Goal: Task Accomplishment & Management: Manage account settings

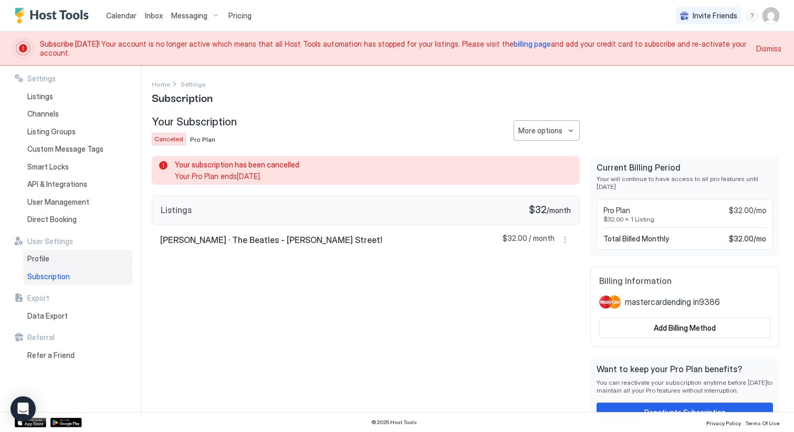
click at [46, 257] on span "Profile" at bounding box center [38, 258] width 22 height 9
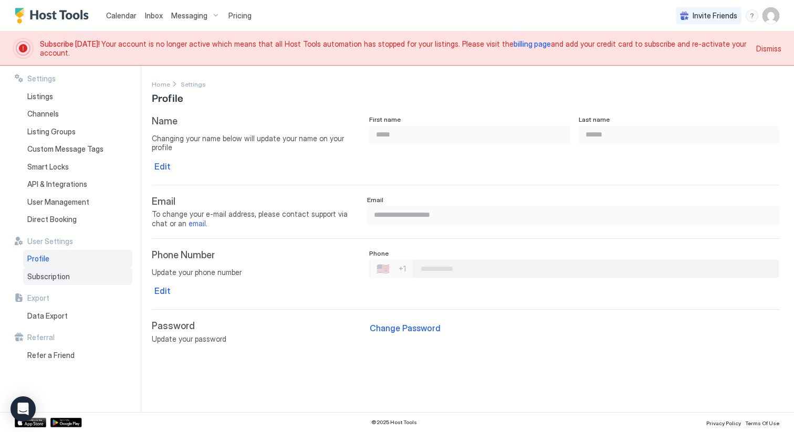
click at [45, 274] on span "Subscription" at bounding box center [48, 276] width 43 height 9
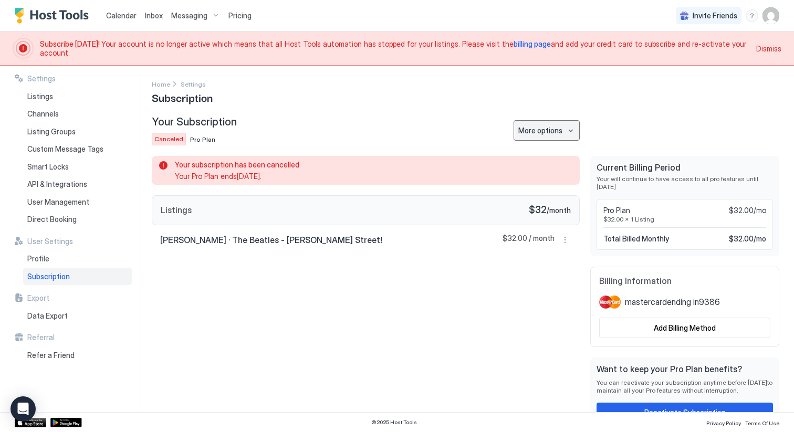
click at [570, 130] on button "More options" at bounding box center [546, 130] width 66 height 20
click at [570, 130] on div at bounding box center [397, 216] width 794 height 432
click at [770, 50] on span "Dismiss" at bounding box center [768, 48] width 25 height 11
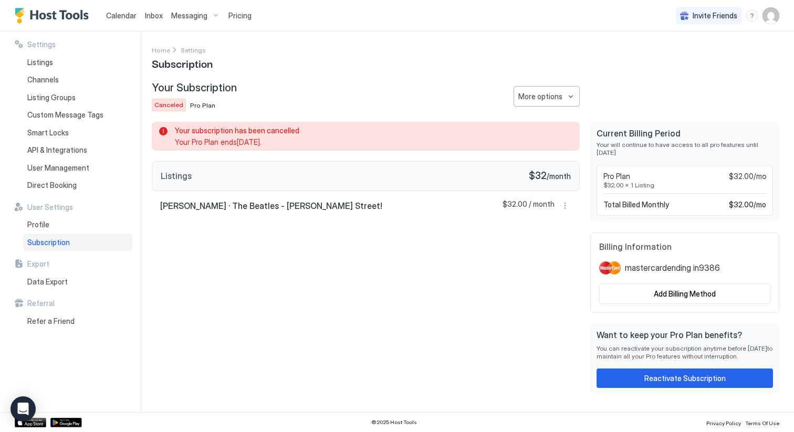
click at [238, 17] on span "Pricing" at bounding box center [239, 15] width 23 height 9
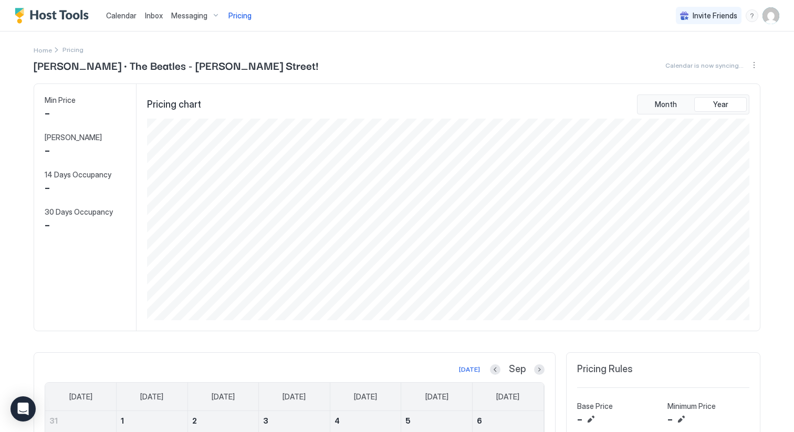
scroll to position [202, 604]
click at [56, 16] on img "Host Tools Logo" at bounding box center [54, 16] width 79 height 16
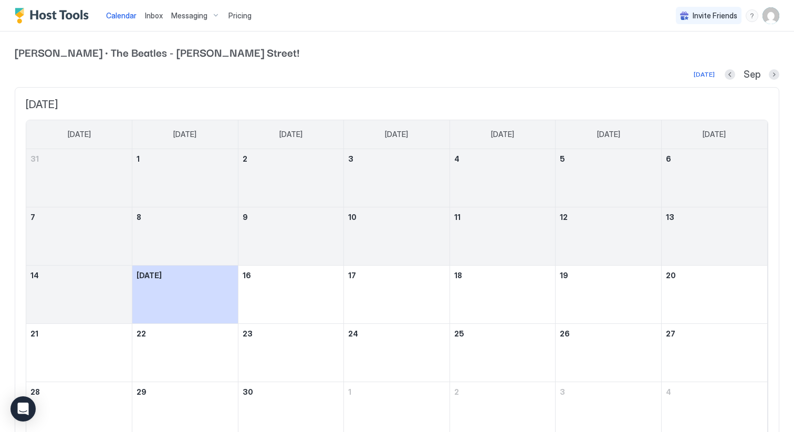
click at [211, 19] on div "Messaging" at bounding box center [195, 16] width 57 height 18
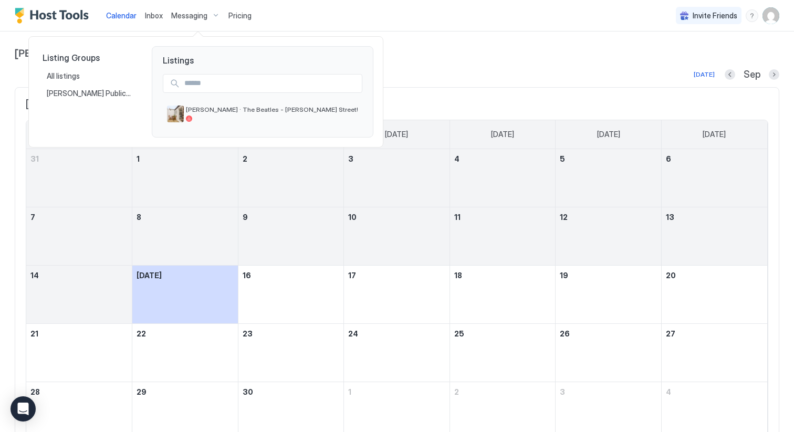
click at [211, 19] on div at bounding box center [397, 216] width 794 height 432
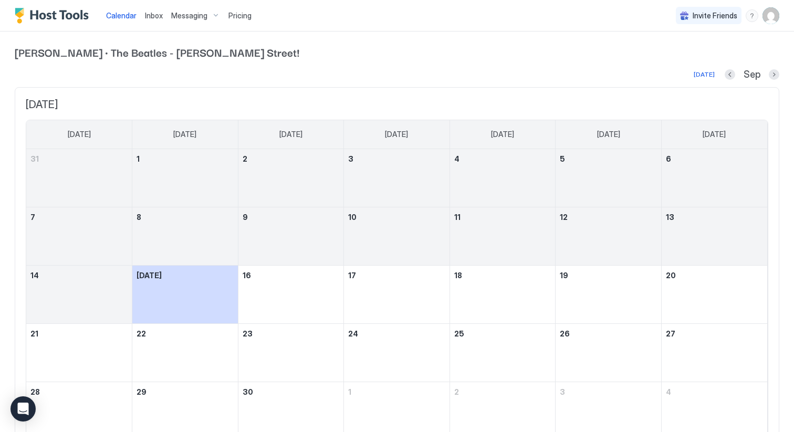
click at [772, 16] on img "User profile" at bounding box center [770, 15] width 17 height 17
click at [702, 61] on div "Settings" at bounding box center [711, 59] width 133 height 18
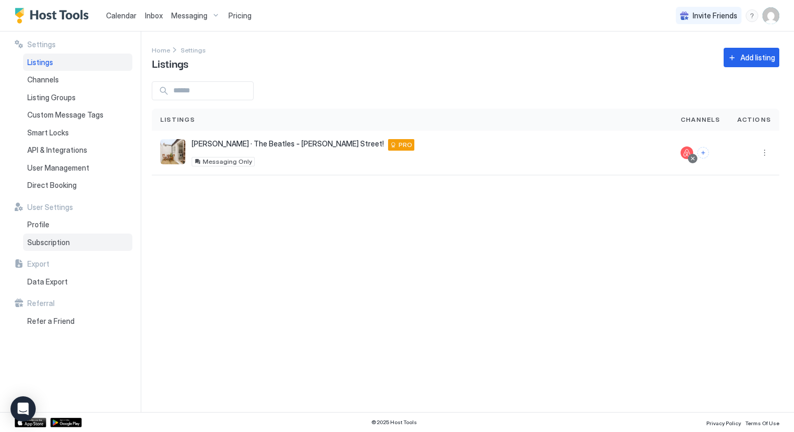
click at [56, 237] on div "Subscription" at bounding box center [77, 243] width 109 height 18
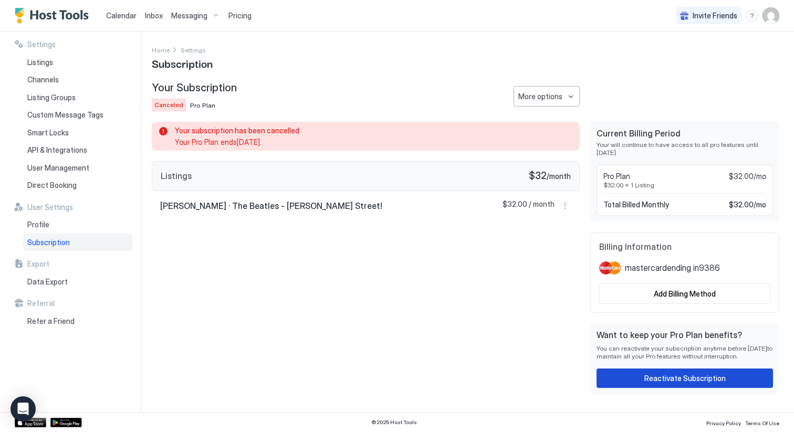
click at [686, 378] on div "Reactivate Subscription" at bounding box center [684, 378] width 81 height 11
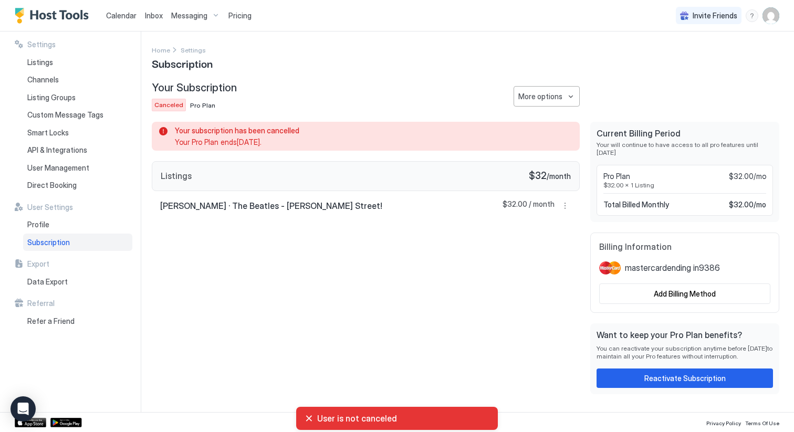
click at [364, 418] on span "User is not canceled" at bounding box center [403, 418] width 172 height 10
click at [414, 270] on div "Your subscription has been cancelled Your Pro Plan ends Jun 1st 2025 . Listings…" at bounding box center [366, 258] width 428 height 272
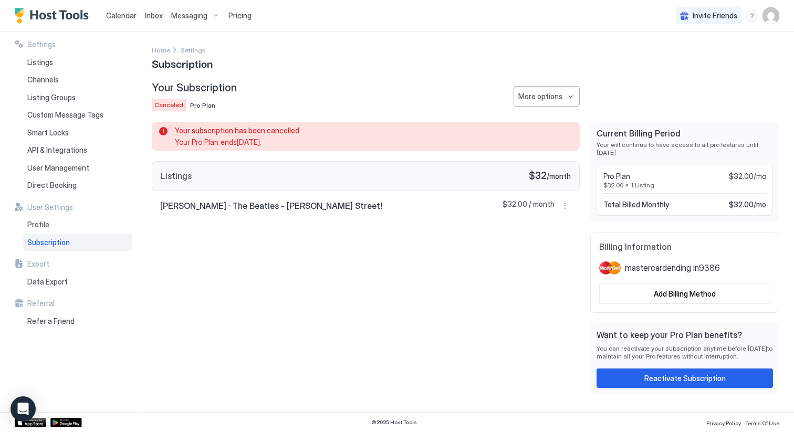
click at [771, 17] on img "User profile" at bounding box center [770, 15] width 17 height 17
click at [684, 57] on span "Settings" at bounding box center [676, 58] width 28 height 9
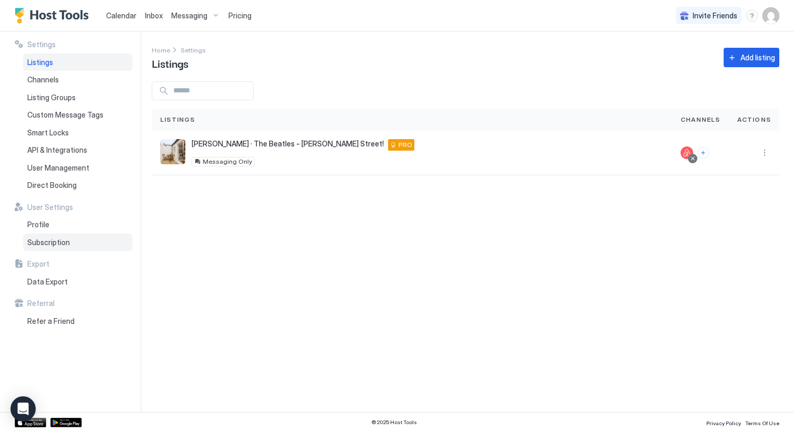
click at [40, 245] on span "Subscription" at bounding box center [48, 242] width 43 height 9
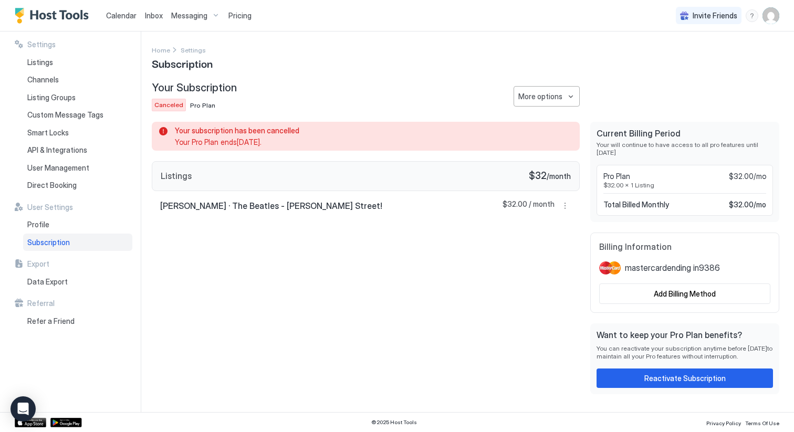
click at [230, 139] on span "Your Pro Plan ends Jun 1st 2025 ." at bounding box center [371, 142] width 392 height 9
click at [199, 104] on span "Pro Plan" at bounding box center [202, 105] width 25 height 8
click at [563, 91] on button "More options" at bounding box center [546, 96] width 66 height 20
click at [563, 91] on div at bounding box center [397, 216] width 794 height 432
click at [554, 96] on div "More options" at bounding box center [540, 96] width 44 height 11
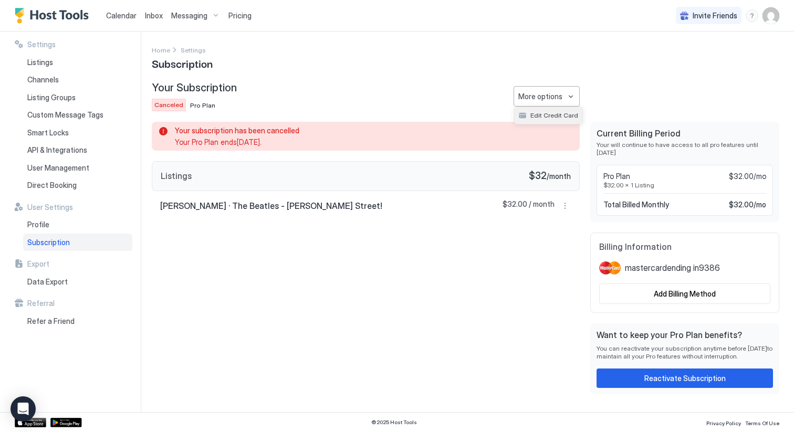
click at [542, 113] on span "Edit Credit Card" at bounding box center [554, 115] width 48 height 8
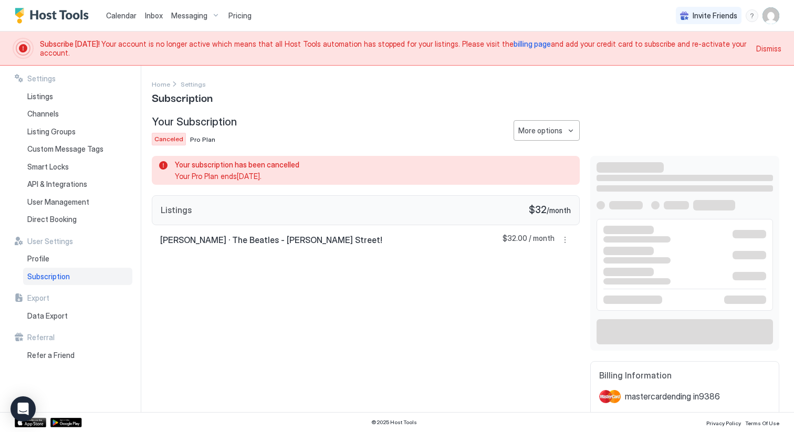
click at [513, 48] on span "billing page" at bounding box center [531, 43] width 37 height 9
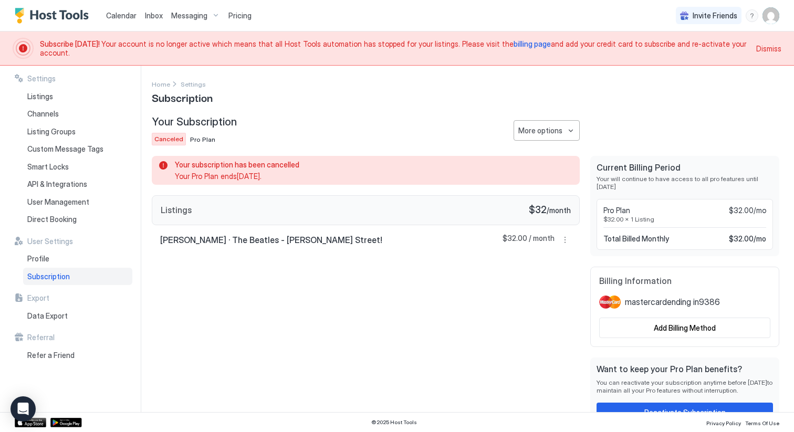
scroll to position [16, 0]
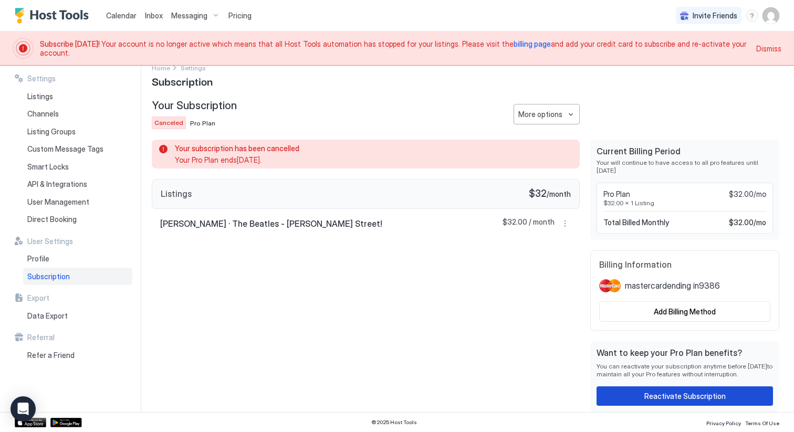
click at [660, 397] on div "Reactivate Subscription" at bounding box center [684, 395] width 81 height 11
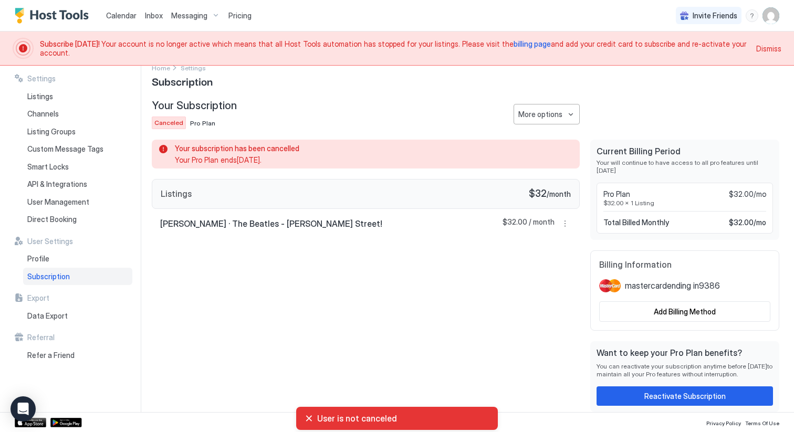
click at [308, 420] on div "User is not canceled" at bounding box center [396, 418] width 185 height 10
click at [386, 418] on span "User is not canceled" at bounding box center [403, 418] width 172 height 10
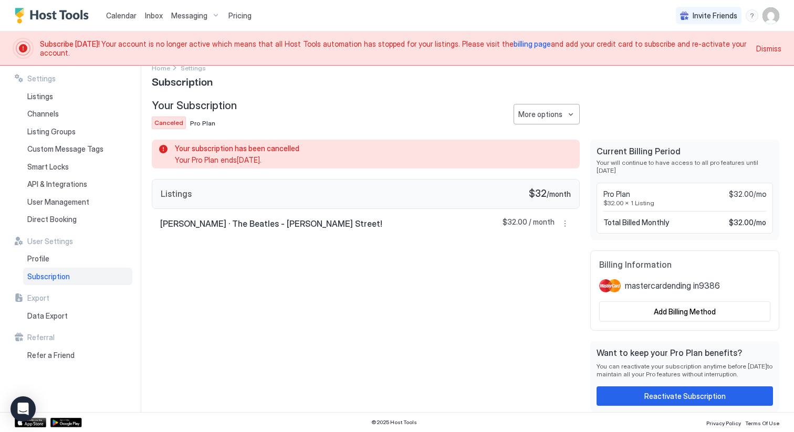
copy body "User is not canceled"
click at [349, 340] on div "Your subscription has been cancelled Your Pro Plan ends Jun 1st 2025 . Listings…" at bounding box center [366, 276] width 428 height 272
click at [25, 412] on icon "Open Intercom Messenger" at bounding box center [23, 409] width 12 height 14
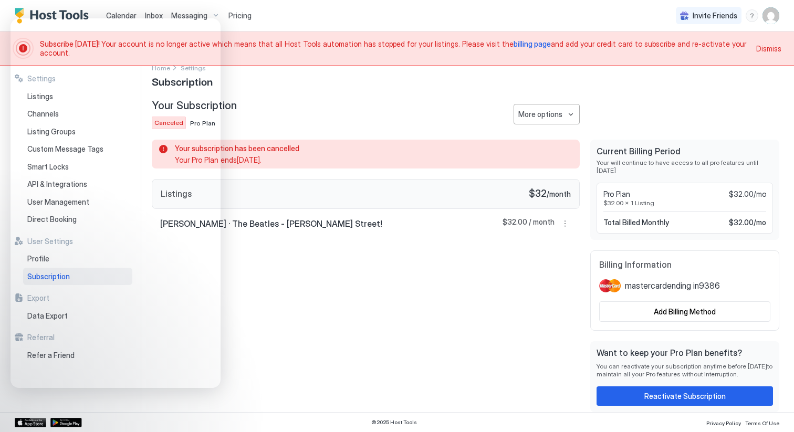
click at [321, 287] on div "Your subscription has been cancelled Your Pro Plan ends Jun 1st 2025 . Listings…" at bounding box center [366, 276] width 428 height 272
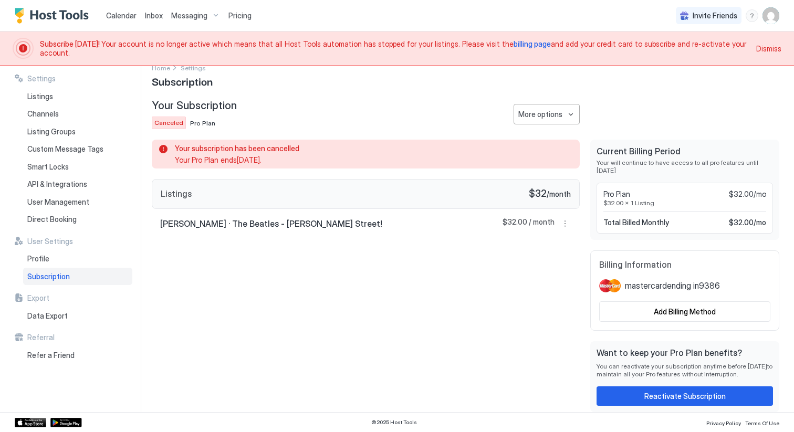
click at [75, 278] on div "Subscription" at bounding box center [77, 277] width 109 height 18
click at [194, 155] on span "Your Pro Plan ends Jun 1st 2025 ." at bounding box center [371, 159] width 392 height 9
click at [662, 397] on div "Reactivate Subscription" at bounding box center [684, 395] width 81 height 11
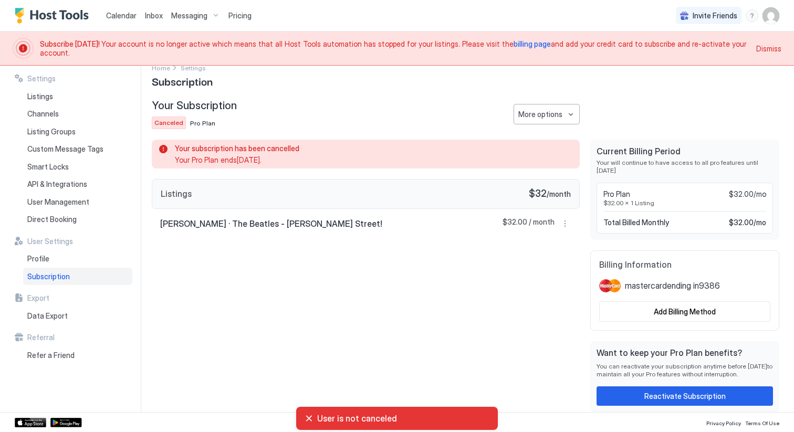
click at [312, 420] on div "User is not canceled" at bounding box center [396, 418] width 185 height 10
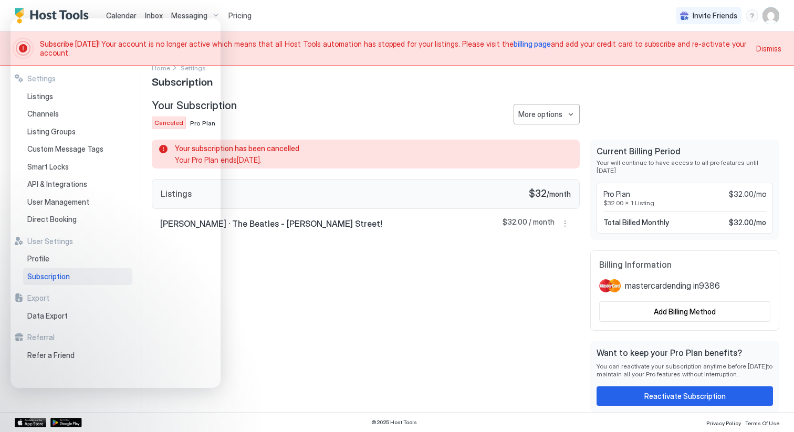
click at [374, 275] on div "Your subscription has been cancelled Your Pro Plan ends Jun 1st 2025 . Listings…" at bounding box center [366, 276] width 428 height 272
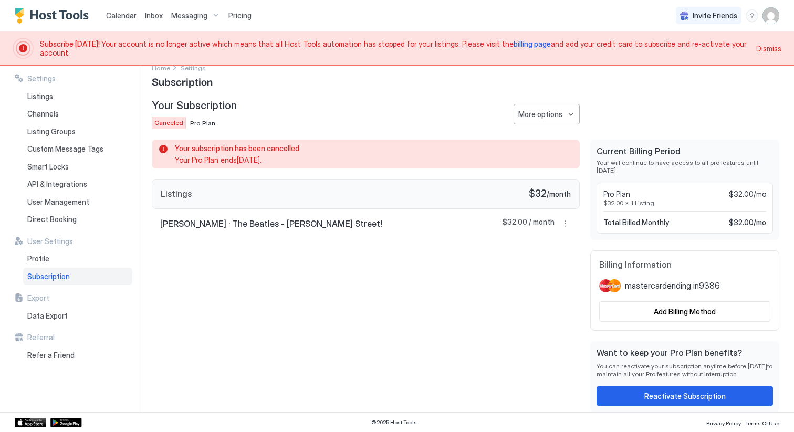
click at [197, 15] on span "Messaging" at bounding box center [189, 15] width 36 height 9
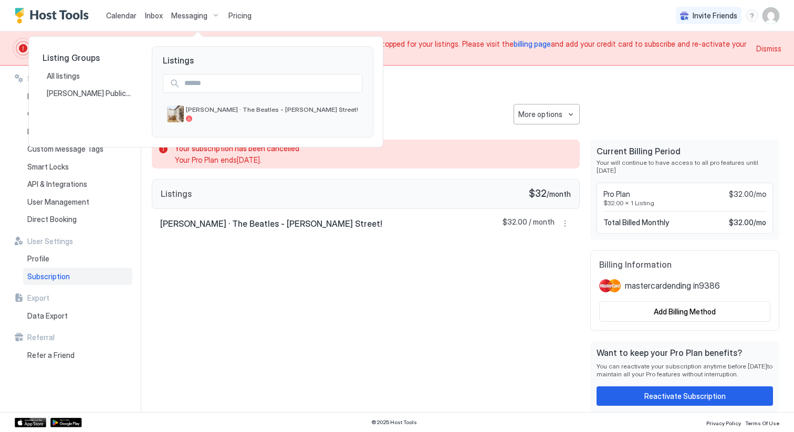
click at [149, 15] on div at bounding box center [397, 216] width 794 height 432
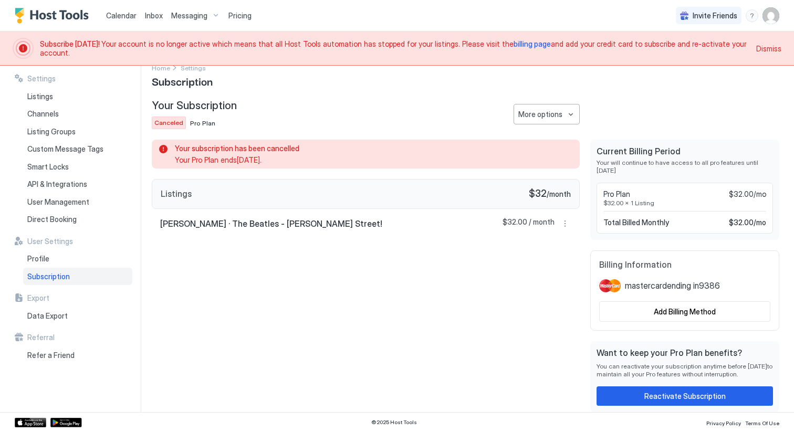
click at [156, 14] on span "Inbox" at bounding box center [154, 15] width 18 height 9
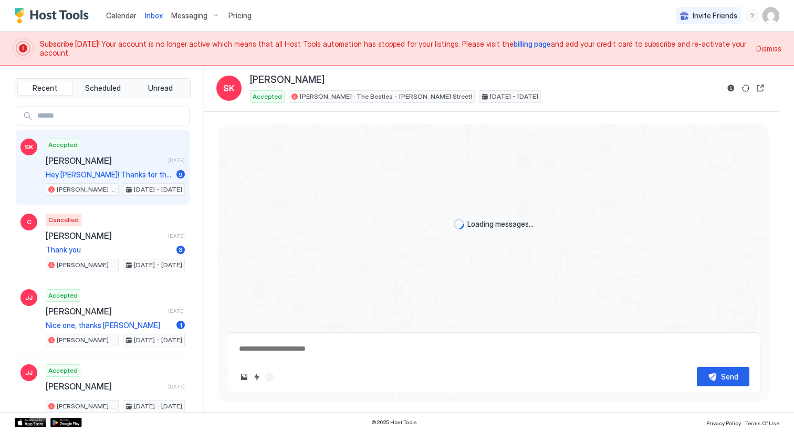
type textarea "*"
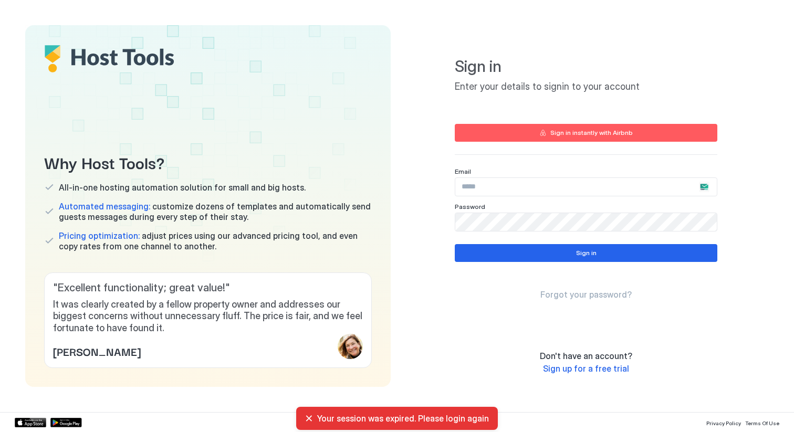
type input "**********"
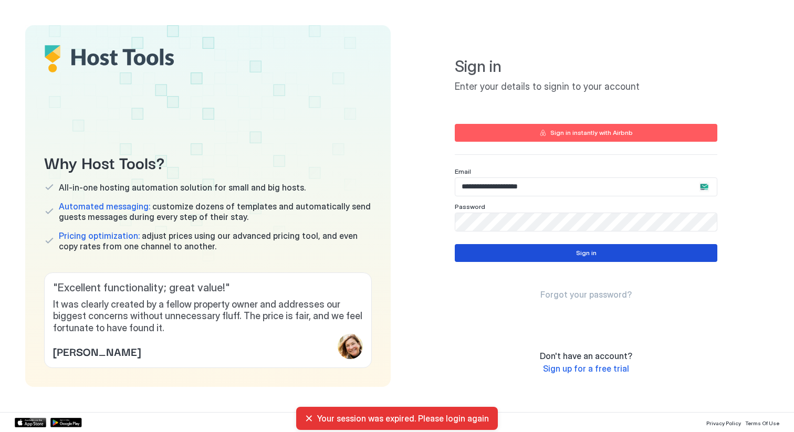
click at [541, 259] on button "Sign in" at bounding box center [585, 253] width 262 height 18
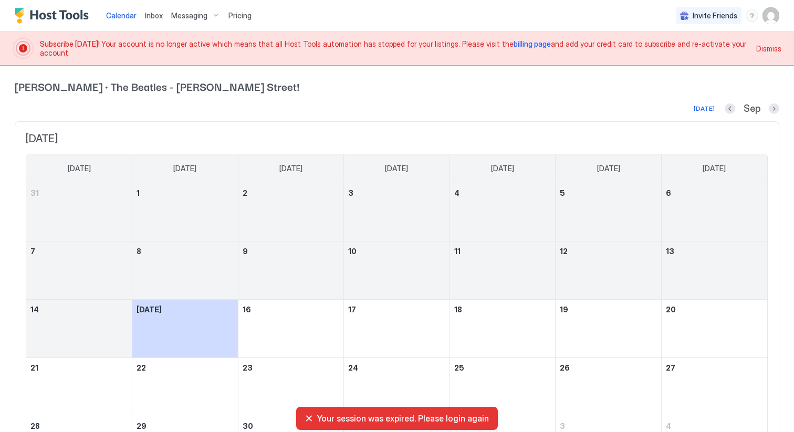
click at [153, 13] on span "Inbox" at bounding box center [154, 15] width 18 height 9
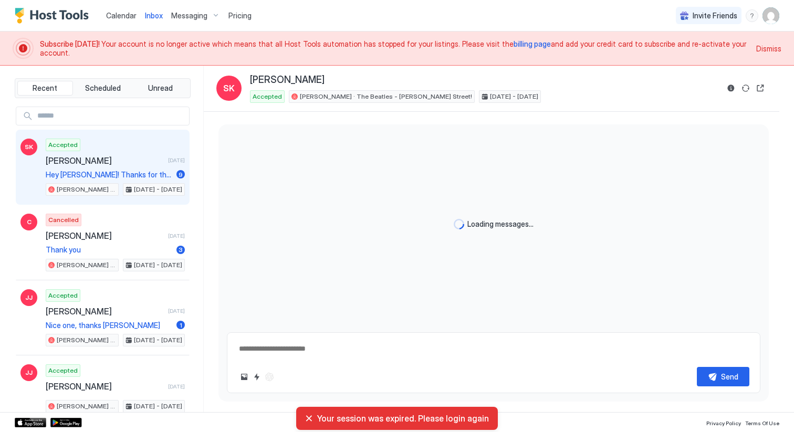
type textarea "*"
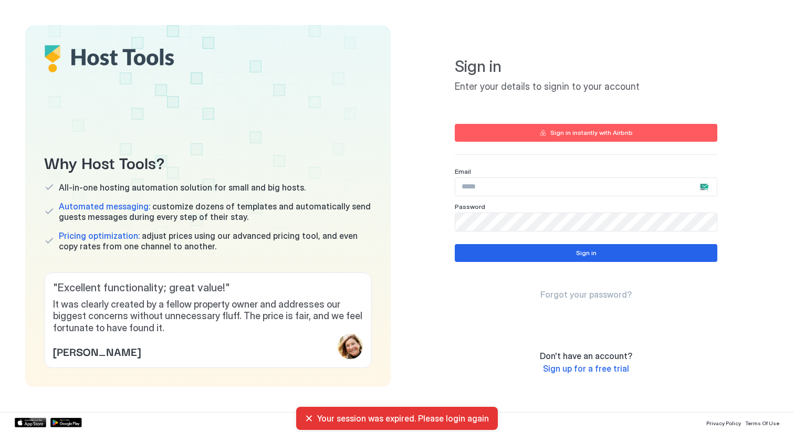
type input "**********"
click at [310, 418] on div "Your session was expired. Please login again" at bounding box center [396, 418] width 185 height 10
click at [306, 419] on div "Your session was expired. Please login again" at bounding box center [396, 418] width 185 height 10
click at [310, 419] on div "Your session was expired. Please login again" at bounding box center [396, 418] width 185 height 10
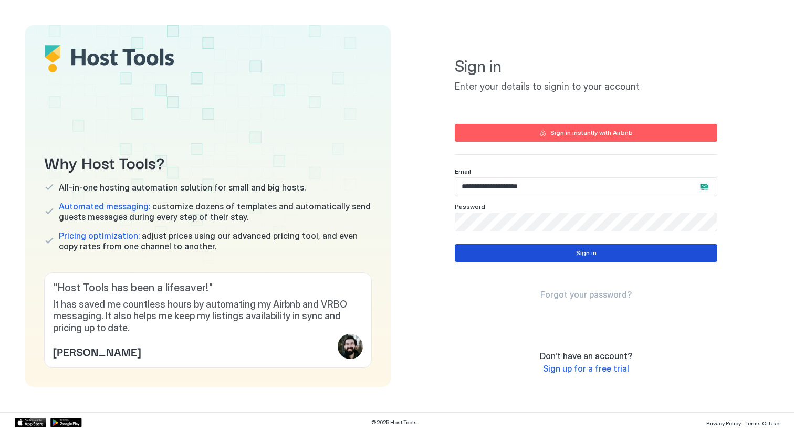
click at [542, 254] on button "Sign in" at bounding box center [585, 253] width 262 height 18
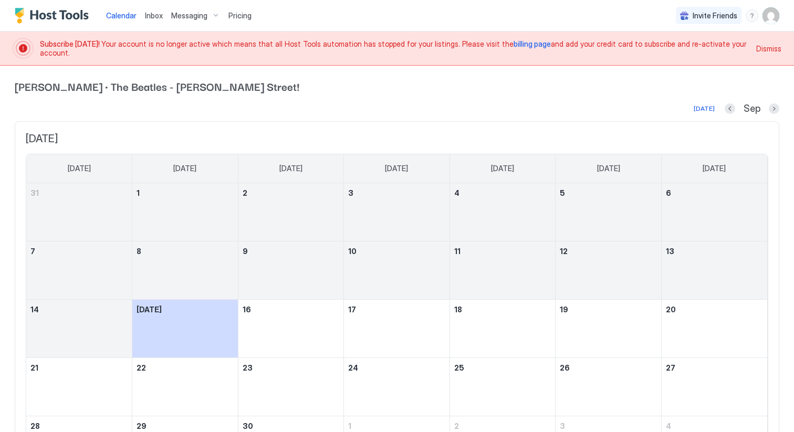
click at [153, 15] on span "Inbox" at bounding box center [154, 15] width 18 height 9
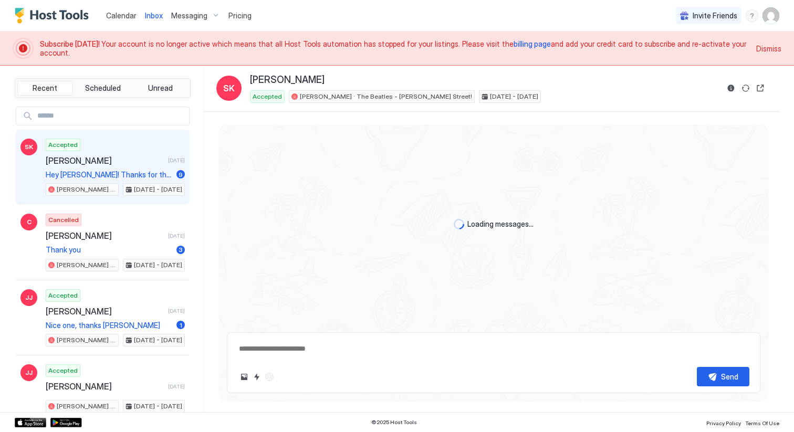
type textarea "*"
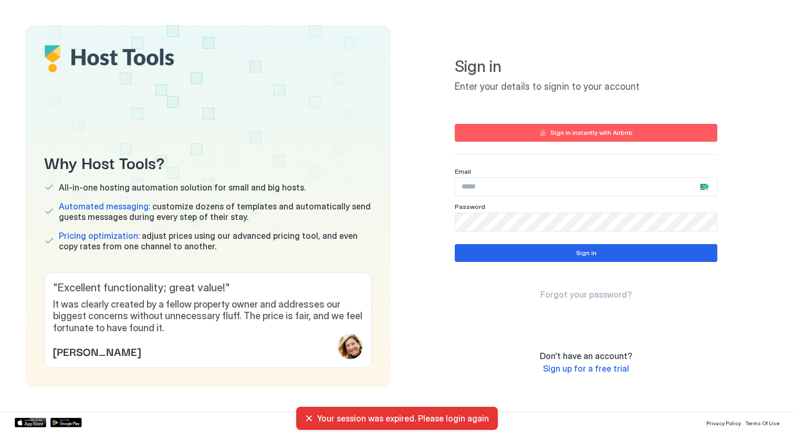
type input "**********"
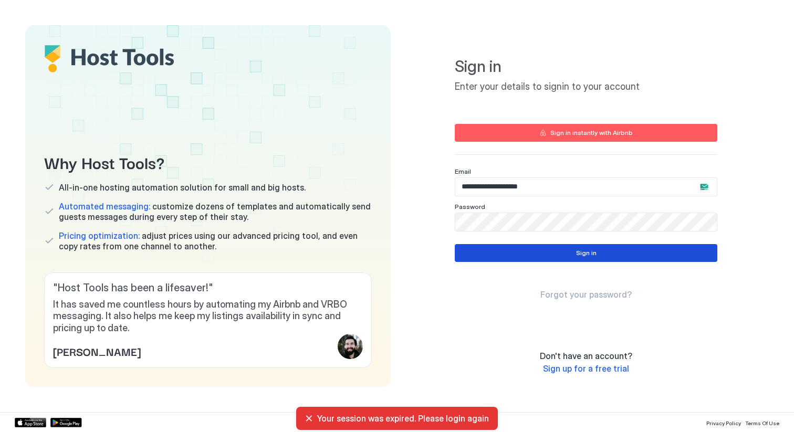
click at [535, 254] on button "Sign in" at bounding box center [585, 253] width 262 height 18
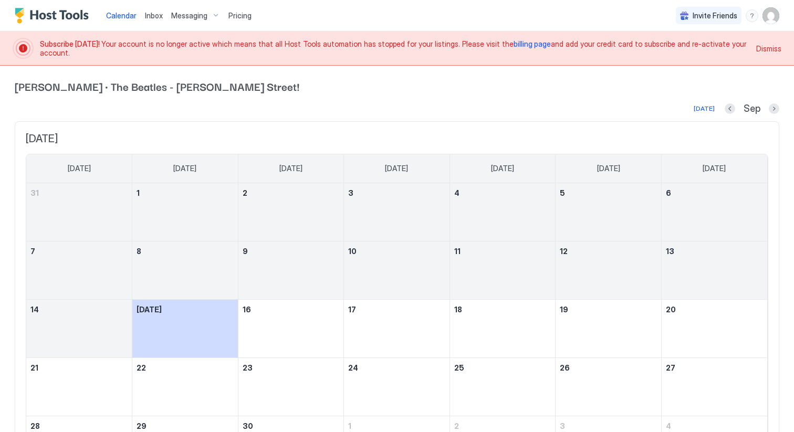
click at [211, 15] on div "Messaging" at bounding box center [195, 16] width 57 height 18
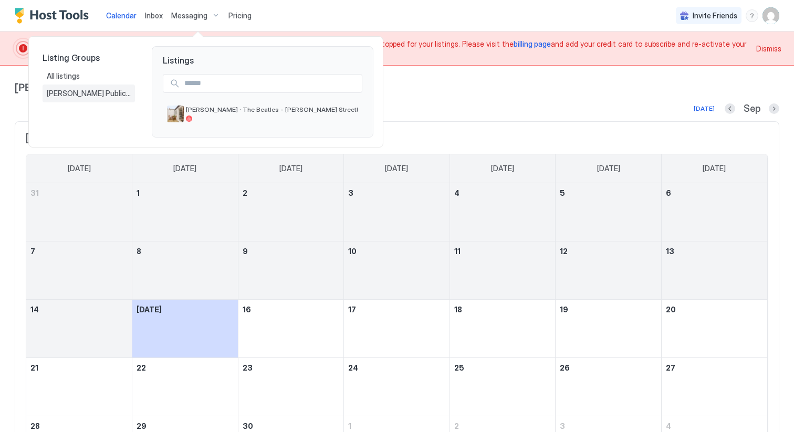
click at [99, 90] on span "[PERSON_NAME] Public Turnover" at bounding box center [89, 93] width 84 height 9
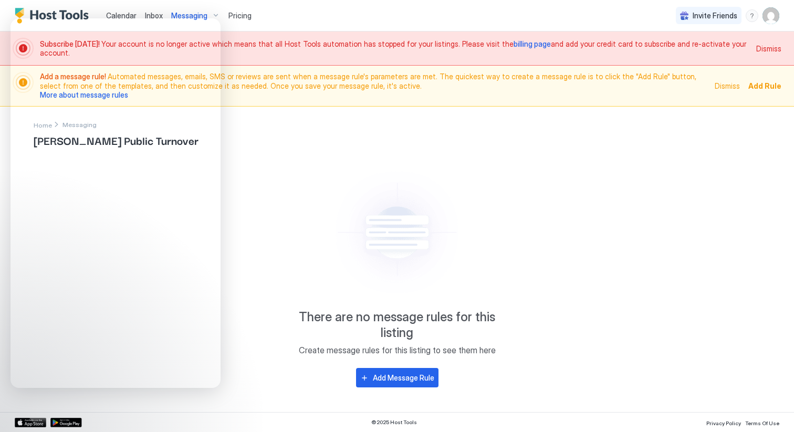
click at [241, 17] on span "Pricing" at bounding box center [239, 15] width 23 height 9
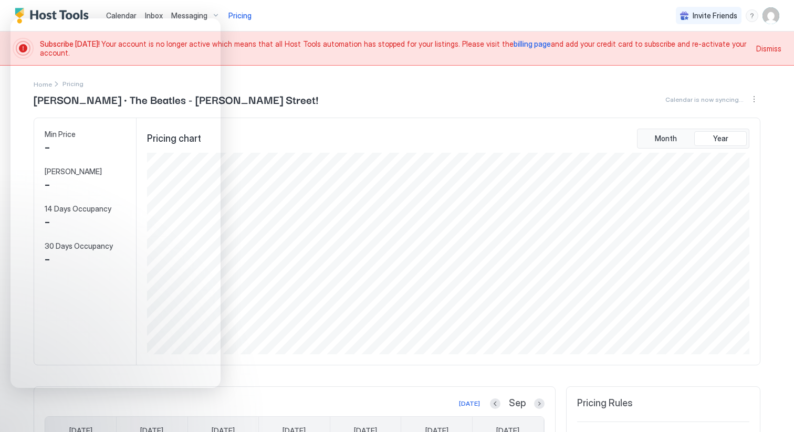
scroll to position [202, 604]
click at [764, 18] on img "User profile" at bounding box center [770, 15] width 17 height 17
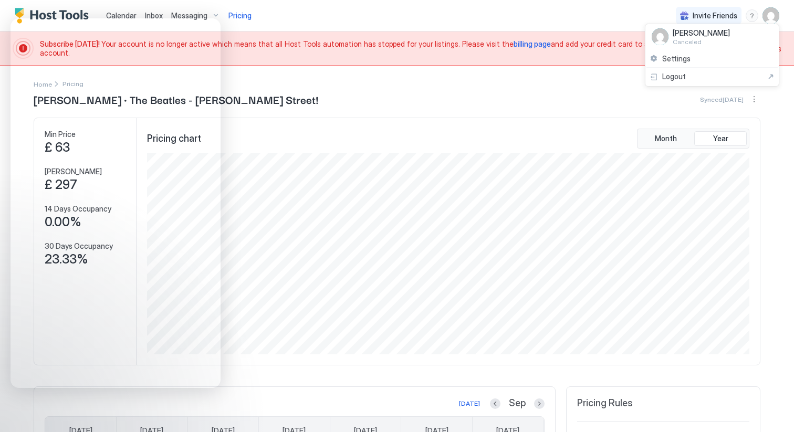
click at [616, 16] on div at bounding box center [397, 216] width 794 height 432
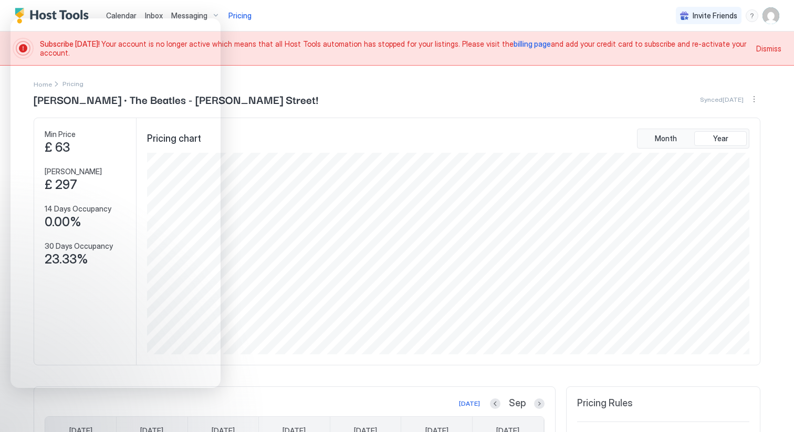
click at [513, 47] on span "billing page" at bounding box center [531, 43] width 37 height 9
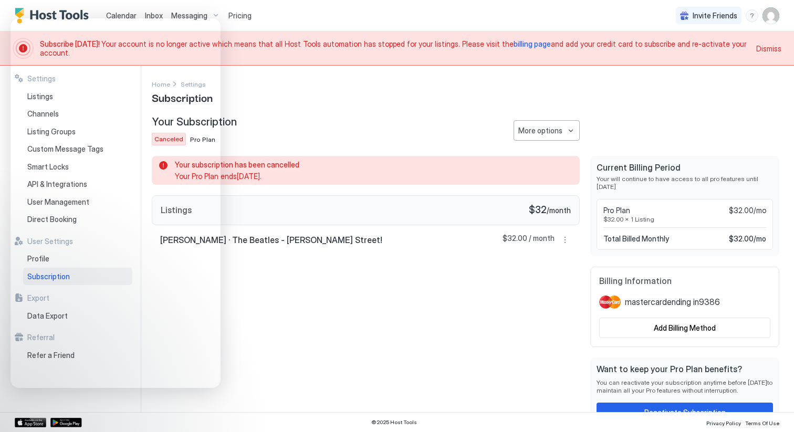
scroll to position [16, 0]
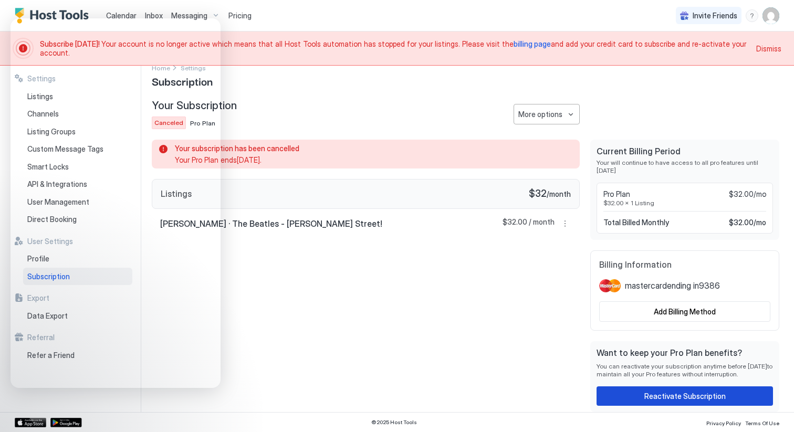
click at [631, 398] on button "Reactivate Subscription" at bounding box center [684, 395] width 176 height 19
click at [154, 14] on span "Inbox" at bounding box center [154, 15] width 18 height 9
type textarea "*"
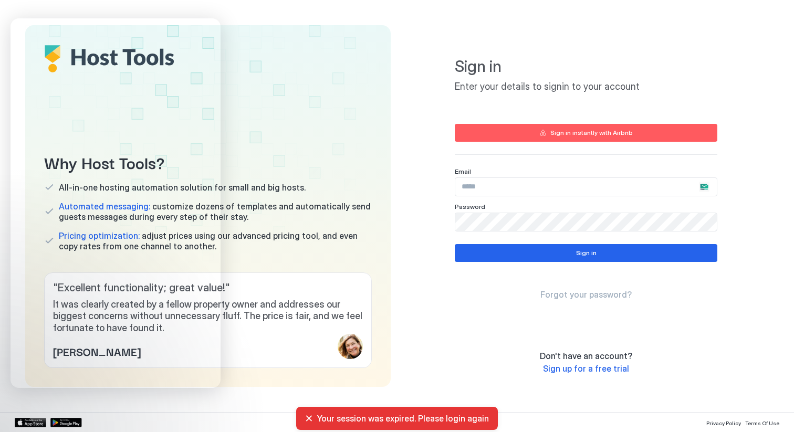
type input "**********"
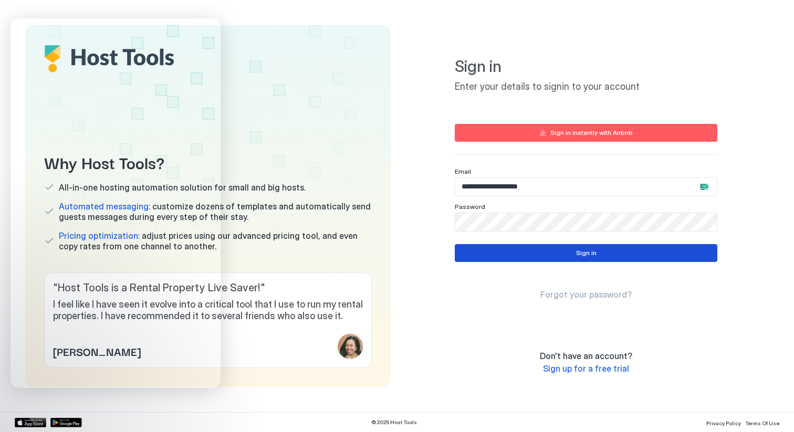
click at [556, 252] on button "Sign in" at bounding box center [585, 253] width 262 height 18
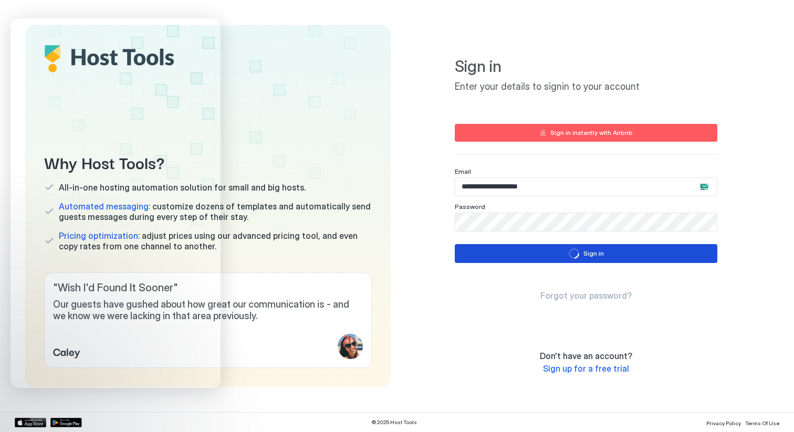
click at [531, 257] on button "Sign in" at bounding box center [585, 253] width 262 height 19
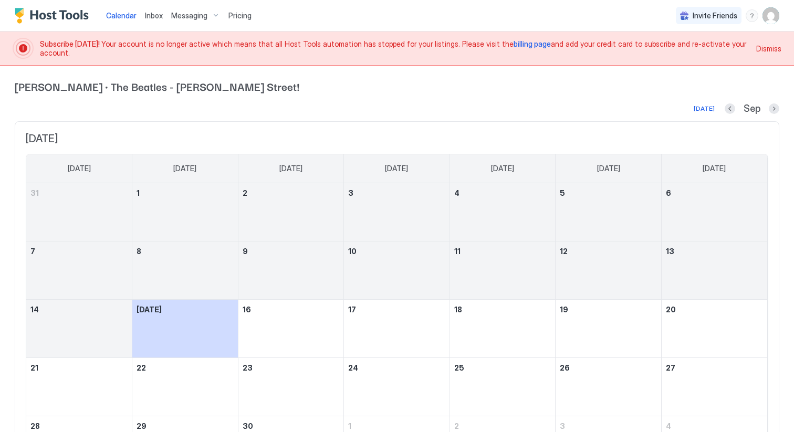
click at [513, 48] on span "billing page" at bounding box center [531, 43] width 37 height 9
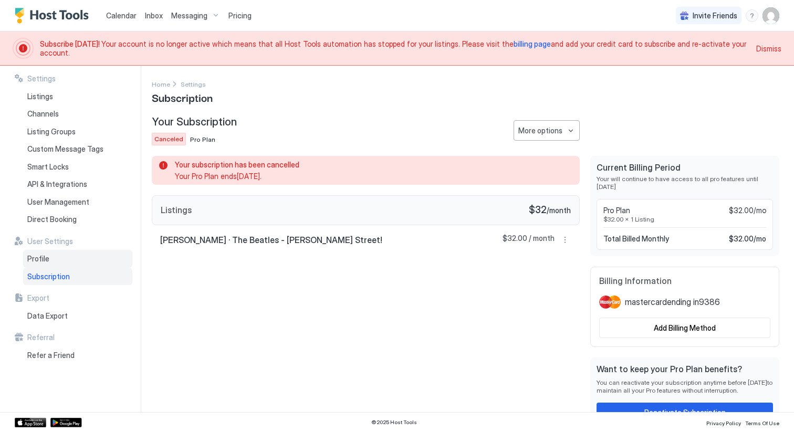
click at [55, 262] on div "Profile" at bounding box center [77, 259] width 109 height 18
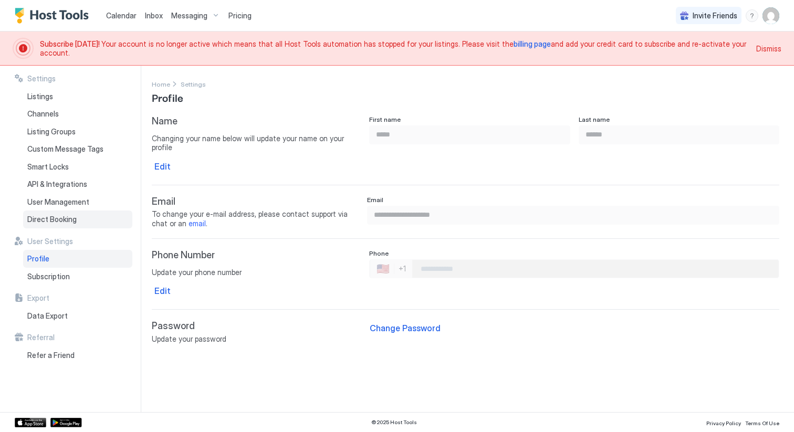
click at [83, 217] on div "Direct Booking" at bounding box center [77, 219] width 109 height 18
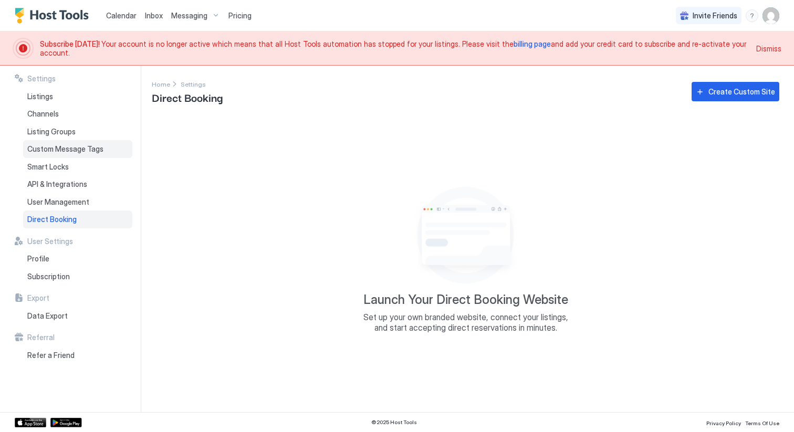
click at [83, 153] on span "Custom Message Tags" at bounding box center [65, 148] width 76 height 9
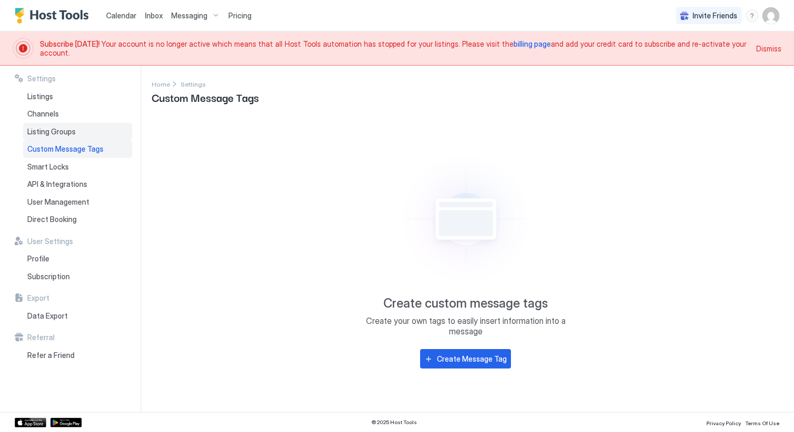
click at [66, 132] on span "Listing Groups" at bounding box center [51, 131] width 48 height 9
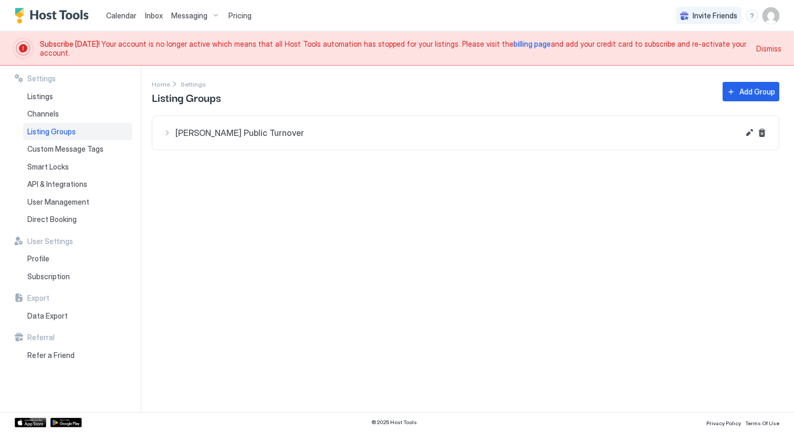
click at [167, 133] on div "[PERSON_NAME] Public Turnover" at bounding box center [451, 132] width 576 height 13
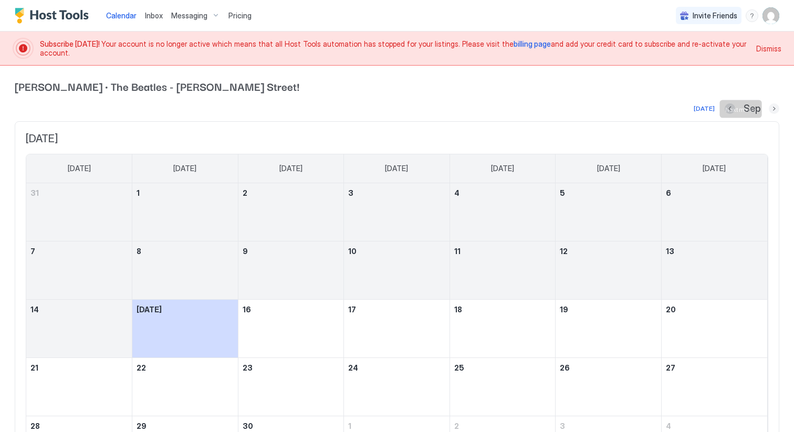
click at [775, 112] on button "Next month" at bounding box center [773, 108] width 10 height 10
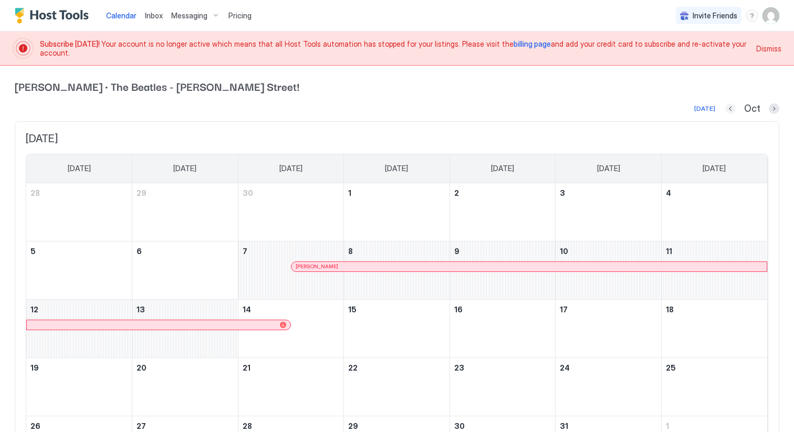
click at [730, 108] on button "Previous month" at bounding box center [730, 108] width 10 height 10
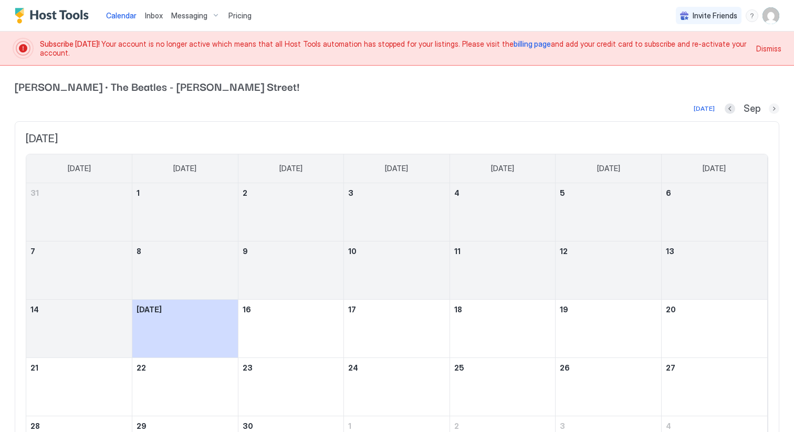
click at [774, 104] on button "Next month" at bounding box center [773, 108] width 10 height 10
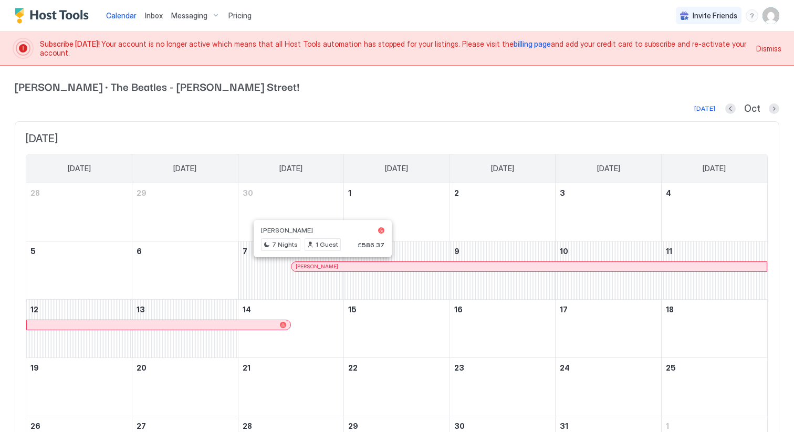
click at [319, 268] on div at bounding box center [318, 266] width 8 height 8
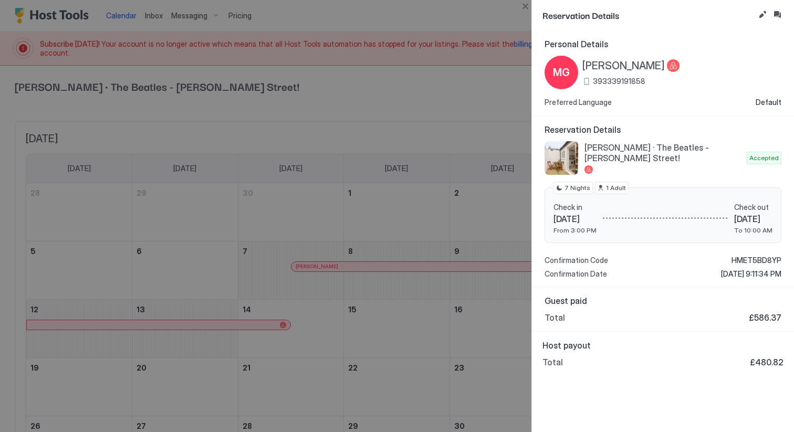
click at [407, 110] on div at bounding box center [397, 216] width 794 height 432
click at [524, 6] on button "Close" at bounding box center [525, 6] width 13 height 13
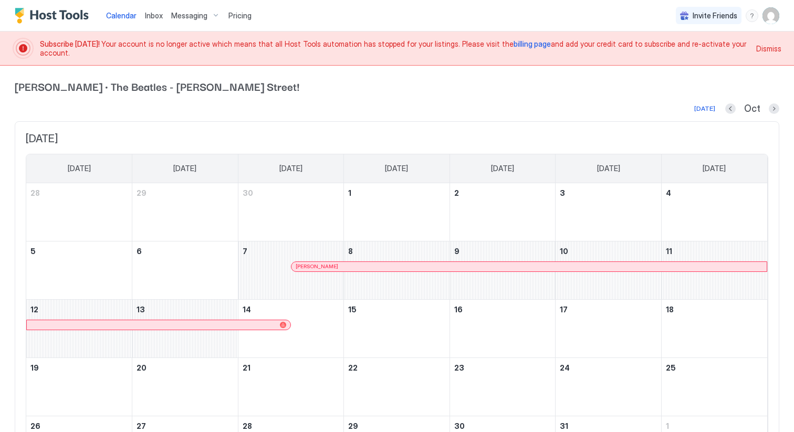
click at [153, 17] on span "Inbox" at bounding box center [154, 15] width 18 height 9
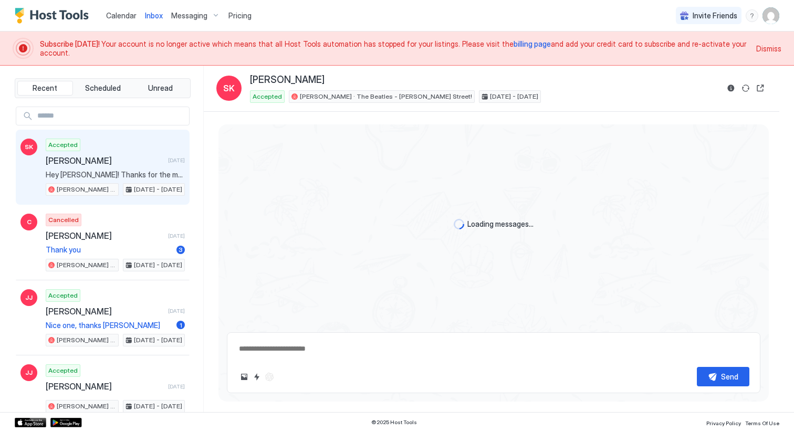
type textarea "*"
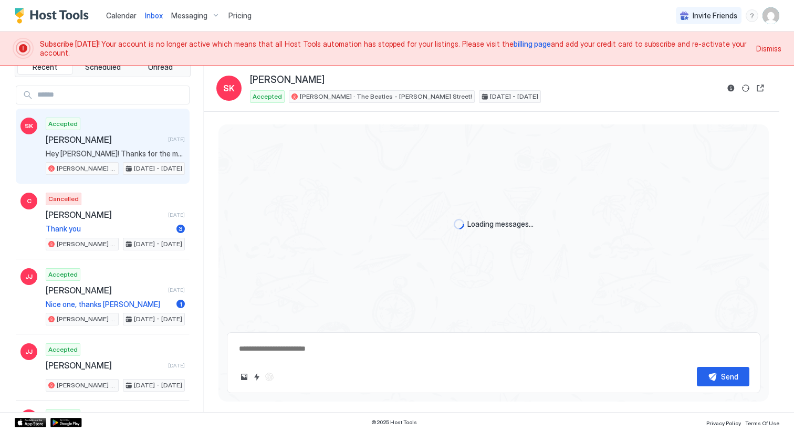
scroll to position [25, 0]
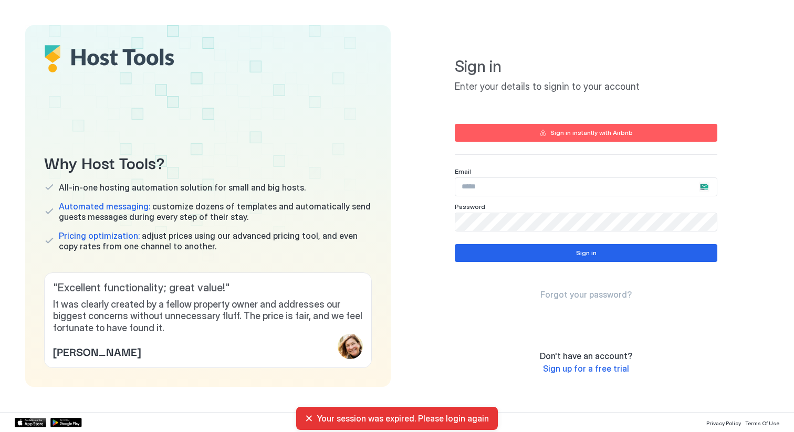
type input "**********"
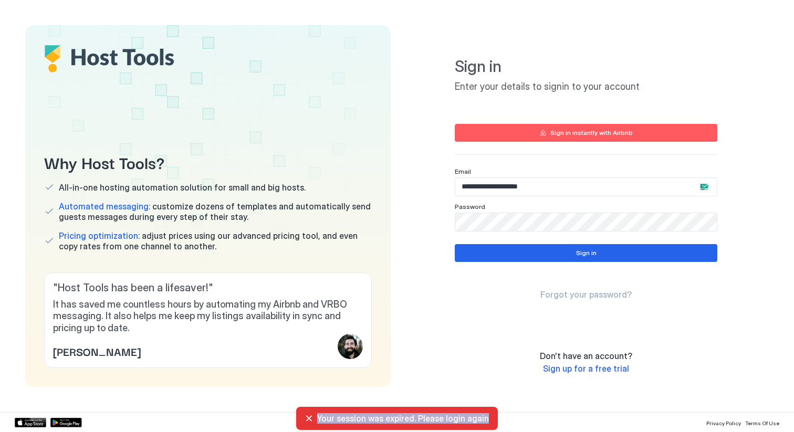
drag, startPoint x: 316, startPoint y: 417, endPoint x: 483, endPoint y: 413, distance: 167.5
click at [483, 413] on div "Your session was expired. Please login again" at bounding box center [396, 418] width 185 height 10
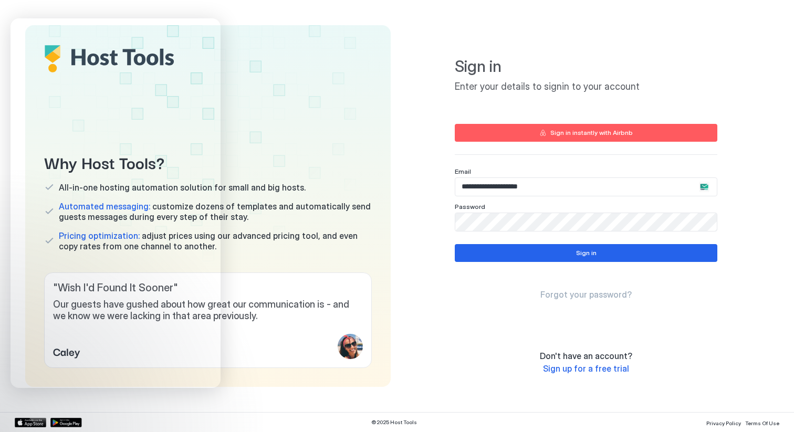
click at [565, 293] on span "Forgot your password?" at bounding box center [585, 294] width 91 height 10
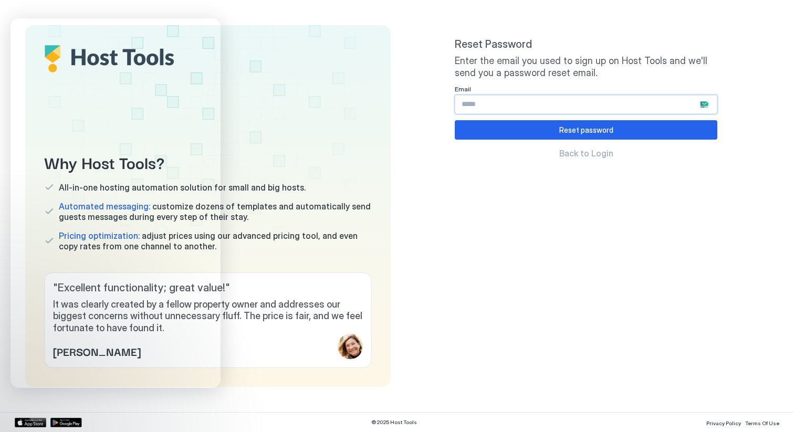
click at [517, 105] on input "Input Field" at bounding box center [585, 105] width 261 height 18
type input "**********"
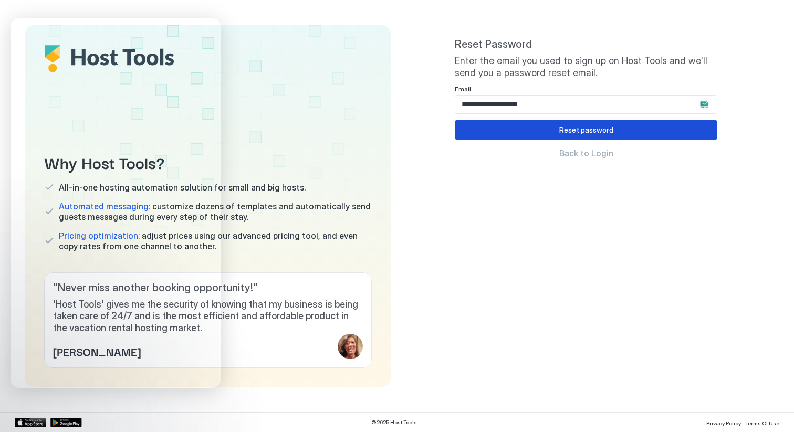
click at [567, 132] on div "Reset password" at bounding box center [586, 129] width 54 height 11
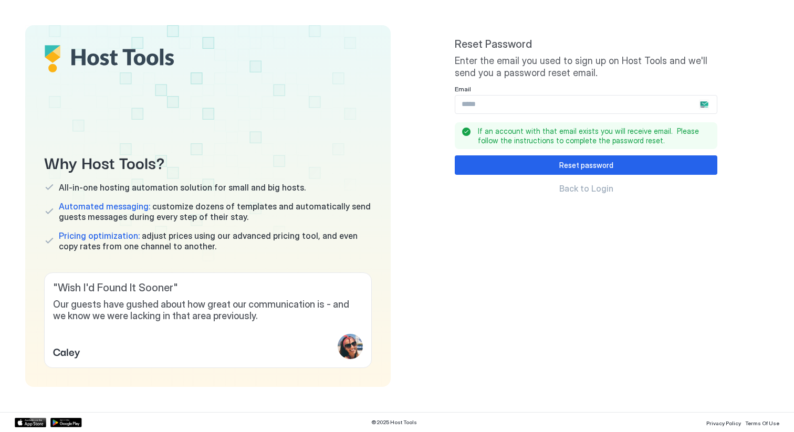
click at [503, 104] on input "Input Field" at bounding box center [585, 105] width 261 height 18
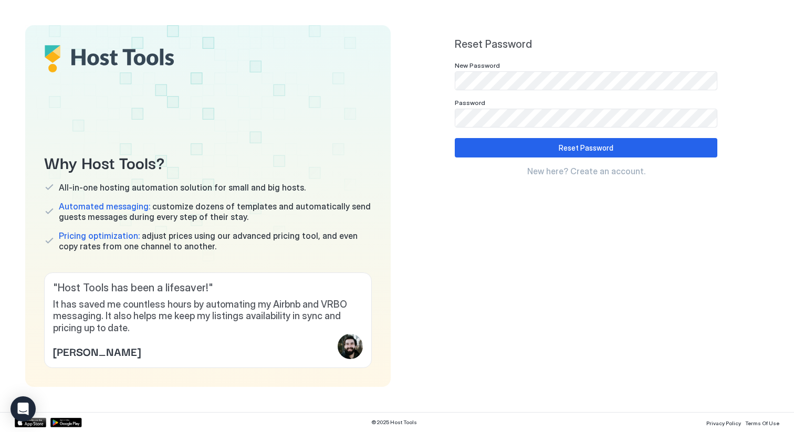
click at [542, 293] on div "Reset Password New Password Password Reset Password New here? Create an account." at bounding box center [585, 206] width 262 height 336
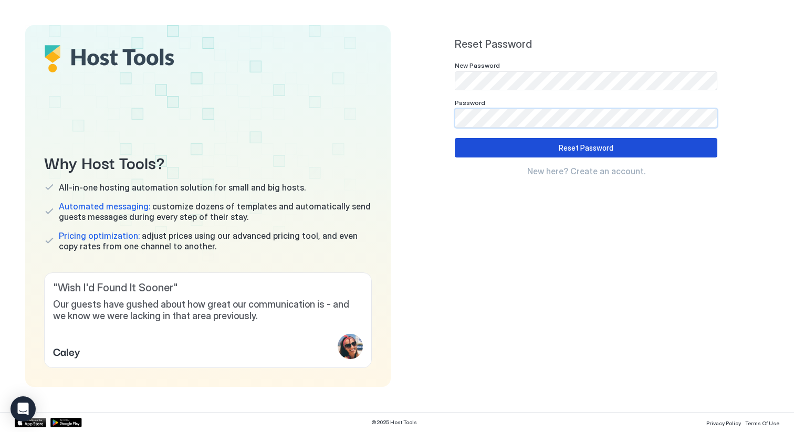
click at [473, 150] on button "Reset Password" at bounding box center [585, 147] width 262 height 19
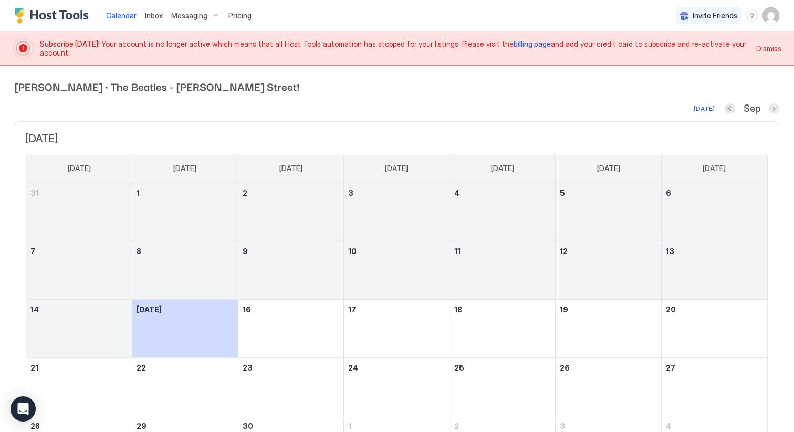
click at [158, 19] on span "Inbox" at bounding box center [154, 15] width 18 height 9
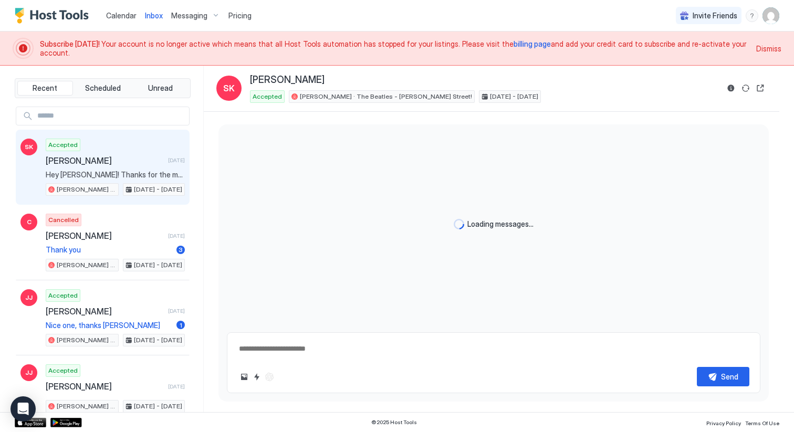
type textarea "*"
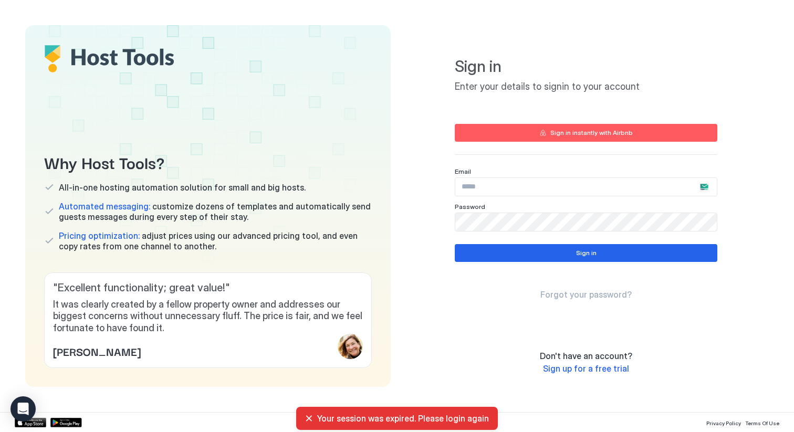
type input "**********"
click at [13, 400] on div "Open Intercom Messenger" at bounding box center [23, 409] width 28 height 28
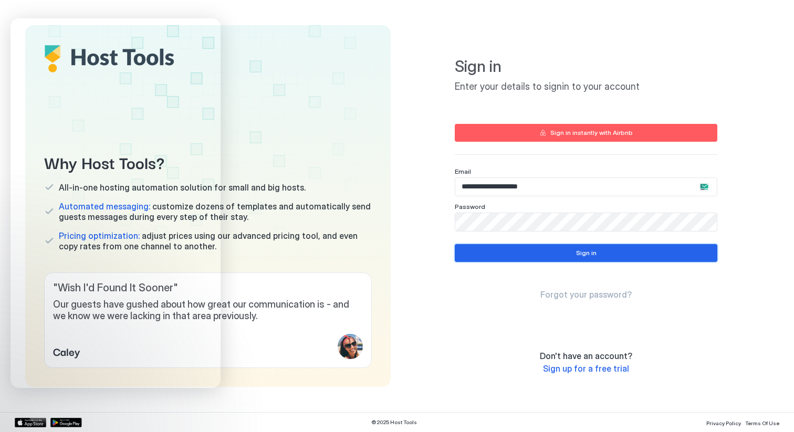
click at [504, 248] on button "Sign in" at bounding box center [585, 253] width 262 height 18
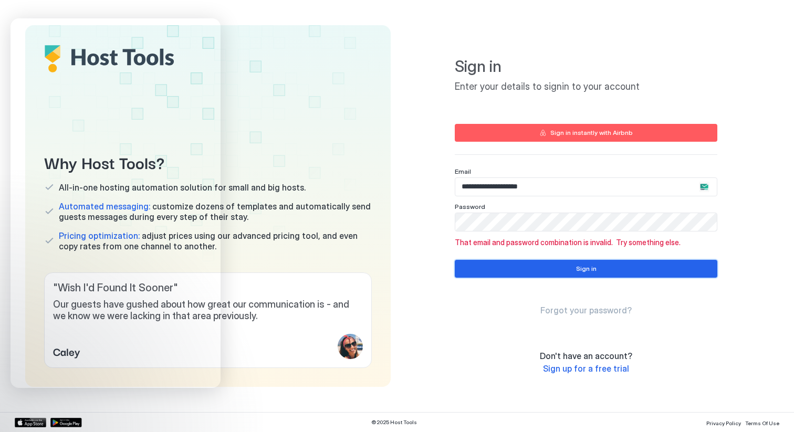
click at [545, 269] on button "Sign in" at bounding box center [585, 269] width 262 height 18
click at [472, 270] on button "Sign in" at bounding box center [585, 269] width 262 height 18
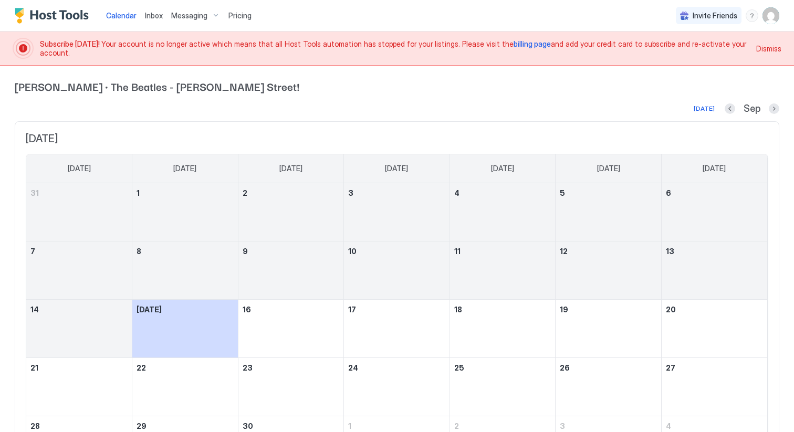
click at [768, 13] on img "User profile" at bounding box center [770, 15] width 17 height 17
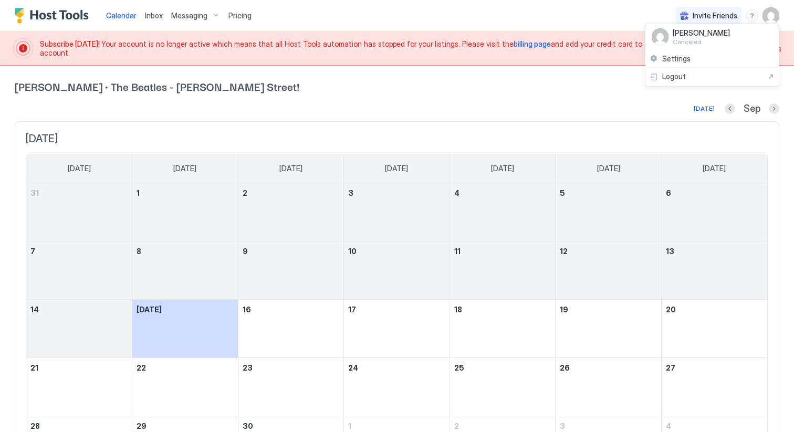
click at [712, 34] on span "[PERSON_NAME]" at bounding box center [700, 32] width 57 height 9
click at [680, 53] on div "Settings" at bounding box center [711, 59] width 133 height 18
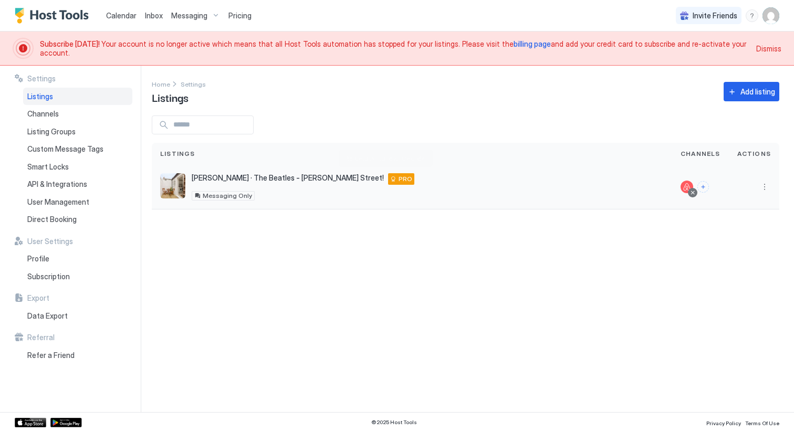
click at [398, 179] on span "PRO" at bounding box center [405, 178] width 14 height 9
click at [336, 176] on span "[PERSON_NAME] · The Beatles - [PERSON_NAME] Street!" at bounding box center [288, 177] width 192 height 9
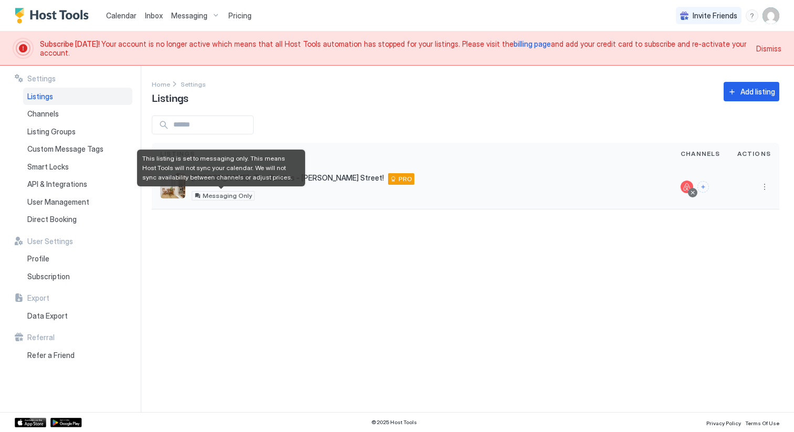
click at [224, 196] on span "Messaging Only" at bounding box center [227, 196] width 49 height 0
click at [211, 196] on span "Messaging Only" at bounding box center [227, 196] width 49 height 0
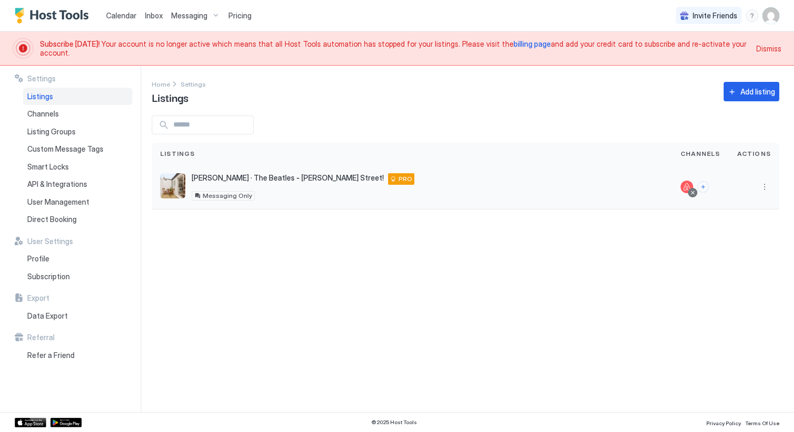
click at [404, 178] on div "Arnold Grove · The Beatles - George Harrison’s Street! 2 Arnold Grove, Merseysi…" at bounding box center [411, 186] width 503 height 27
click at [769, 186] on button "More options" at bounding box center [764, 187] width 13 height 13
click at [748, 234] on span "Listing Settings" at bounding box center [740, 235] width 47 height 8
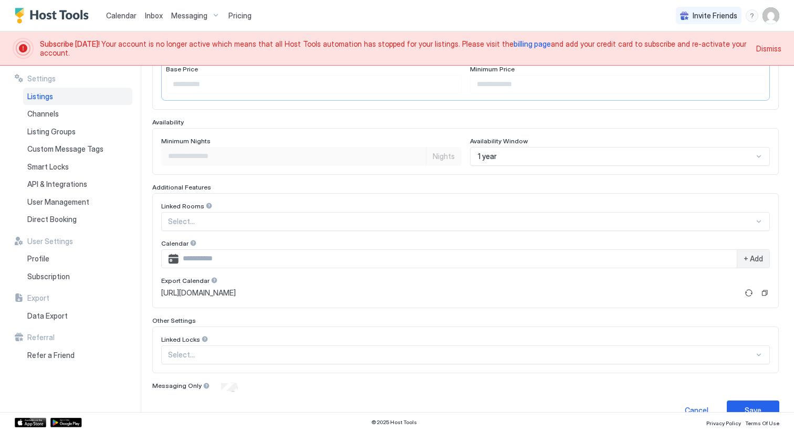
scroll to position [253, 0]
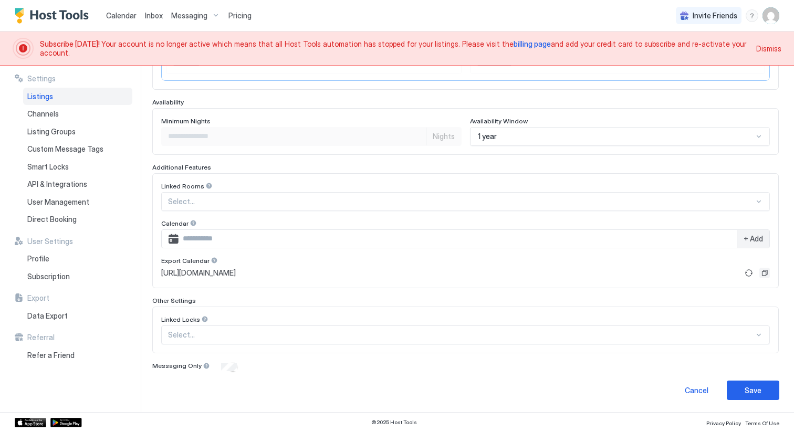
click at [767, 274] on button "Copy" at bounding box center [764, 273] width 10 height 10
click at [236, 271] on span "https://app.hosttools.com/ical/88c98193075fd49b8537f558216ca3fdbe8f5c8b" at bounding box center [198, 272] width 75 height 9
click at [748, 273] on button "Refresh" at bounding box center [748, 273] width 13 height 13
click at [764, 270] on button "Copy" at bounding box center [764, 273] width 10 height 10
click at [748, 272] on button "Refresh" at bounding box center [748, 273] width 13 height 13
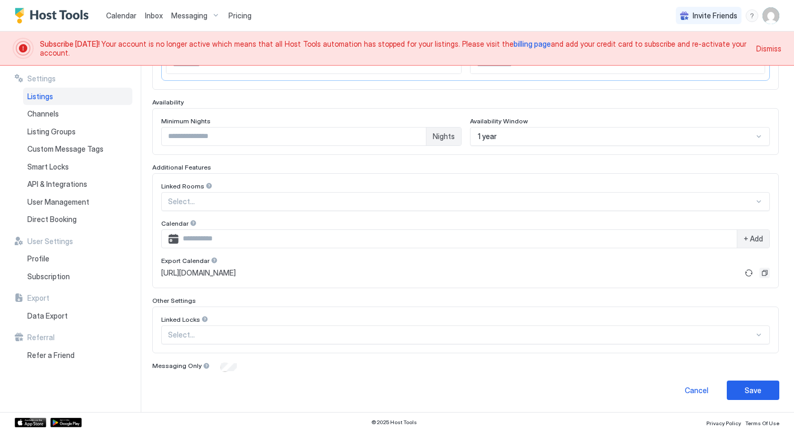
click at [763, 272] on button "Copy" at bounding box center [764, 273] width 10 height 10
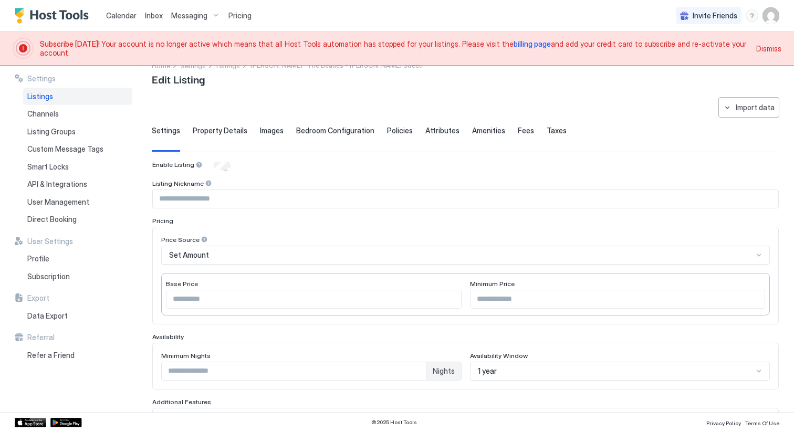
scroll to position [0, 0]
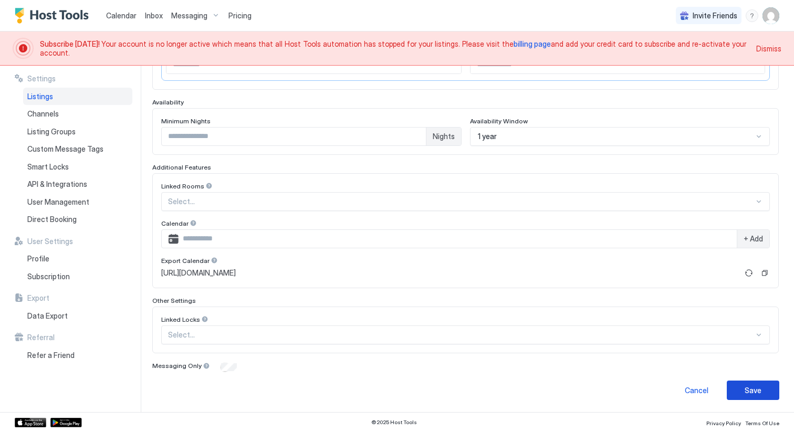
click at [755, 387] on div "Save" at bounding box center [752, 390] width 17 height 11
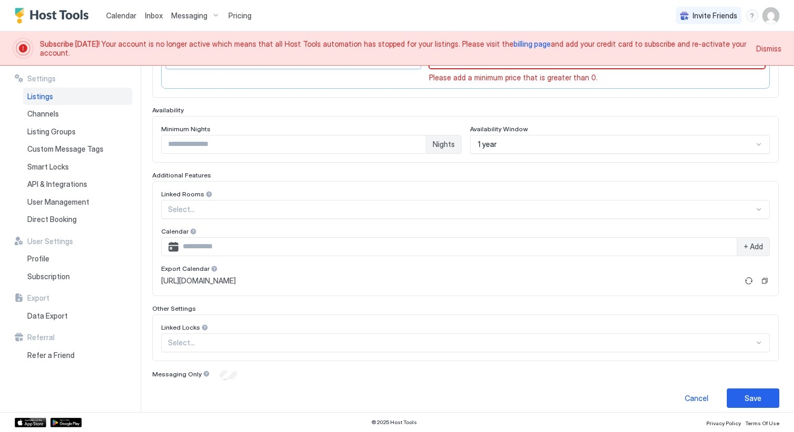
scroll to position [259, 0]
type input "**"
click at [765, 281] on button "Copy" at bounding box center [764, 280] width 10 height 10
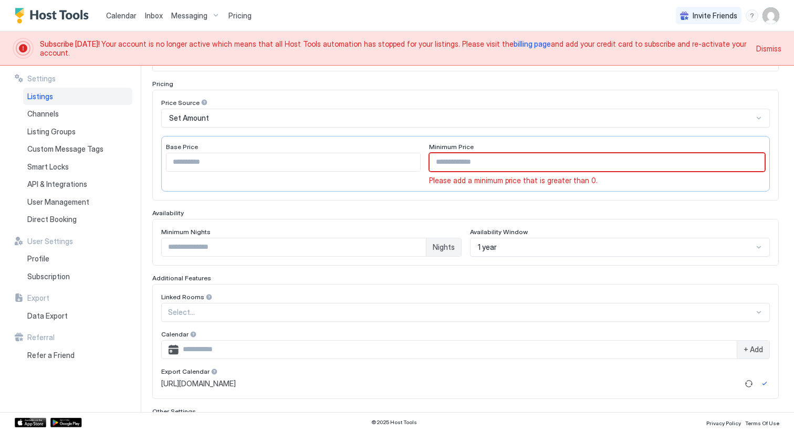
scroll to position [43, 0]
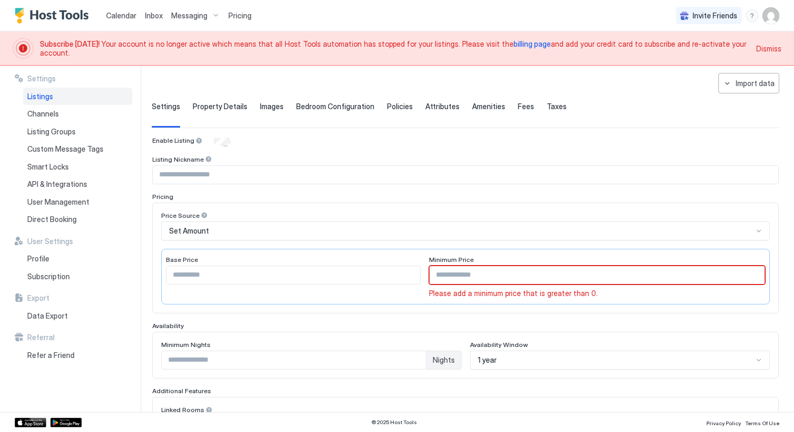
click at [217, 276] on input "**" at bounding box center [292, 275] width 253 height 18
type input "**"
click at [537, 277] on input "Input Field" at bounding box center [596, 275] width 335 height 18
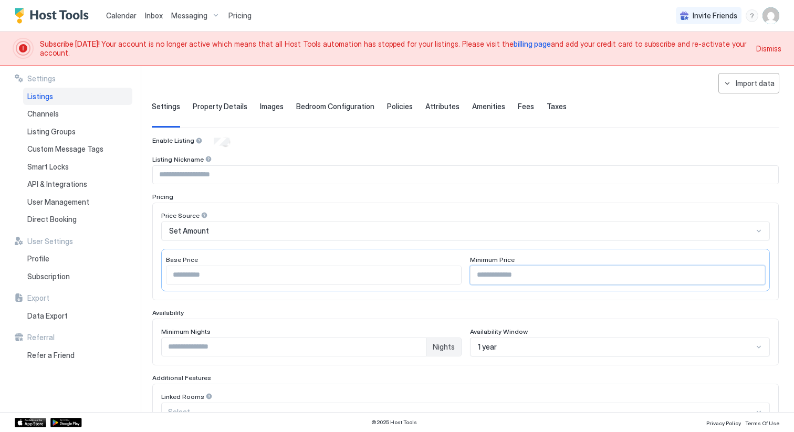
type input "**"
click at [345, 242] on div "Price Source Set Amount Base Price ** Minimum Price **" at bounding box center [465, 252] width 608 height 80
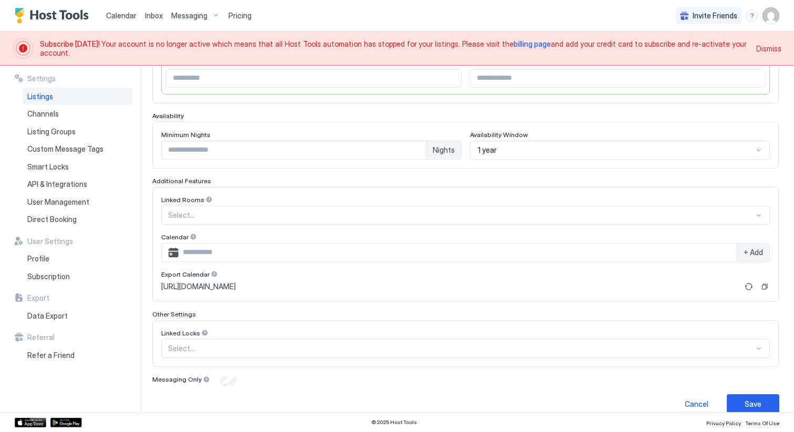
scroll to position [253, 0]
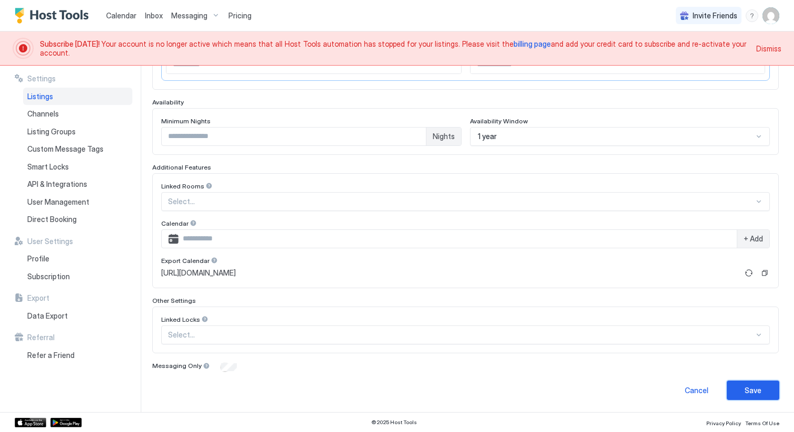
click at [757, 395] on button "Save" at bounding box center [752, 389] width 52 height 19
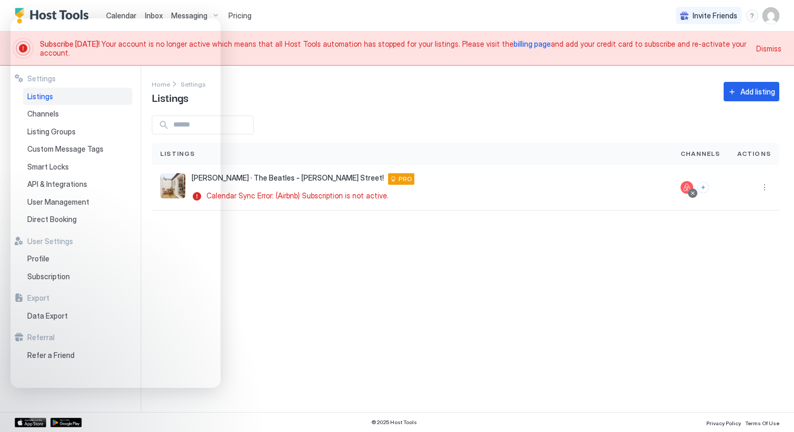
click at [338, 269] on div "Settings Home Settings Listings Add listing Listings Channels Actions Arnold Gr…" at bounding box center [473, 239] width 642 height 346
click at [499, 174] on div "Arnold Grove · The Beatles - George Harrison’s Street! 2 Arnold Grove, Merseysi…" at bounding box center [411, 187] width 503 height 28
click at [767, 185] on button "More options" at bounding box center [764, 187] width 13 height 13
click at [515, 299] on div at bounding box center [397, 216] width 794 height 432
click at [451, 191] on div "Arnold Grove · The Beatles - George Harrison’s Street! 2 Arnold Grove, Merseysi…" at bounding box center [411, 187] width 503 height 28
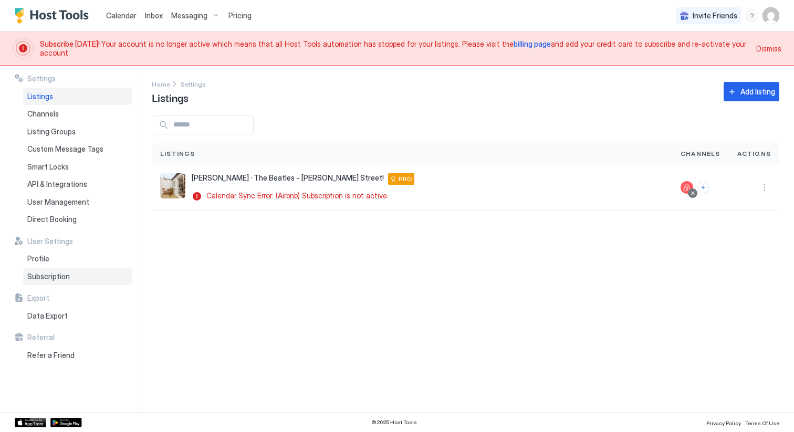
click at [57, 277] on span "Subscription" at bounding box center [48, 276] width 43 height 9
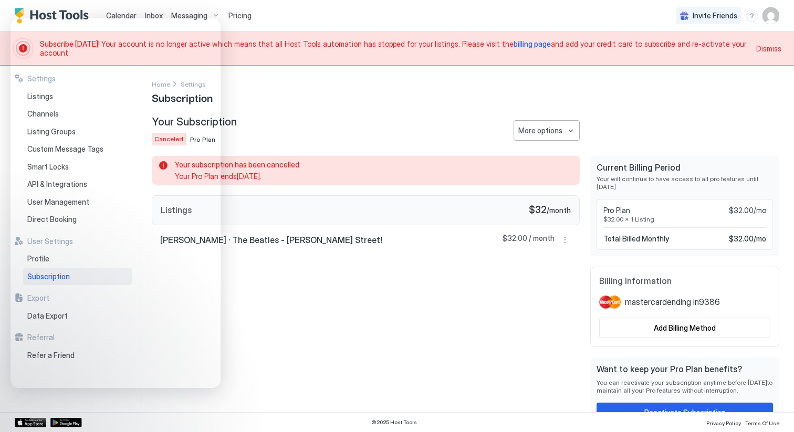
scroll to position [16, 0]
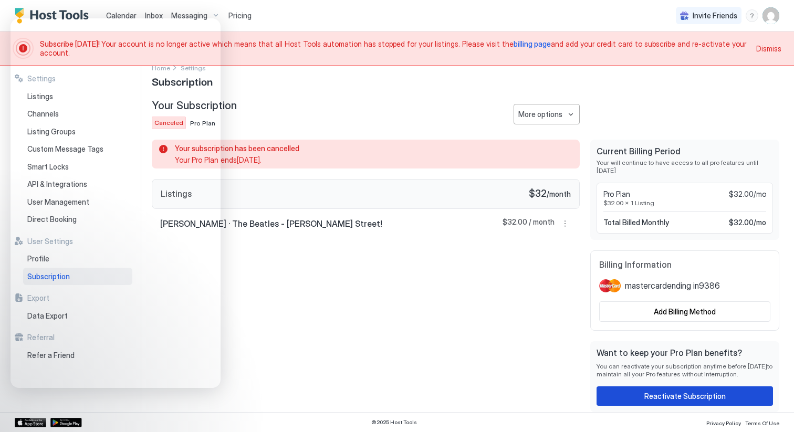
click at [644, 398] on button "Reactivate Subscription" at bounding box center [684, 395] width 176 height 19
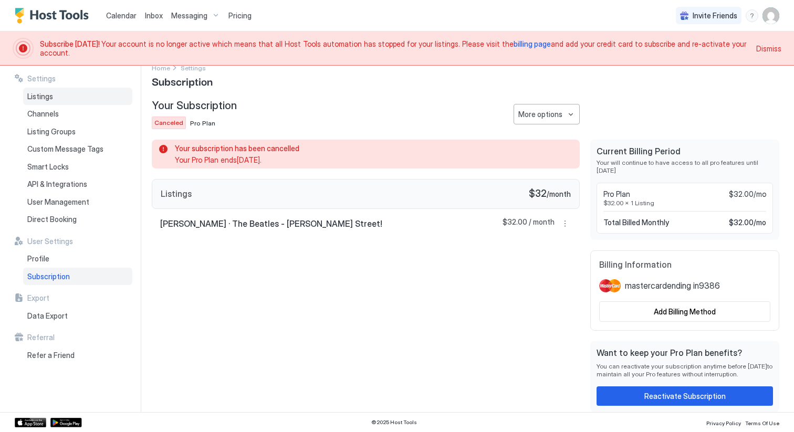
click at [62, 101] on div "Listings" at bounding box center [77, 97] width 109 height 18
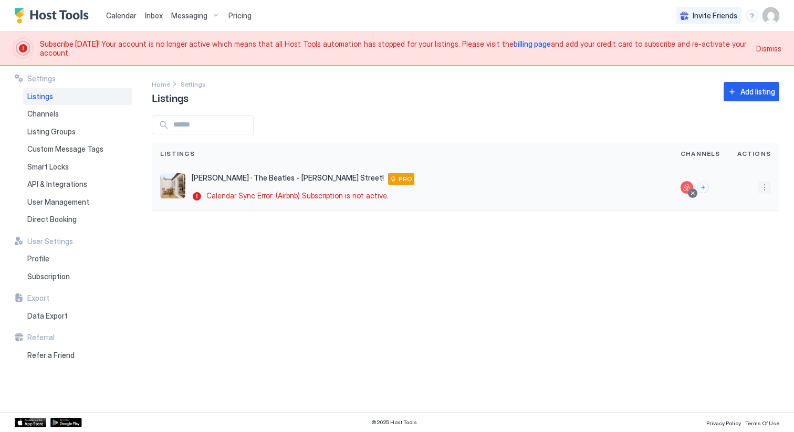
click at [765, 186] on button "More options" at bounding box center [764, 187] width 13 height 13
click at [509, 196] on div at bounding box center [397, 216] width 794 height 432
click at [435, 184] on div at bounding box center [397, 216] width 794 height 432
click at [764, 189] on button "More options" at bounding box center [764, 187] width 13 height 13
click at [744, 218] on div "Pricing" at bounding box center [737, 219] width 72 height 17
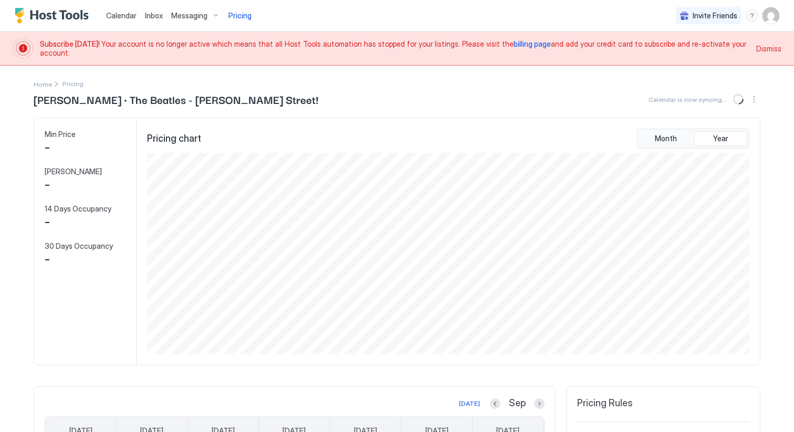
scroll to position [202, 604]
click at [40, 85] on span "Home" at bounding box center [43, 84] width 18 height 8
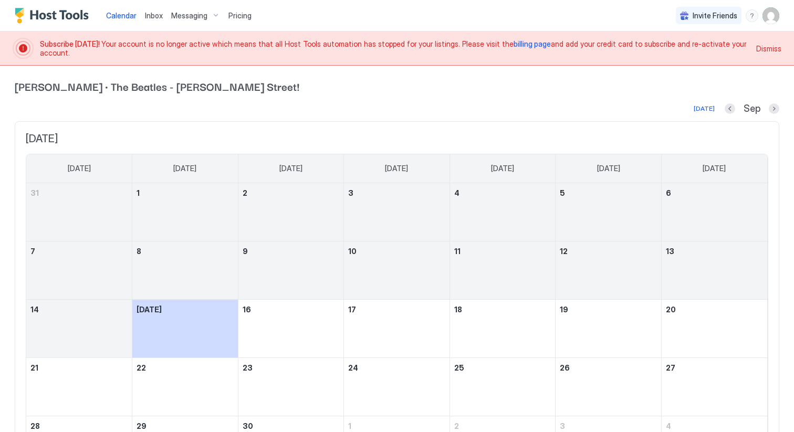
click at [203, 16] on span "Messaging" at bounding box center [189, 15] width 36 height 9
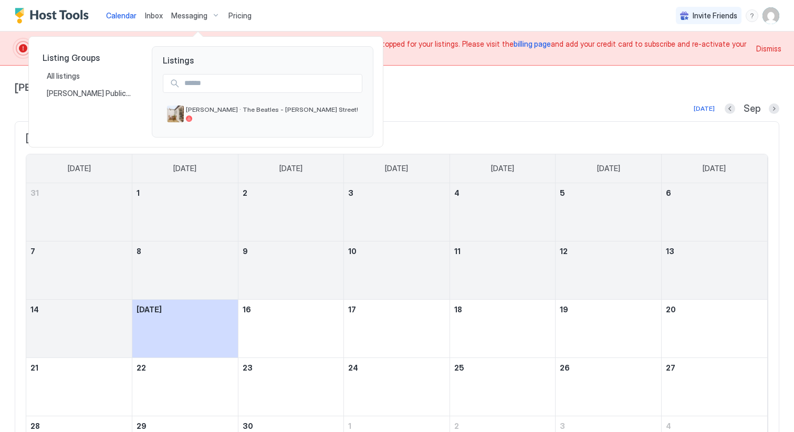
click at [203, 15] on div at bounding box center [397, 216] width 794 height 432
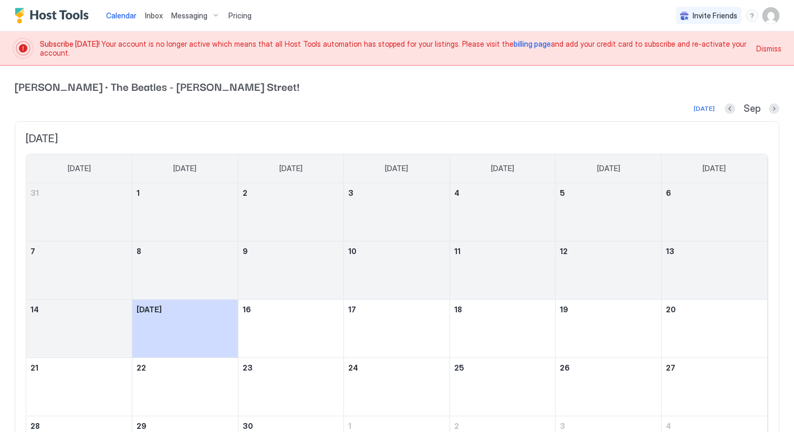
click at [233, 15] on span "Pricing" at bounding box center [239, 15] width 23 height 9
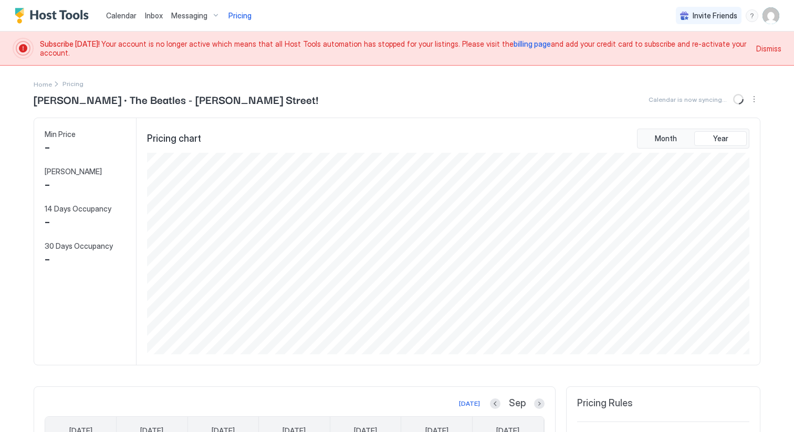
scroll to position [202, 604]
click at [150, 17] on span "Inbox" at bounding box center [154, 15] width 18 height 9
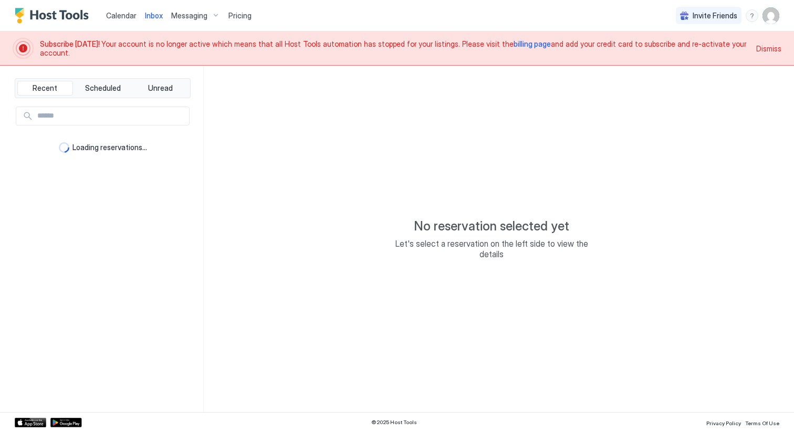
click at [126, 15] on span "Calendar" at bounding box center [121, 15] width 30 height 9
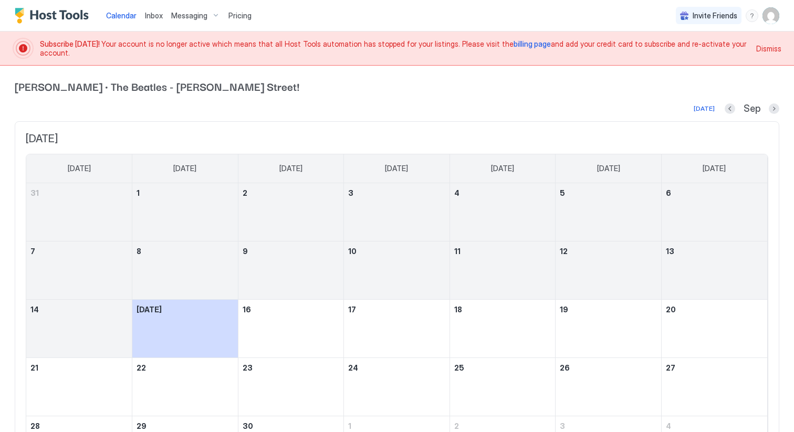
click at [59, 18] on img "Host Tools Logo" at bounding box center [54, 16] width 79 height 16
click at [769, 15] on img "User profile" at bounding box center [770, 15] width 17 height 17
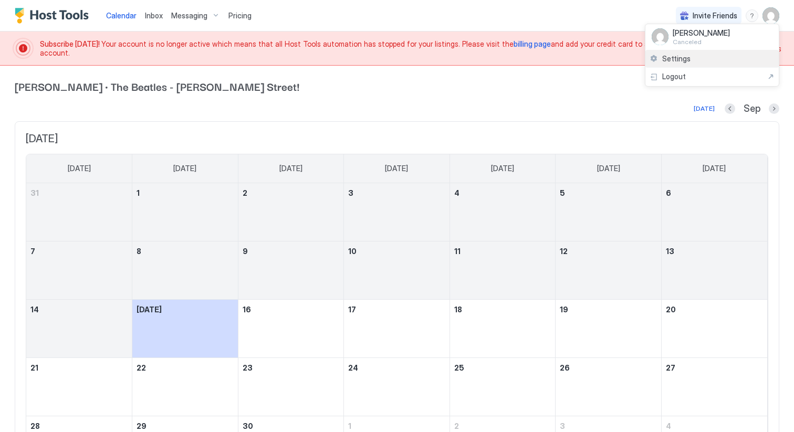
click at [683, 57] on span "Settings" at bounding box center [676, 58] width 28 height 9
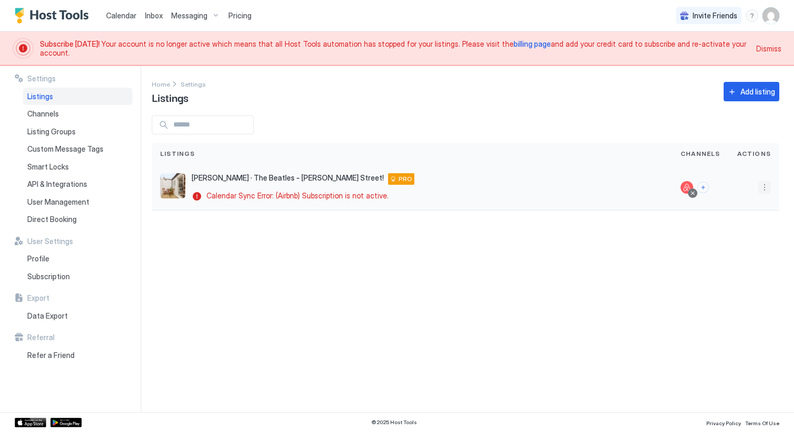
click at [765, 186] on button "More options" at bounding box center [764, 187] width 13 height 13
click at [752, 233] on span "Listing Settings" at bounding box center [740, 236] width 47 height 8
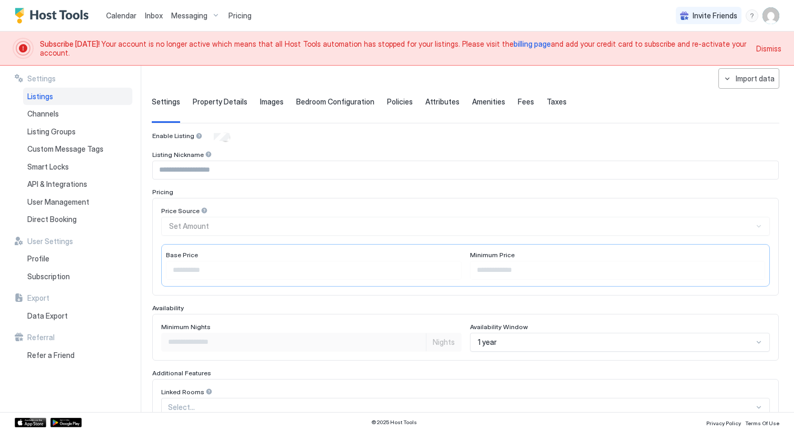
type input "**"
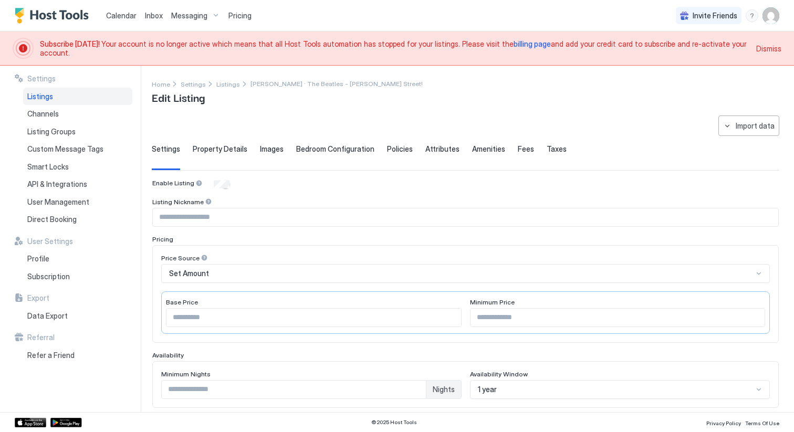
click at [225, 153] on span "Property Details" at bounding box center [220, 148] width 55 height 9
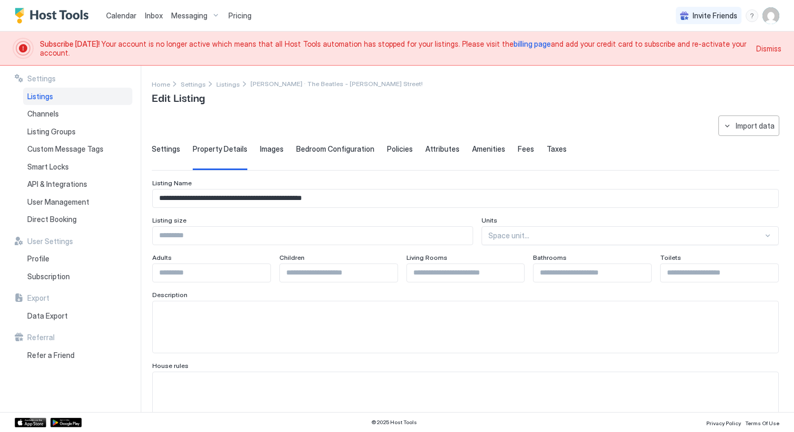
click at [269, 147] on span "Images" at bounding box center [272, 148] width 24 height 9
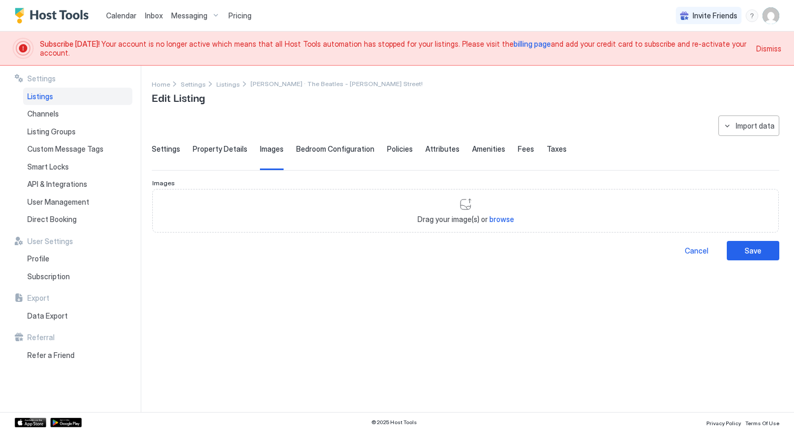
click at [321, 144] on span "Bedroom Configuration" at bounding box center [335, 148] width 78 height 9
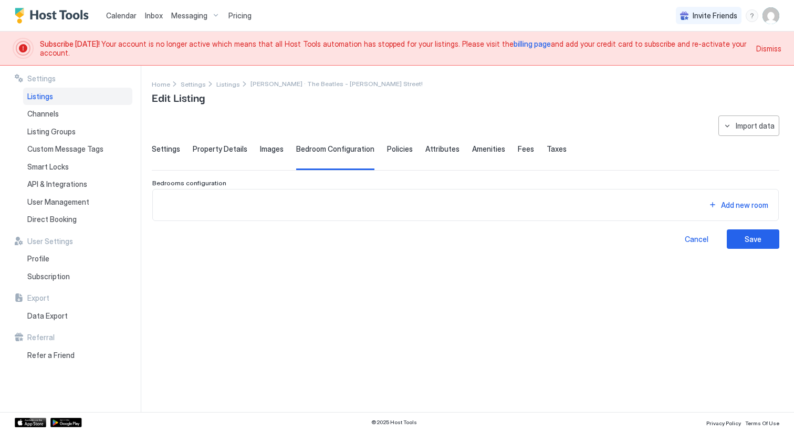
click at [390, 147] on span "Policies" at bounding box center [400, 148] width 26 height 9
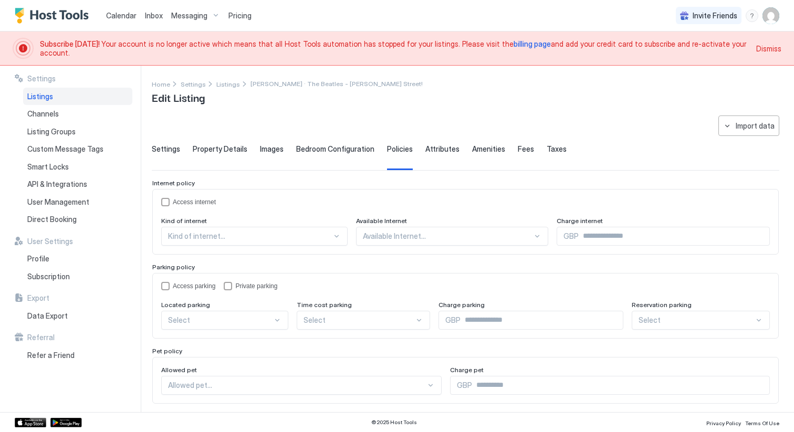
click at [434, 147] on span "Attributes" at bounding box center [442, 148] width 34 height 9
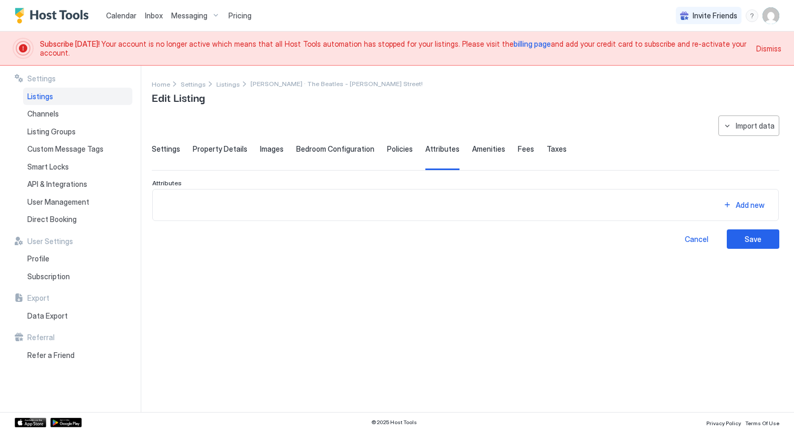
click at [484, 147] on span "Amenities" at bounding box center [488, 148] width 33 height 9
click at [517, 147] on span "Fees" at bounding box center [525, 148] width 16 height 9
click at [548, 147] on span "Taxes" at bounding box center [556, 148] width 20 height 9
click at [165, 150] on span "Settings" at bounding box center [166, 148] width 28 height 9
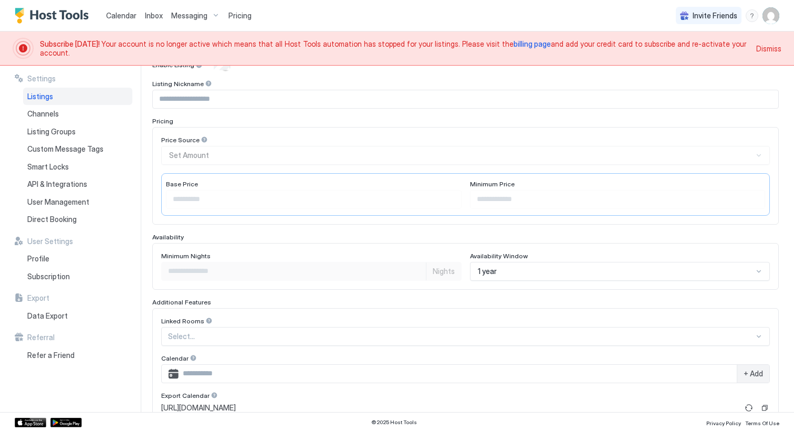
scroll to position [253, 0]
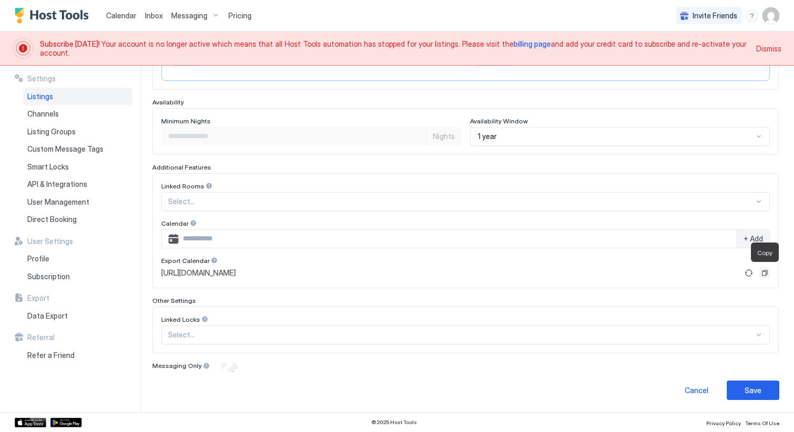
click at [765, 270] on button "Copy" at bounding box center [764, 273] width 10 height 10
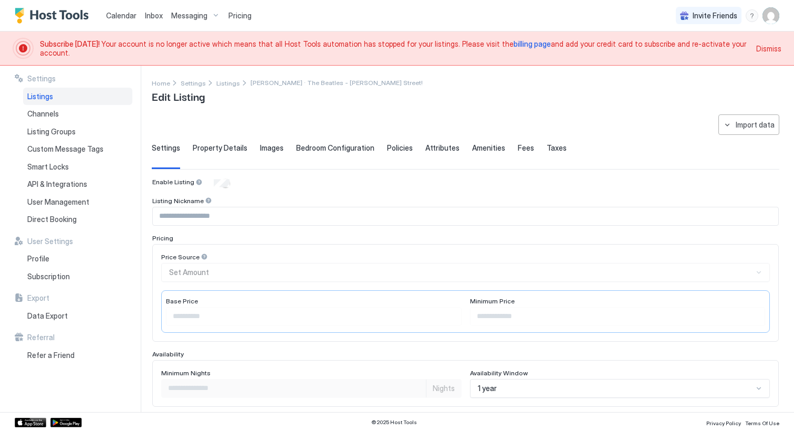
scroll to position [0, 0]
click at [264, 149] on span "Images" at bounding box center [272, 148] width 24 height 9
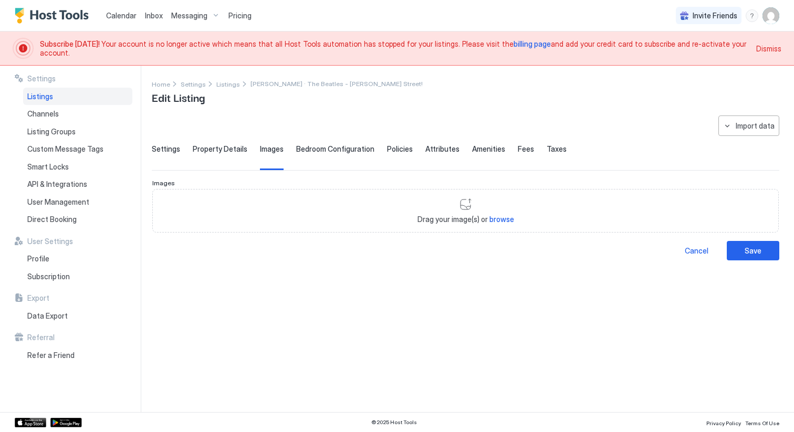
click at [318, 147] on span "Bedroom Configuration" at bounding box center [335, 148] width 78 height 9
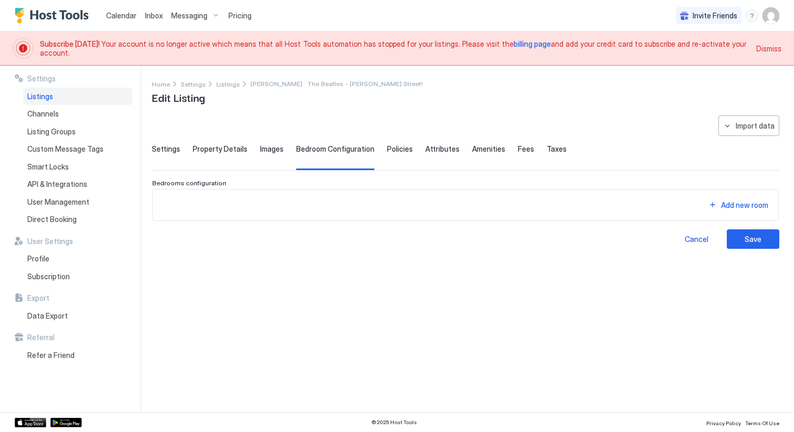
click at [405, 145] on span "Policies" at bounding box center [400, 148] width 26 height 9
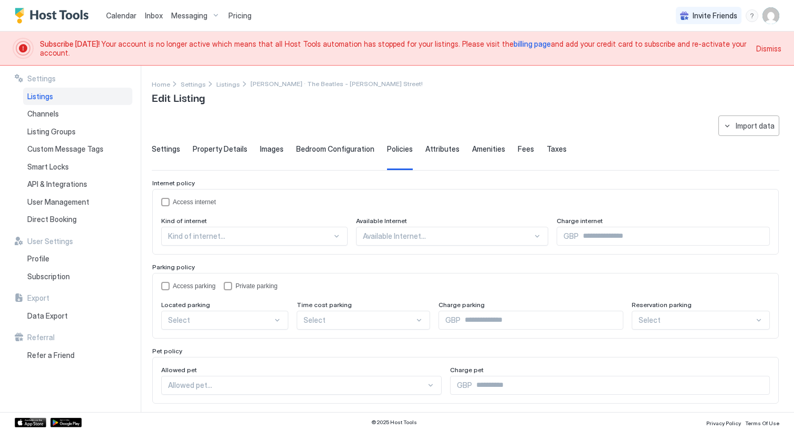
click at [447, 145] on span "Attributes" at bounding box center [442, 148] width 34 height 9
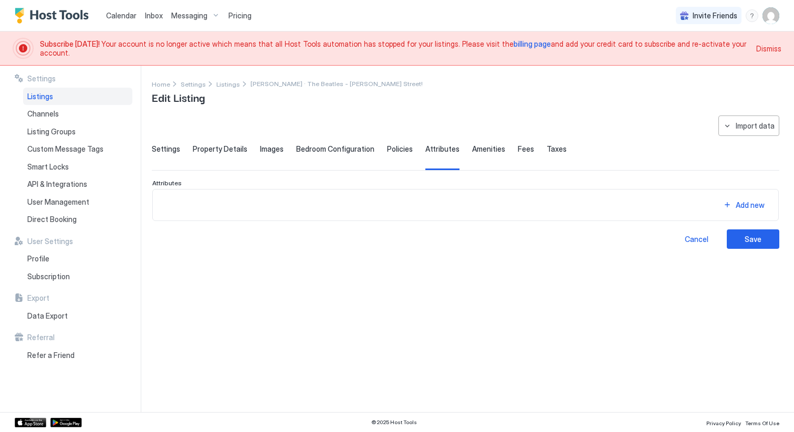
click at [481, 146] on span "Amenities" at bounding box center [488, 148] width 33 height 9
click at [517, 147] on span "Fees" at bounding box center [525, 148] width 16 height 9
click at [546, 150] on span "Taxes" at bounding box center [556, 148] width 20 height 9
click at [218, 151] on span "Property Details" at bounding box center [220, 148] width 55 height 9
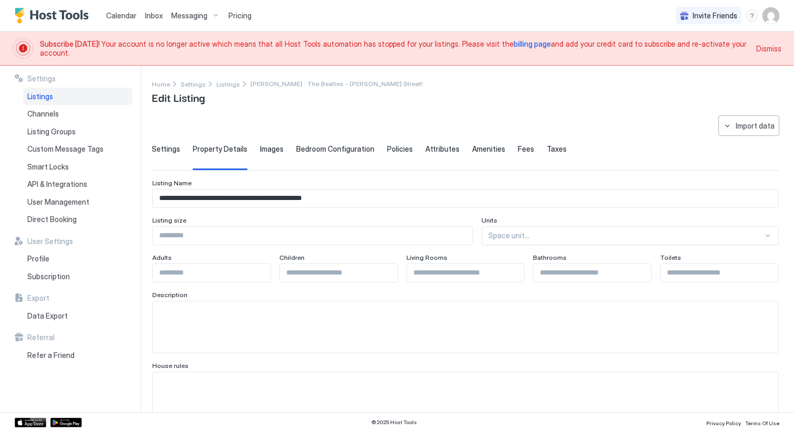
click at [164, 149] on span "Settings" at bounding box center [166, 148] width 28 height 9
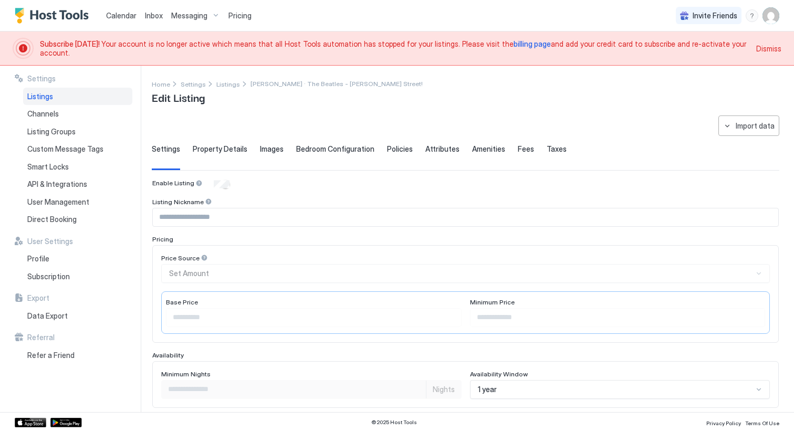
click at [771, 13] on img "User profile" at bounding box center [770, 15] width 17 height 17
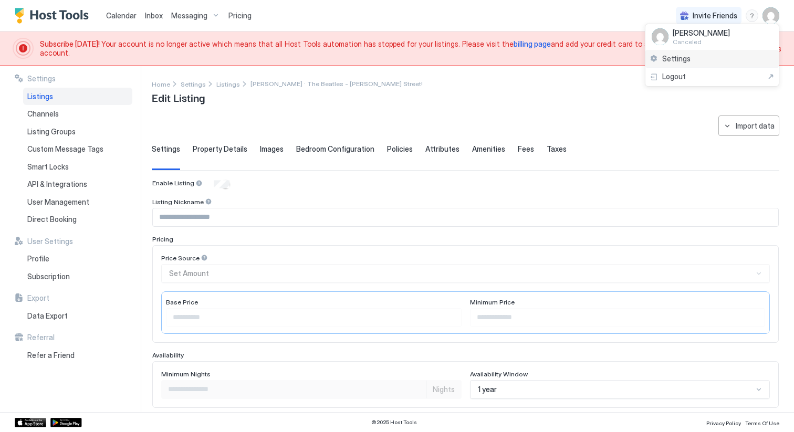
click at [720, 57] on div "Settings" at bounding box center [711, 59] width 133 height 18
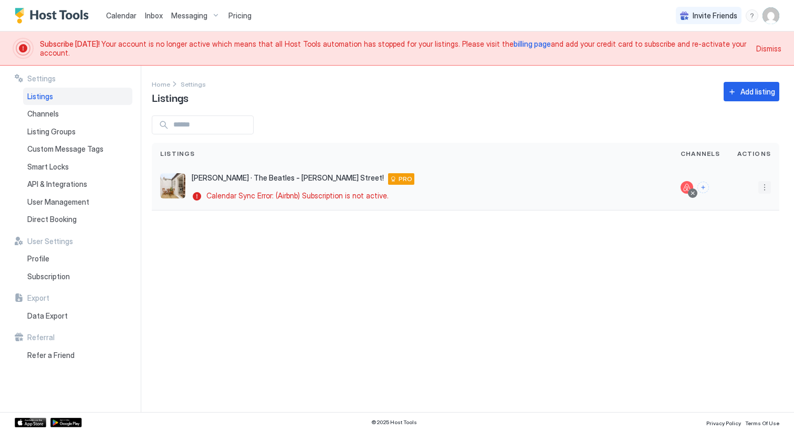
click at [765, 188] on button "More options" at bounding box center [764, 187] width 13 height 13
click at [746, 235] on span "Listing Settings" at bounding box center [740, 236] width 47 height 8
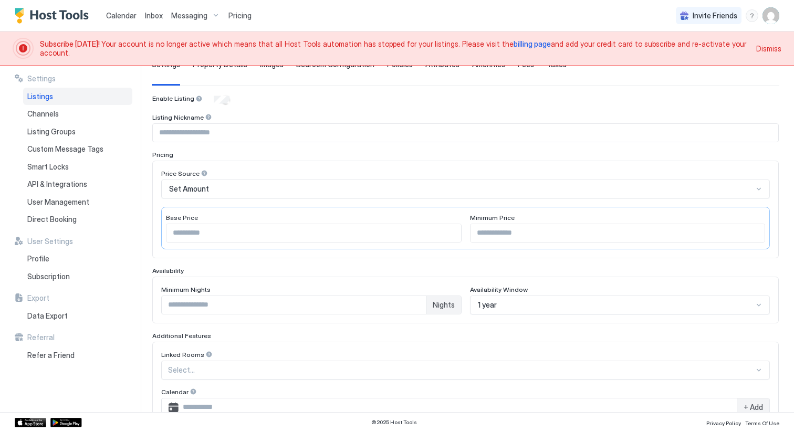
scroll to position [86, 0]
click at [68, 277] on span "Subscription" at bounding box center [48, 276] width 43 height 9
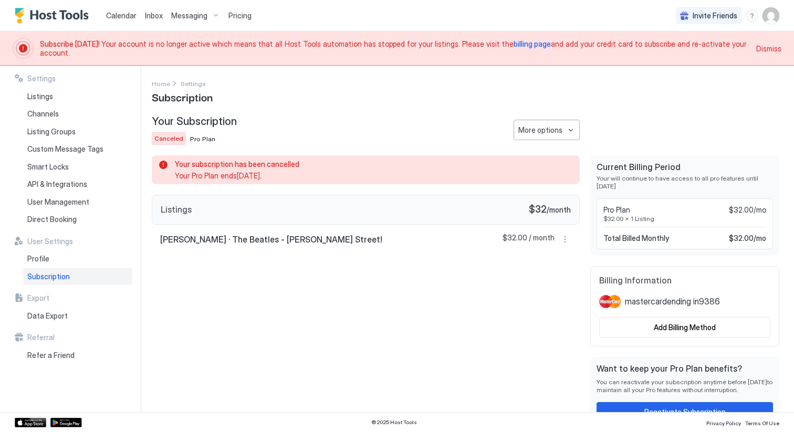
scroll to position [16, 0]
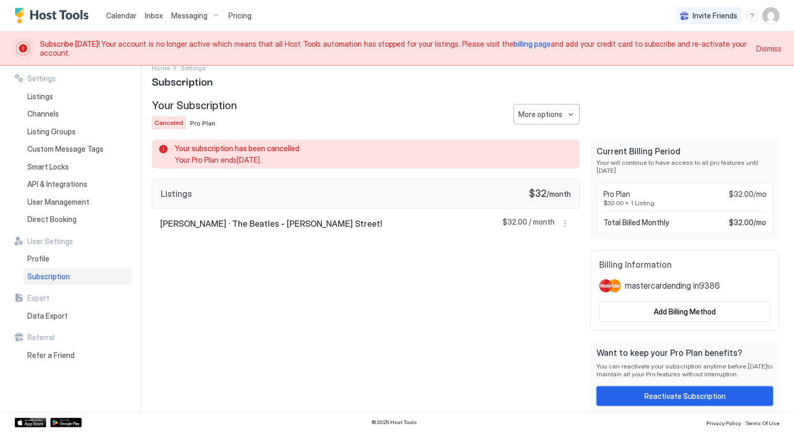
click at [643, 396] on button "Reactivate Subscription" at bounding box center [684, 395] width 176 height 19
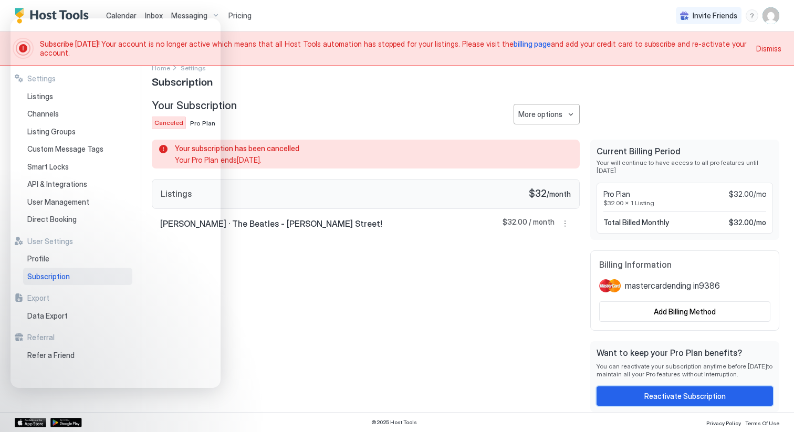
click at [619, 395] on button "Reactivate Subscription" at bounding box center [684, 395] width 176 height 19
click at [305, 69] on div "Home Settings Subscription" at bounding box center [465, 75] width 627 height 27
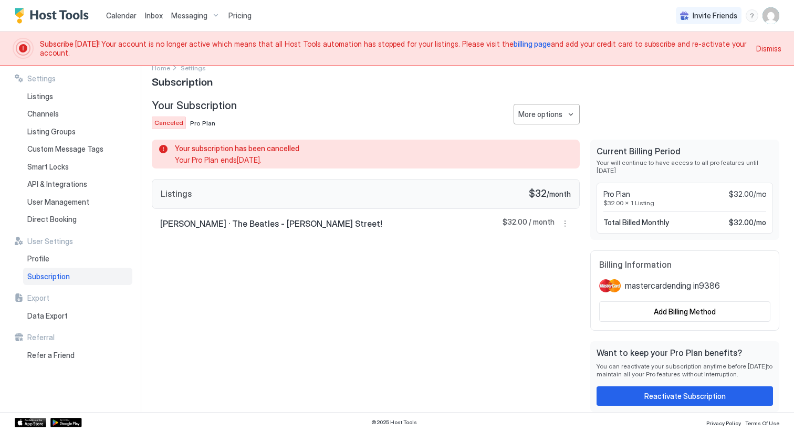
scroll to position [0, 0]
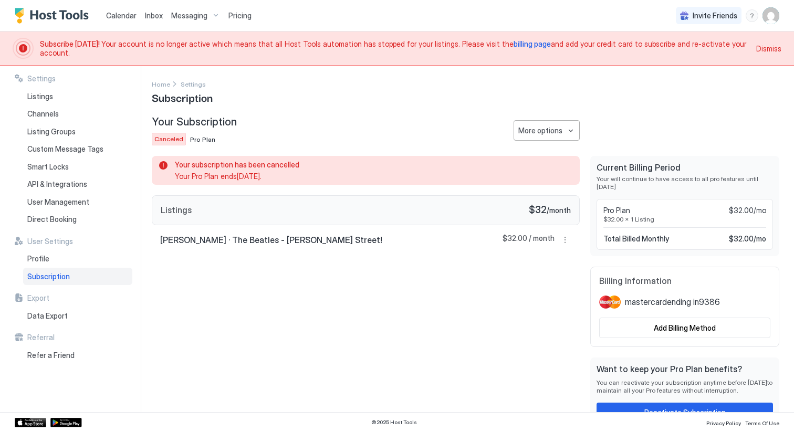
click at [774, 23] on img "User profile" at bounding box center [770, 15] width 17 height 17
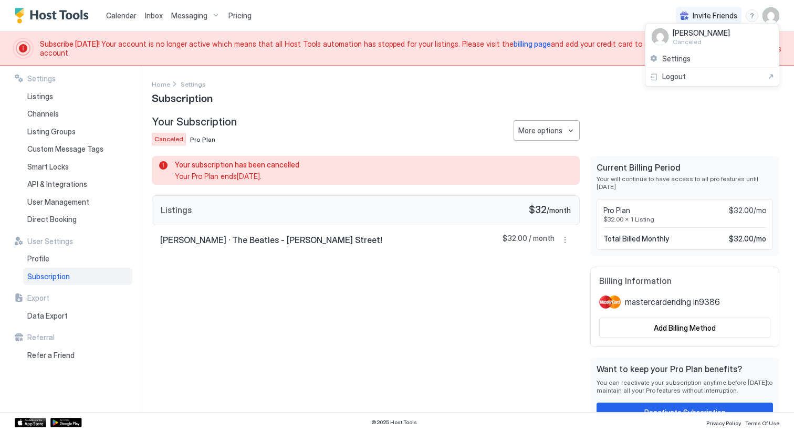
click at [774, 12] on div at bounding box center [397, 216] width 794 height 432
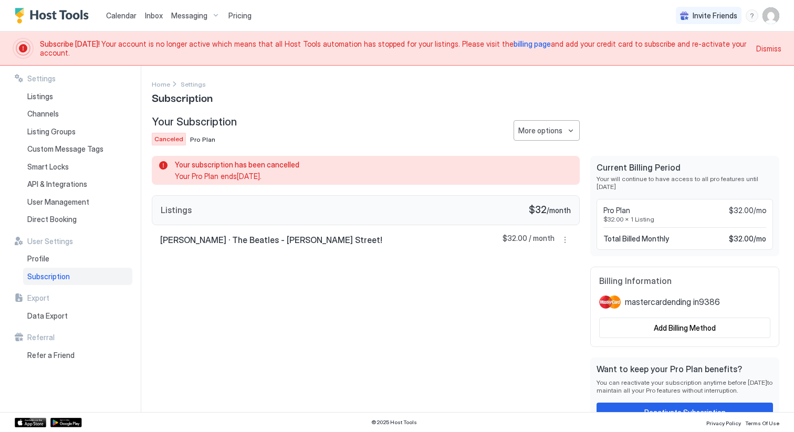
click at [774, 16] on img "User profile" at bounding box center [770, 15] width 17 height 17
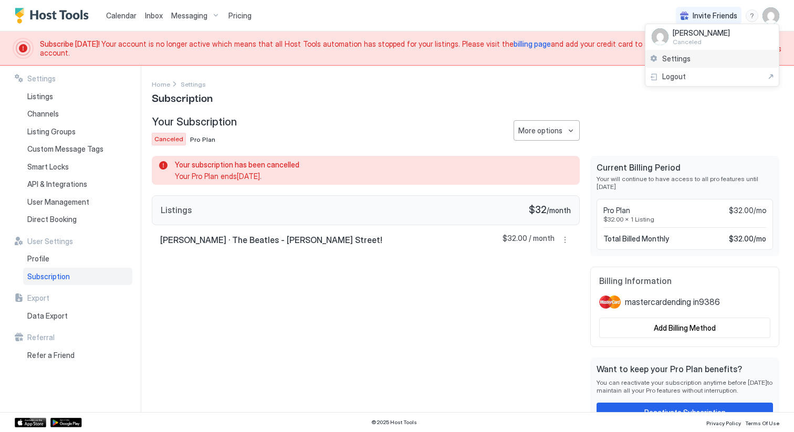
click at [740, 57] on div "Settings" at bounding box center [711, 59] width 133 height 18
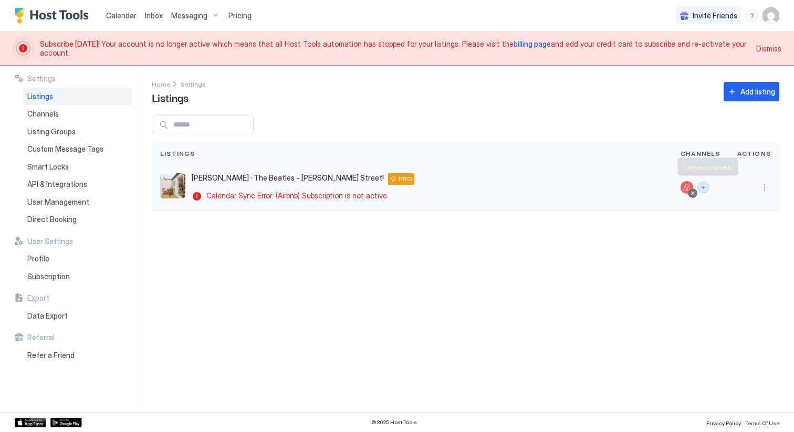
click at [706, 188] on button "Connect channels" at bounding box center [703, 188] width 12 height 12
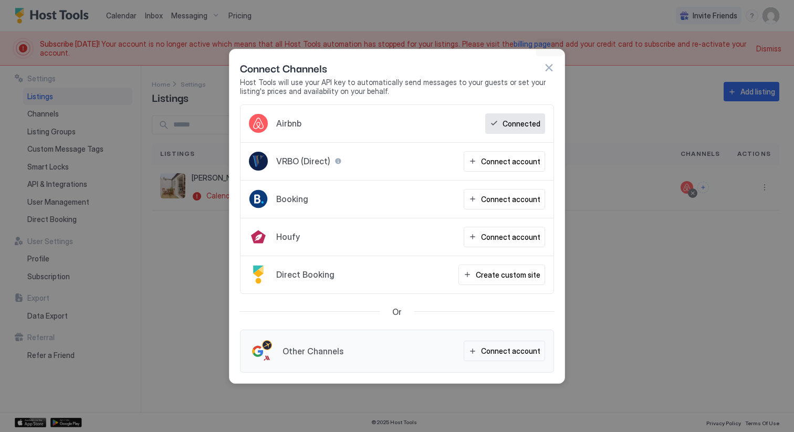
click at [550, 68] on button "button" at bounding box center [548, 67] width 10 height 10
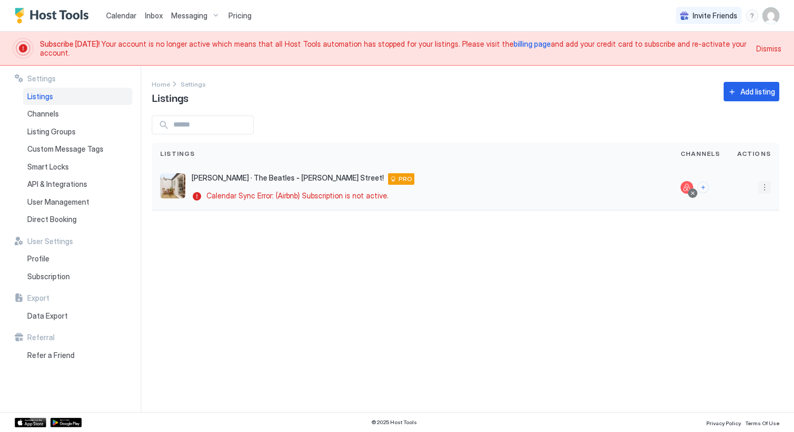
click at [764, 189] on button "More options" at bounding box center [764, 187] width 13 height 13
click at [750, 204] on div "Messaging" at bounding box center [737, 202] width 72 height 17
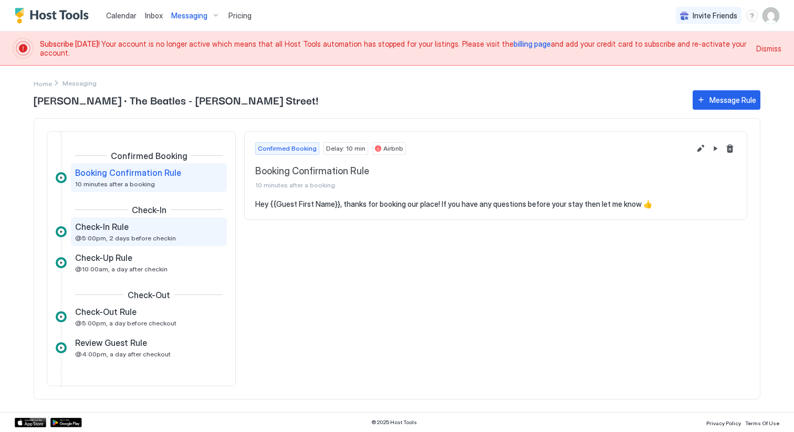
click at [185, 235] on div "Check-In Rule @5:00pm, 2 days before checkin" at bounding box center [141, 231] width 133 height 20
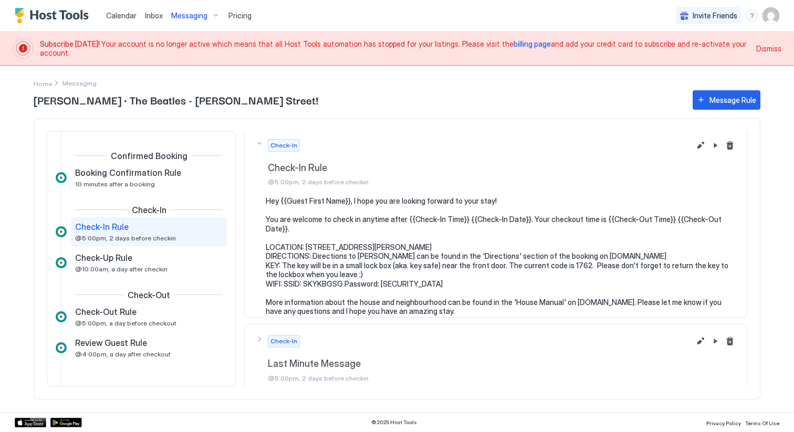
scroll to position [9, 0]
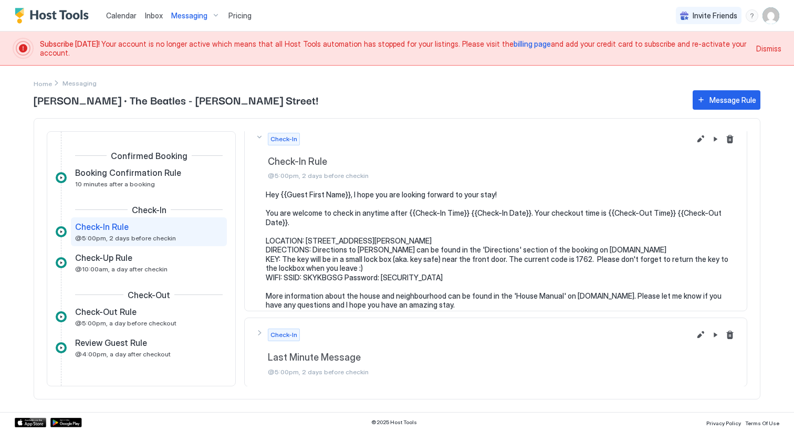
click at [576, 249] on pre "Hey {{Guest First Name}}, I hope you are looking forward to your stay! You are …" at bounding box center [501, 250] width 470 height 120
click at [702, 138] on button "Edit message rule" at bounding box center [700, 139] width 13 height 13
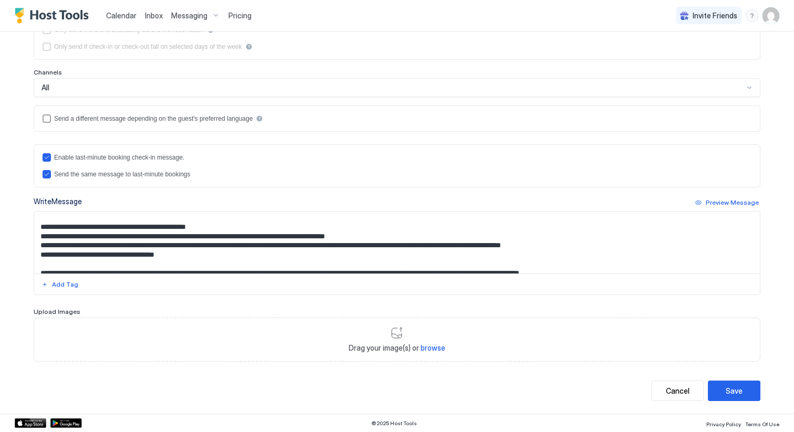
scroll to position [38, 0]
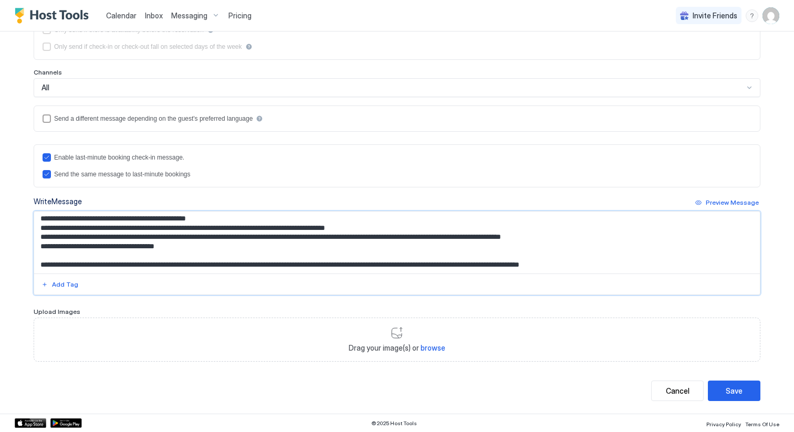
click at [345, 238] on textarea "**********" at bounding box center [396, 243] width 725 height 62
click at [344, 237] on textarea "**********" at bounding box center [396, 243] width 725 height 62
click at [343, 234] on textarea "**********" at bounding box center [396, 243] width 725 height 62
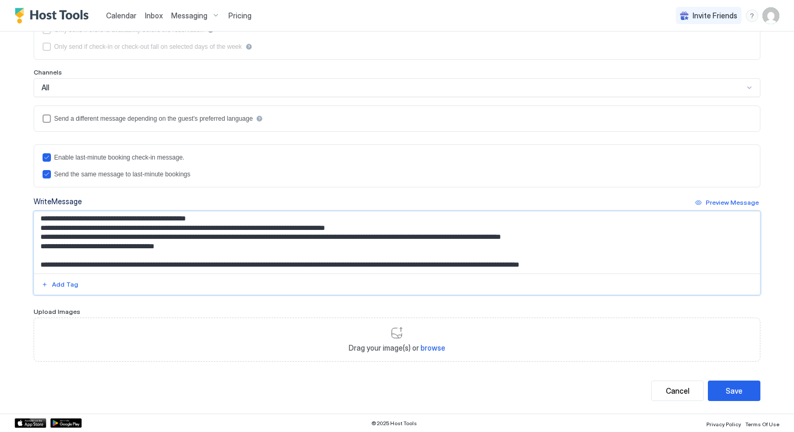
click at [343, 234] on textarea "**********" at bounding box center [396, 243] width 725 height 62
type textarea "**********"
click at [730, 392] on div "Save" at bounding box center [733, 390] width 17 height 11
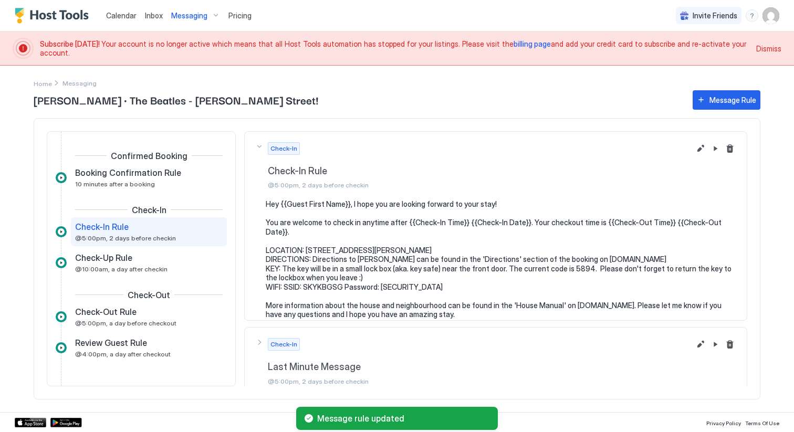
scroll to position [9, 0]
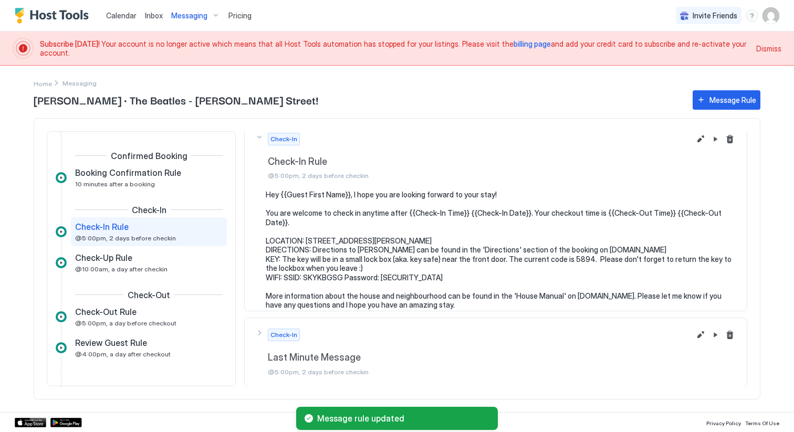
click at [258, 331] on div "Check-In Last Minute Message @5:00pm, 2 days before checkin" at bounding box center [472, 352] width 435 height 47
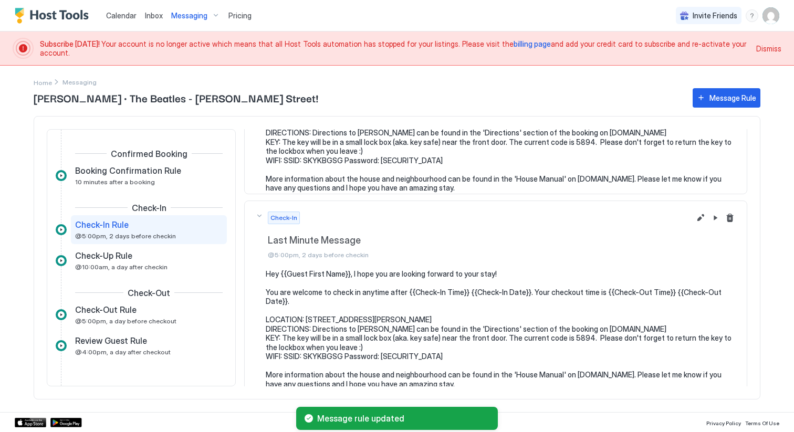
scroll to position [129, 0]
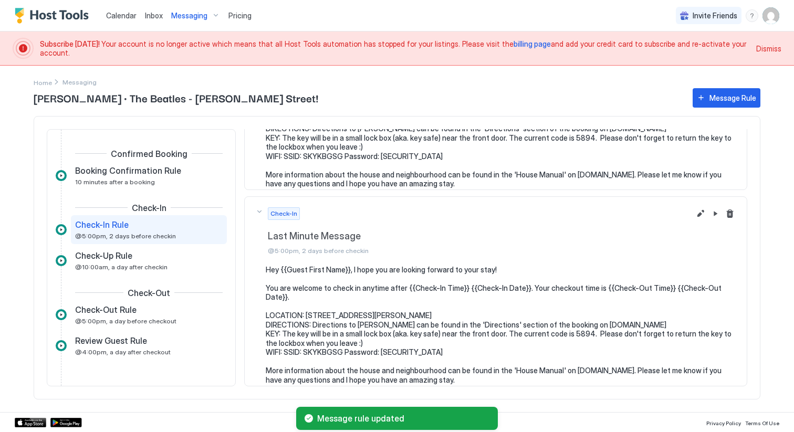
click at [259, 208] on div "Check-In Last Minute Message @5:00pm, 2 days before checkin" at bounding box center [472, 230] width 435 height 47
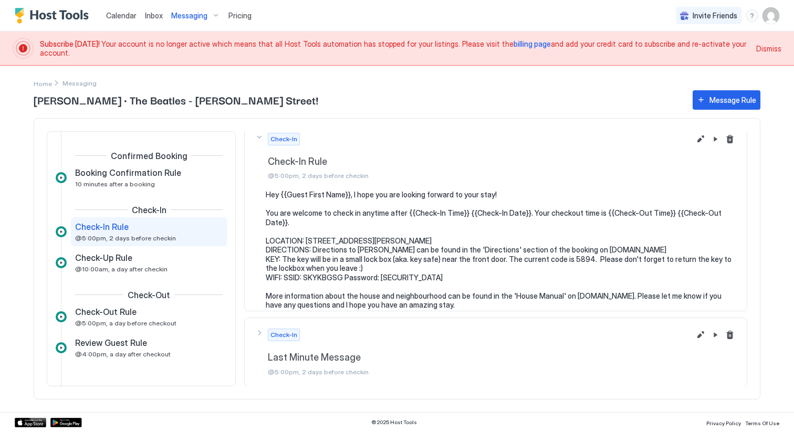
scroll to position [0, 0]
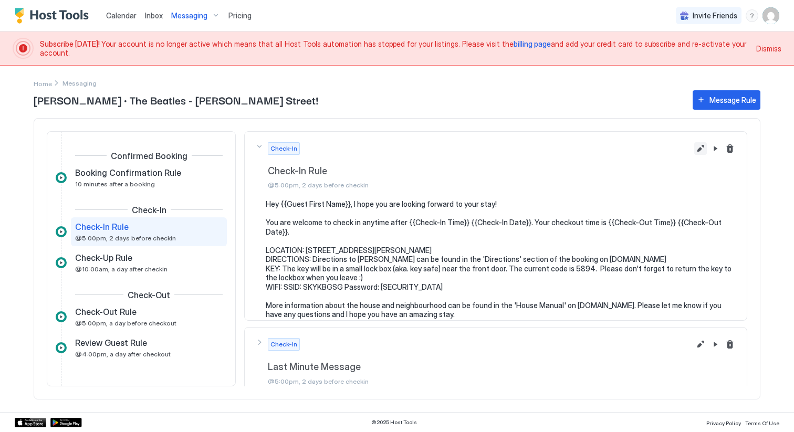
click at [701, 147] on button "Edit message rule" at bounding box center [700, 148] width 13 height 13
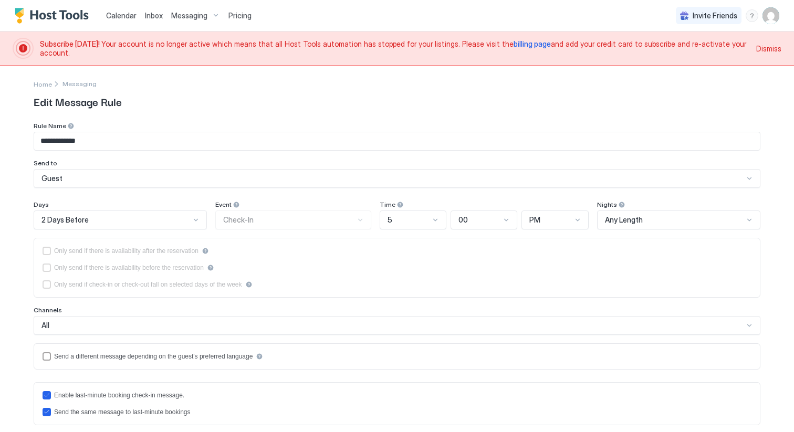
scroll to position [238, 0]
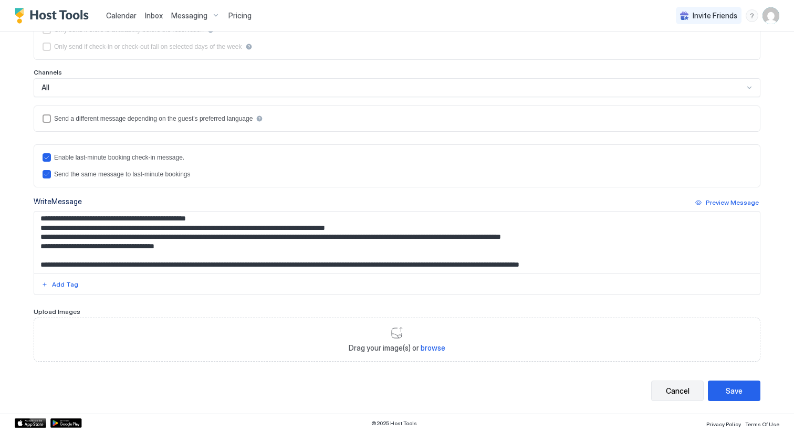
click at [670, 386] on div "Cancel" at bounding box center [677, 390] width 24 height 11
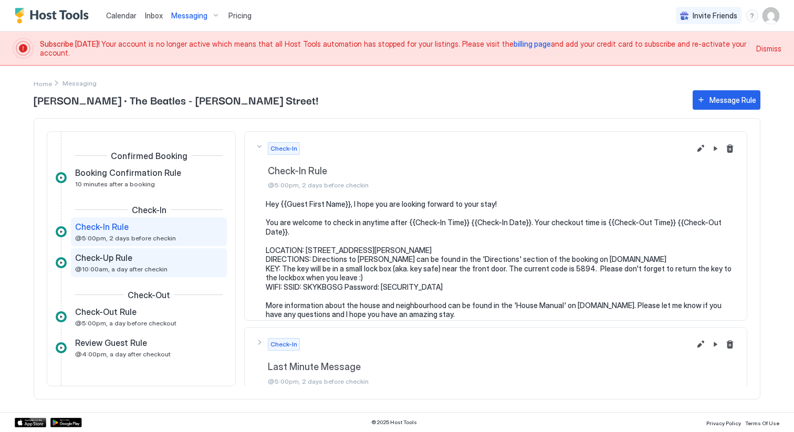
click at [160, 262] on div "Check-Up Rule" at bounding box center [141, 257] width 133 height 10
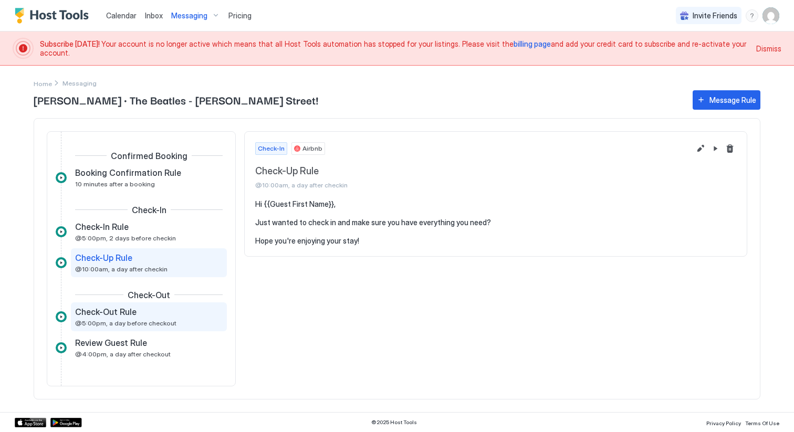
click at [142, 319] on span "@5:00pm, a day before checkout" at bounding box center [125, 323] width 101 height 8
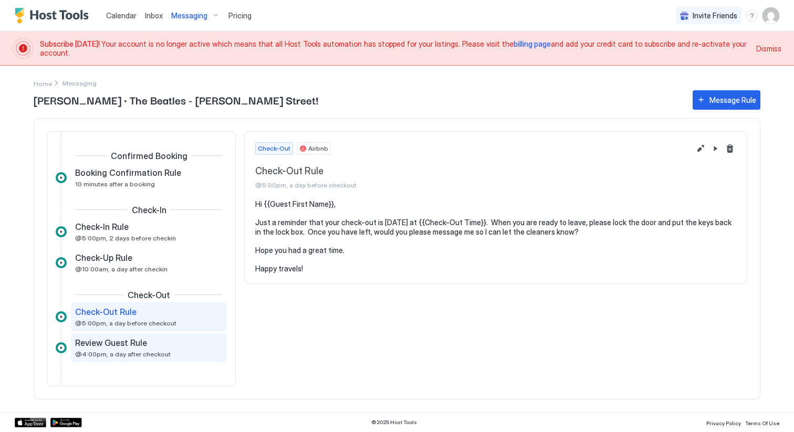
click at [149, 344] on div "Review Guest Rule" at bounding box center [141, 342] width 133 height 10
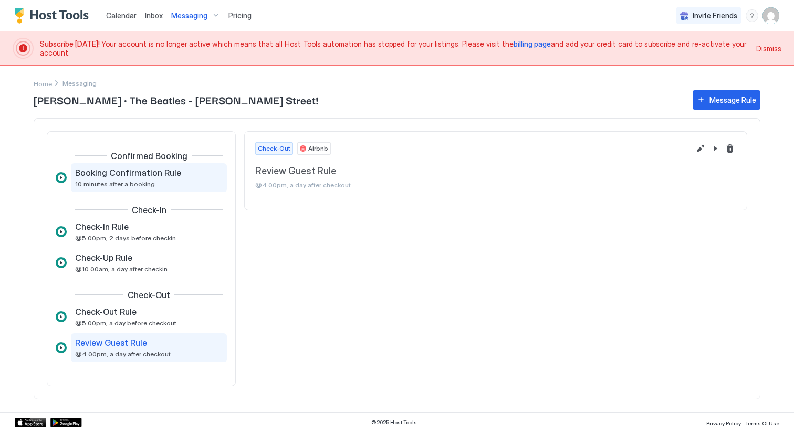
click at [187, 175] on div "Booking Confirmation Rule" at bounding box center [141, 172] width 133 height 10
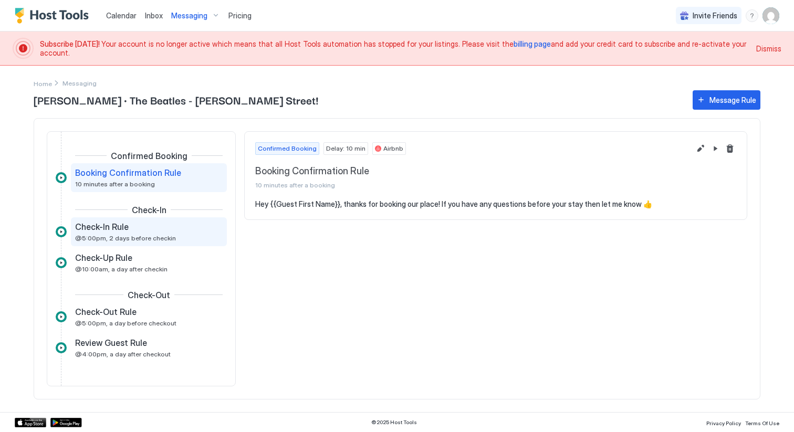
click at [204, 230] on div "Check-In Rule" at bounding box center [141, 226] width 133 height 10
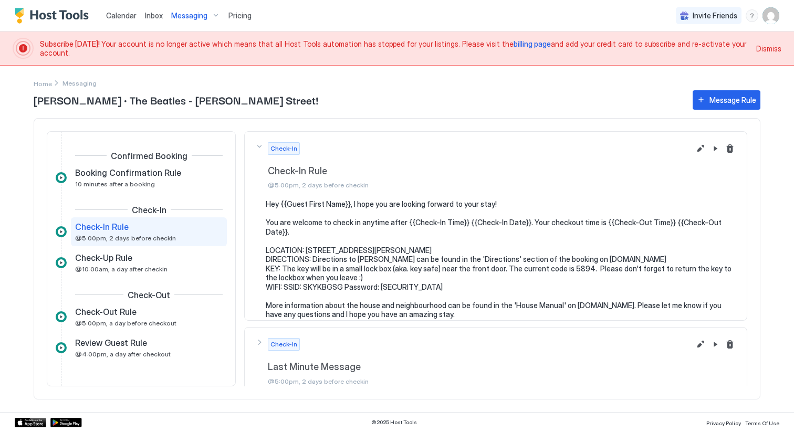
scroll to position [9, 0]
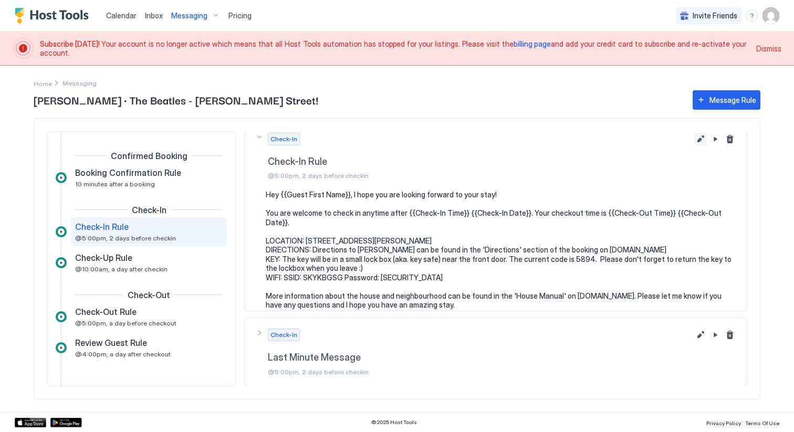
click at [700, 141] on button "Edit message rule" at bounding box center [700, 139] width 13 height 13
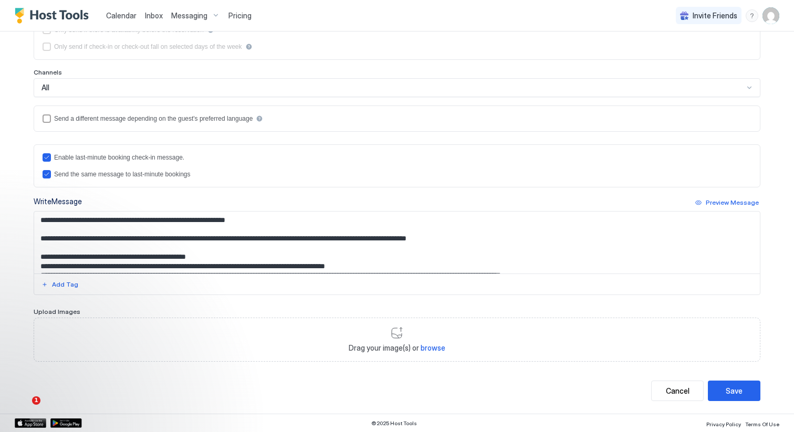
scroll to position [38, 0]
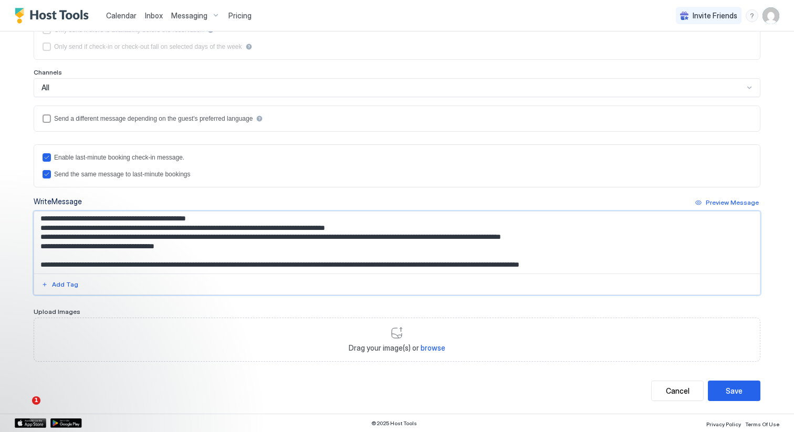
click at [285, 247] on textarea "**********" at bounding box center [396, 243] width 725 height 62
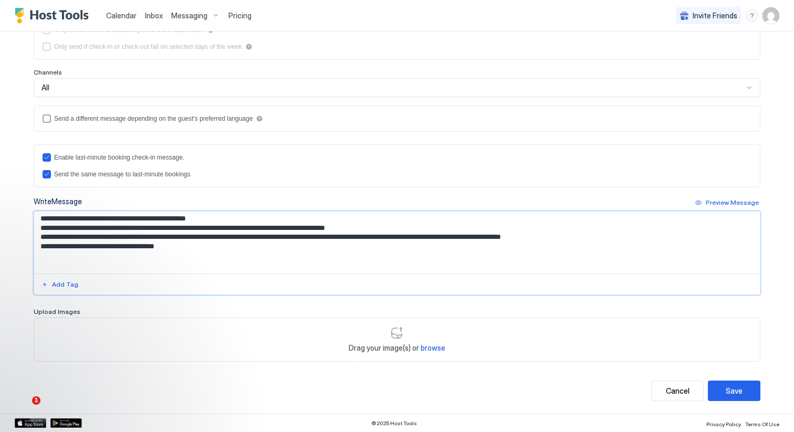
paste textarea "**********"
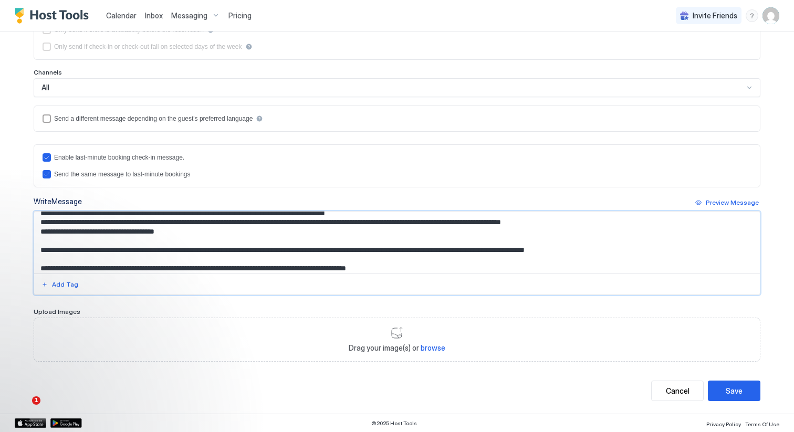
scroll to position [75, 0]
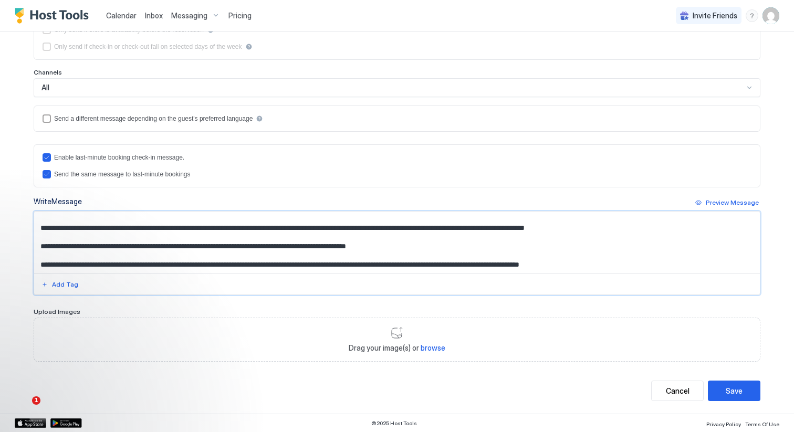
click at [36, 227] on textarea "Input Field" at bounding box center [396, 243] width 725 height 62
drag, startPoint x: 459, startPoint y: 228, endPoint x: 424, endPoint y: 227, distance: 35.2
click at [424, 227] on textarea "Input Field" at bounding box center [396, 243] width 725 height 62
click at [37, 246] on textarea "Input Field" at bounding box center [396, 243] width 725 height 62
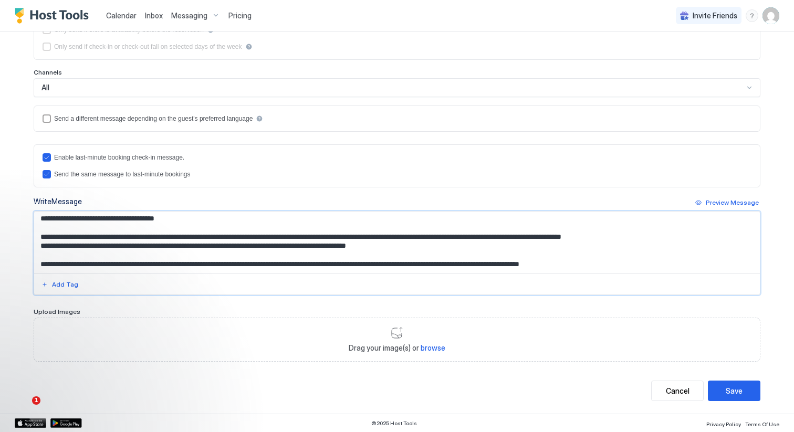
scroll to position [66, 0]
click at [660, 265] on textarea "Input Field" at bounding box center [396, 243] width 725 height 62
type textarea "**********"
click at [730, 389] on div "Save" at bounding box center [733, 390] width 17 height 11
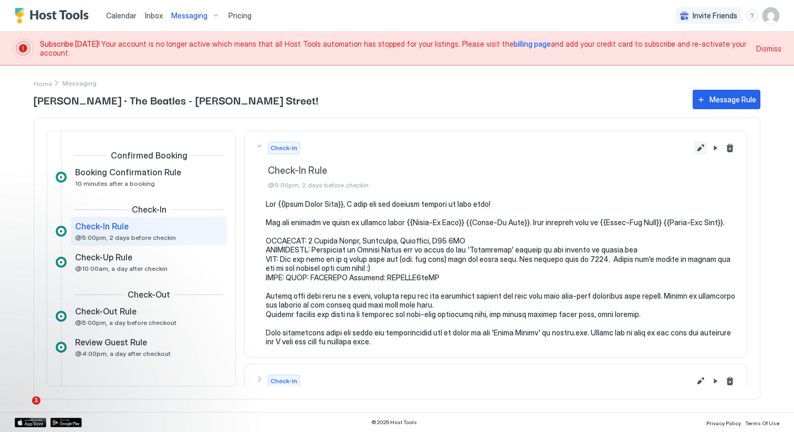
click at [702, 147] on button "Edit message rule" at bounding box center [700, 148] width 13 height 13
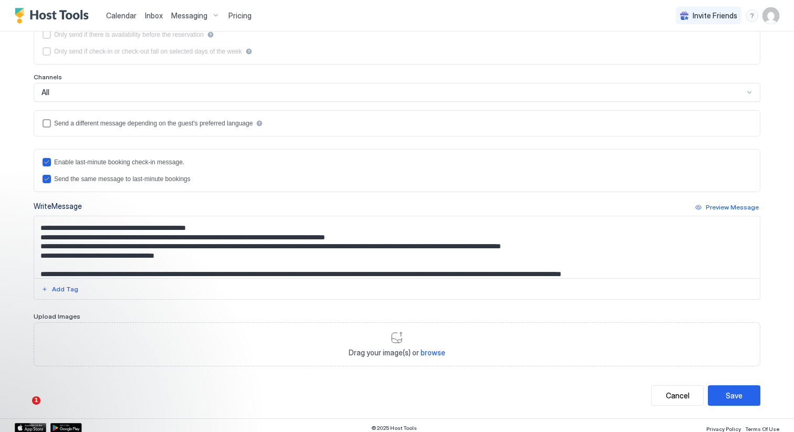
scroll to position [66, 0]
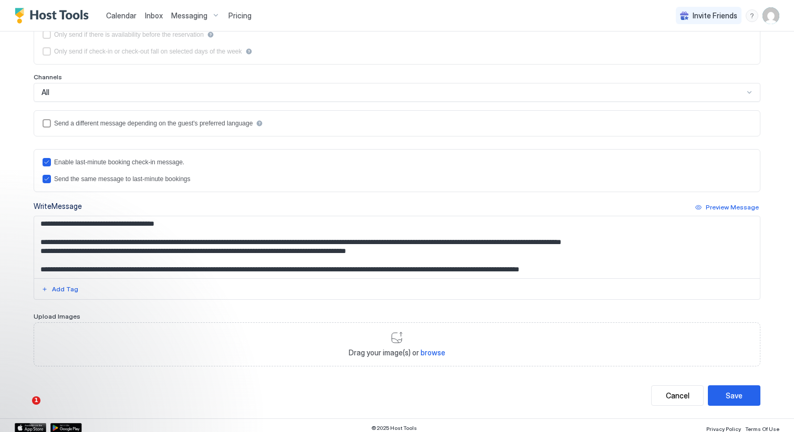
click at [41, 247] on textarea "Input Field" at bounding box center [396, 247] width 725 height 62
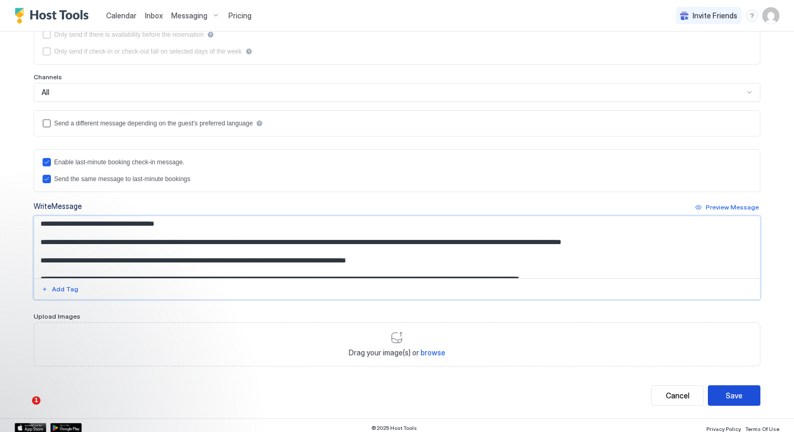
type textarea "**********"
click at [735, 395] on div "Save" at bounding box center [733, 395] width 17 height 11
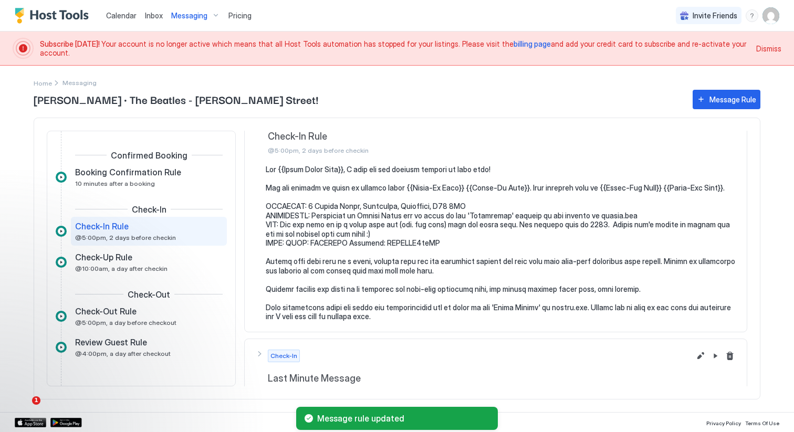
scroll to position [56, 0]
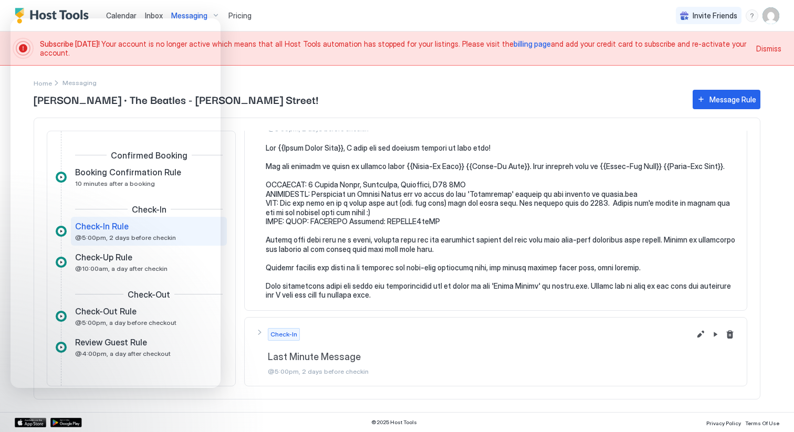
click at [239, 195] on div "Confirmed Booking Booking Confirmation Rule 10 minutes after a booking Check-In…" at bounding box center [397, 259] width 726 height 282
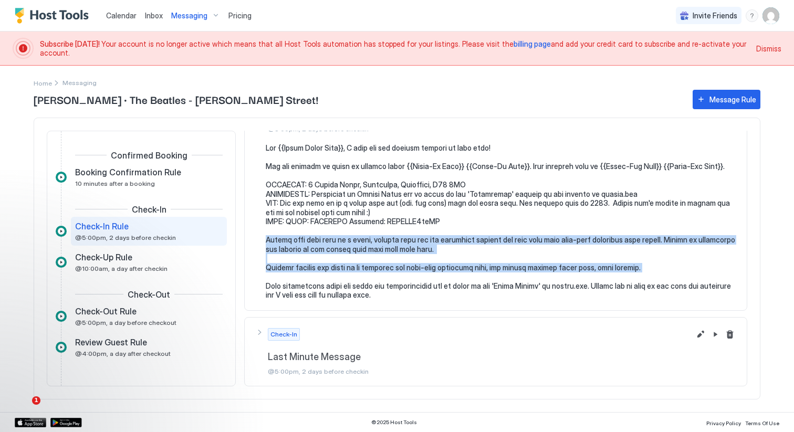
drag, startPoint x: 266, startPoint y: 238, endPoint x: 621, endPoint y: 271, distance: 356.9
click at [621, 271] on pre at bounding box center [501, 221] width 470 height 156
copy pre "Please note that this is a quiet, private road and the increased tourism has le…"
click at [407, 267] on pre at bounding box center [501, 221] width 470 height 156
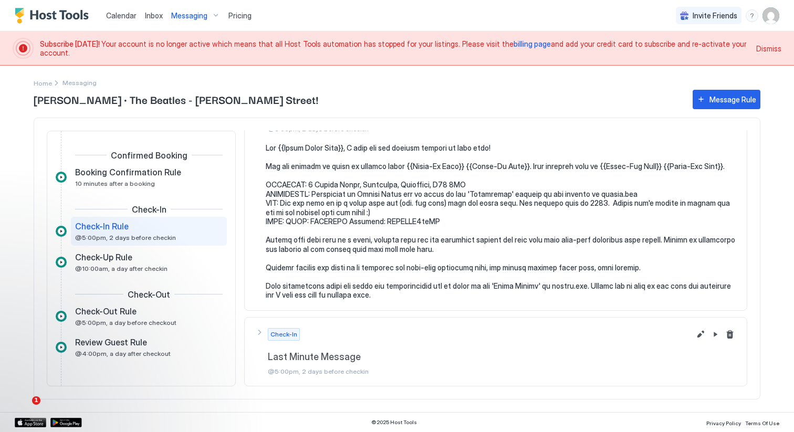
click at [365, 268] on pre at bounding box center [501, 221] width 470 height 156
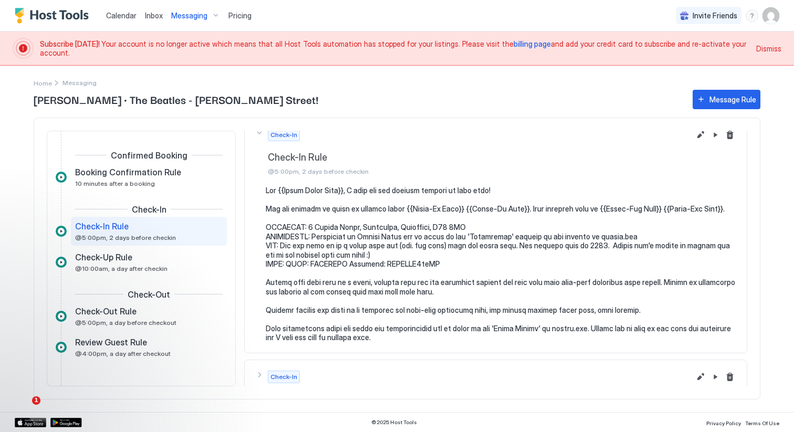
scroll to position [0, 0]
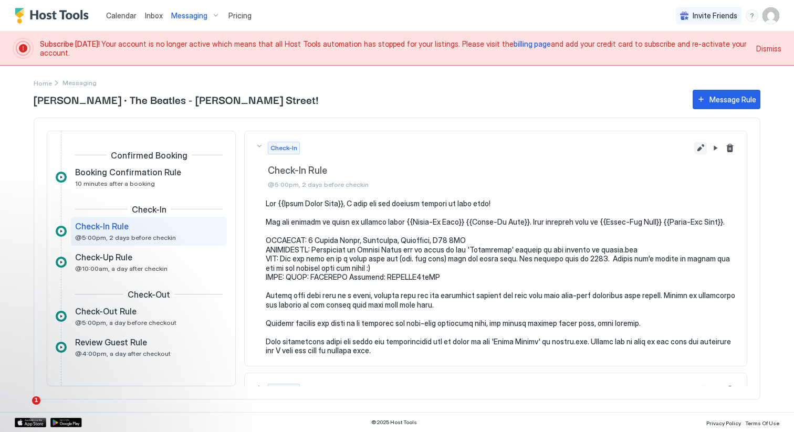
click at [698, 148] on button "Edit message rule" at bounding box center [700, 148] width 13 height 13
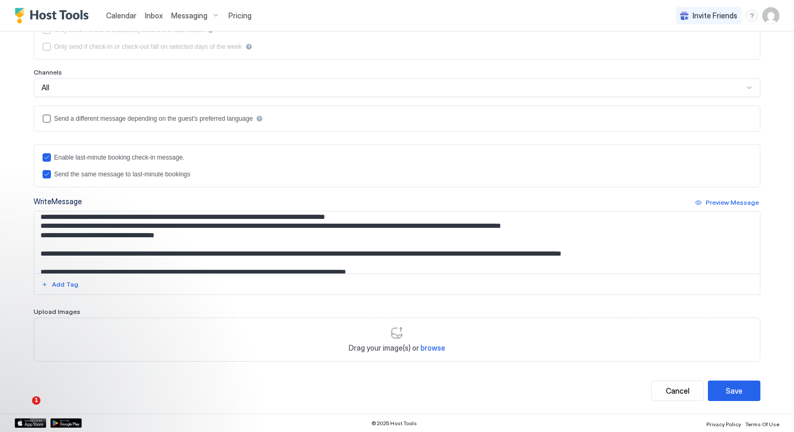
scroll to position [75, 0]
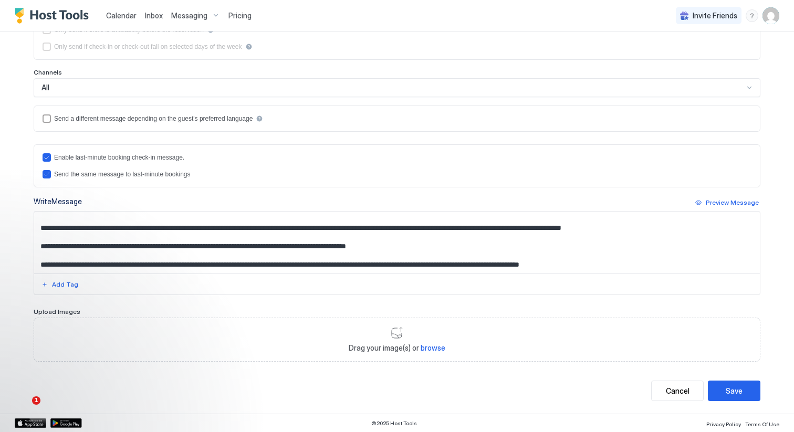
click at [136, 246] on textarea "Input Field" at bounding box center [396, 243] width 725 height 62
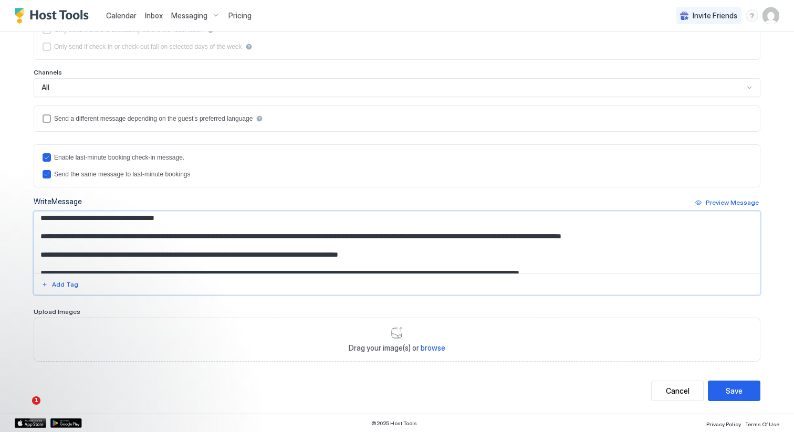
click at [461, 236] on textarea "Input Field" at bounding box center [396, 243] width 725 height 62
click at [692, 237] on textarea "Input Field" at bounding box center [396, 243] width 725 height 62
type textarea "**********"
click at [726, 390] on div "Save" at bounding box center [733, 390] width 17 height 11
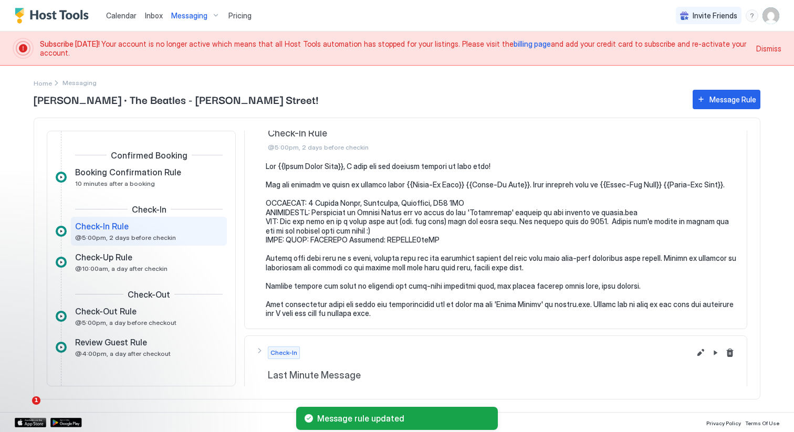
scroll to position [56, 0]
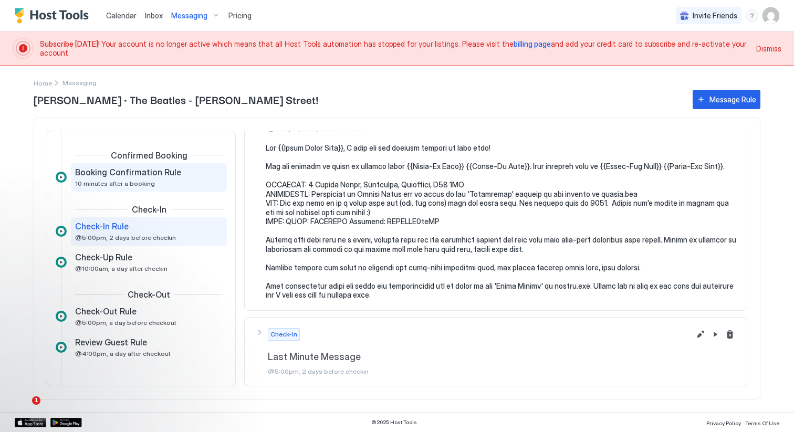
click at [150, 178] on div "Booking Confirmation Rule 10 minutes after a booking" at bounding box center [141, 177] width 133 height 20
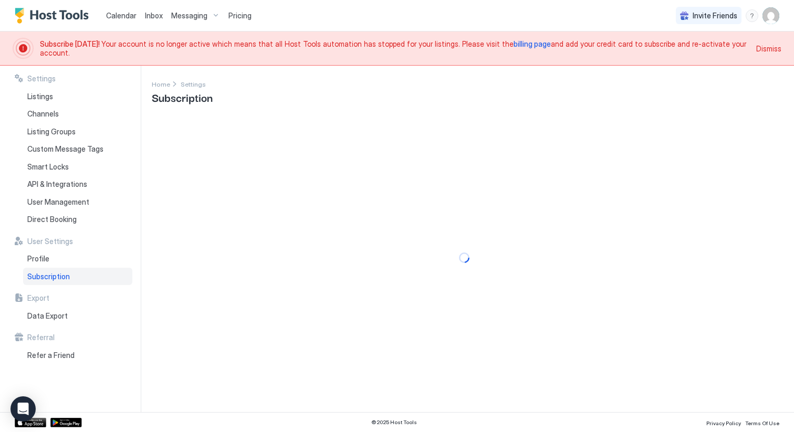
click at [769, 15] on img "User profile" at bounding box center [770, 15] width 17 height 17
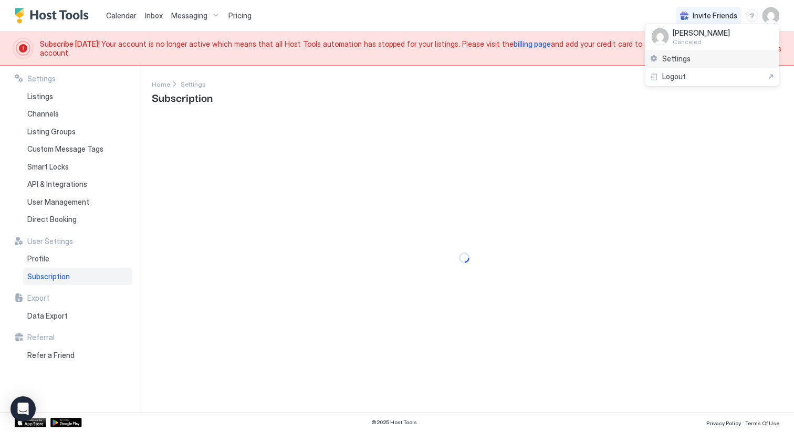
click at [690, 61] on div "Settings" at bounding box center [711, 59] width 133 height 18
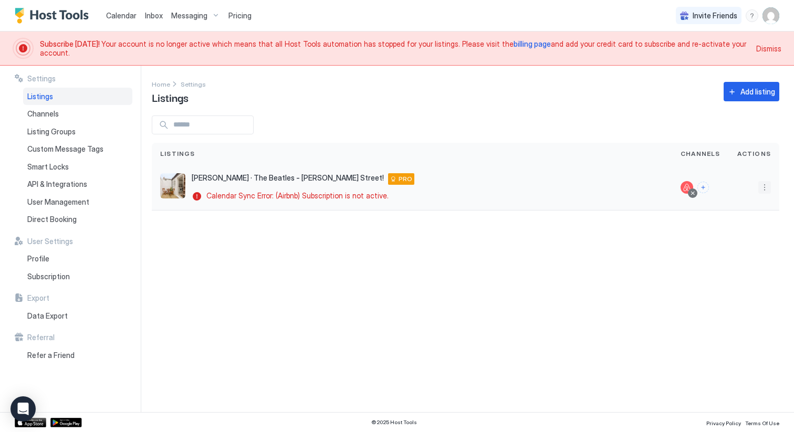
click at [764, 187] on button "More options" at bounding box center [764, 187] width 13 height 13
click at [740, 232] on span "Listing Settings" at bounding box center [740, 236] width 47 height 8
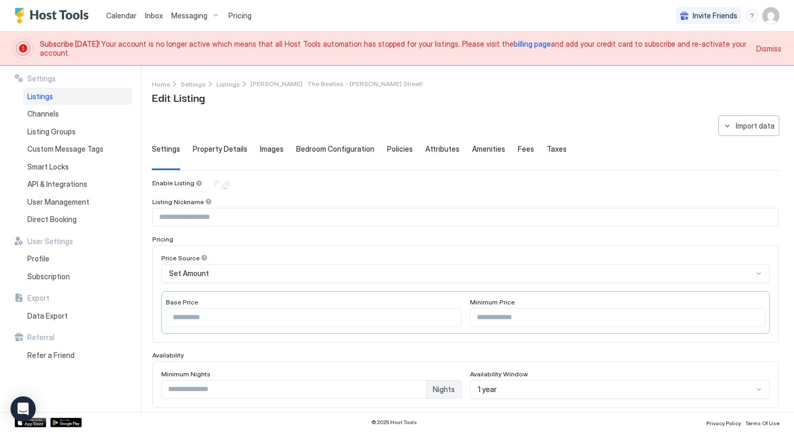
scroll to position [253, 0]
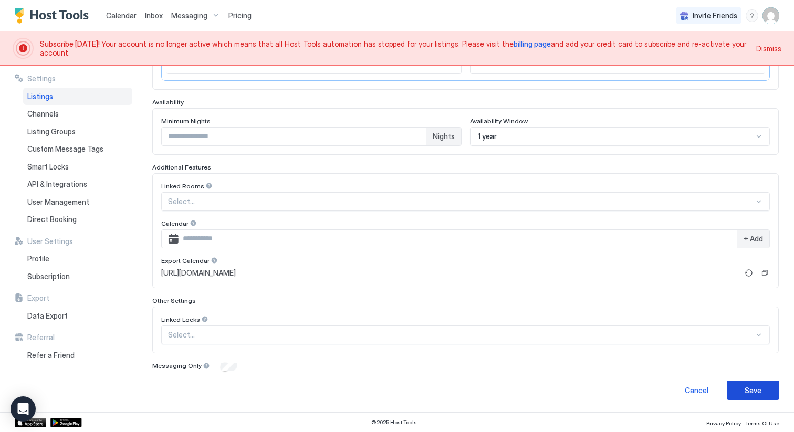
click at [753, 394] on div "Save" at bounding box center [752, 390] width 17 height 11
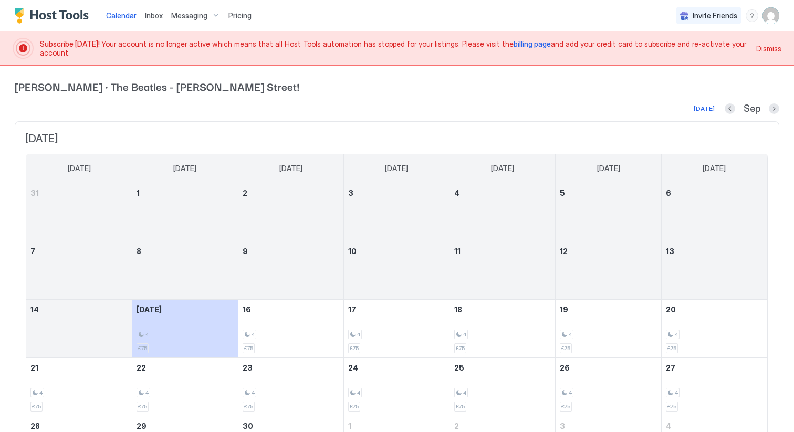
click at [182, 16] on span "Messaging" at bounding box center [189, 15] width 36 height 9
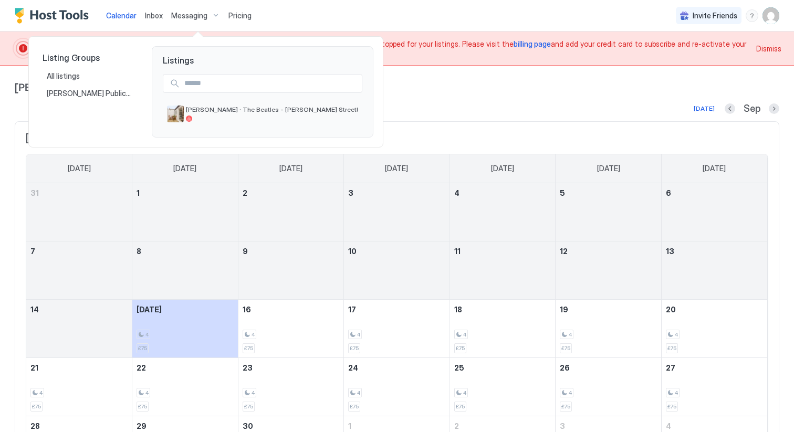
click at [182, 16] on div at bounding box center [397, 216] width 794 height 432
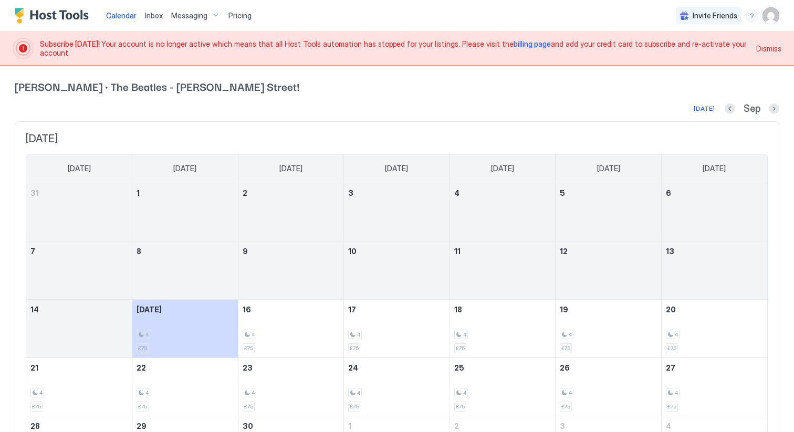
click at [204, 15] on span "Messaging" at bounding box center [189, 15] width 36 height 9
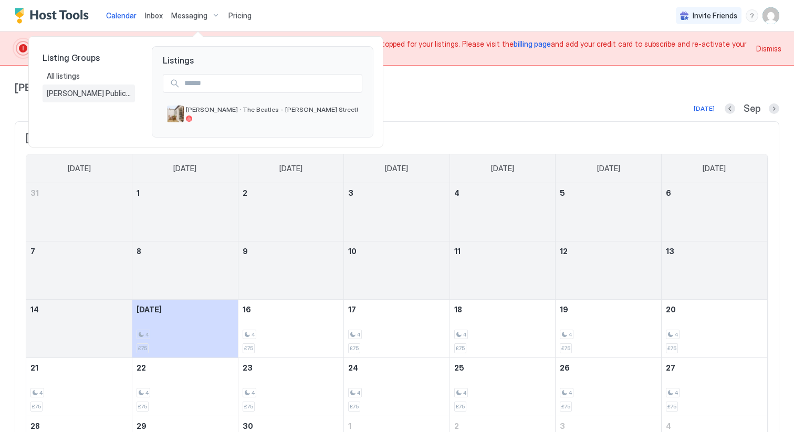
click at [84, 96] on span "[PERSON_NAME] Public Turnover" at bounding box center [89, 93] width 84 height 9
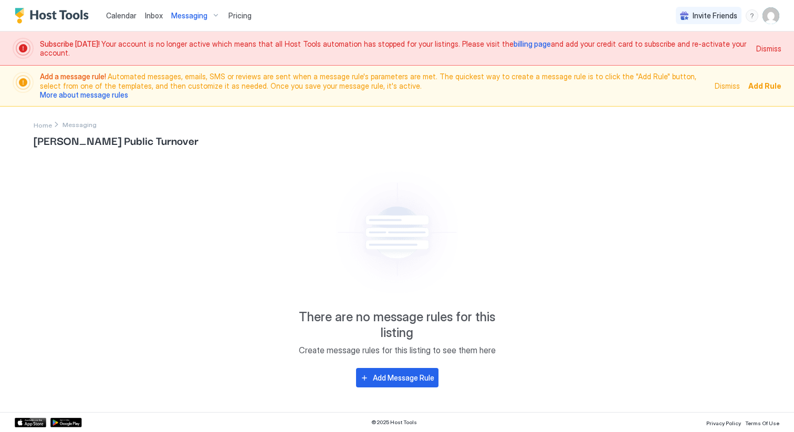
click at [124, 12] on span "Calendar" at bounding box center [121, 15] width 30 height 9
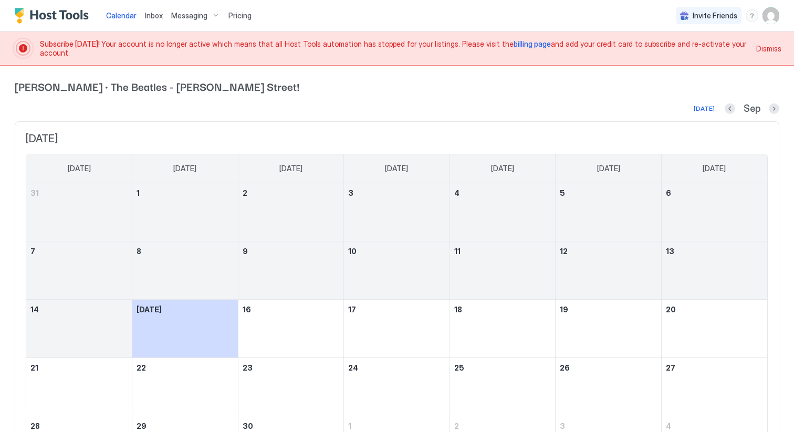
click at [770, 15] on img "User profile" at bounding box center [770, 15] width 17 height 17
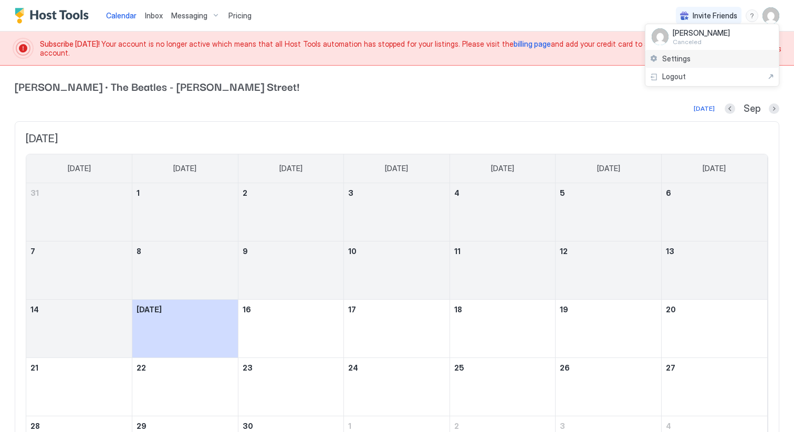
click at [732, 55] on div "Settings" at bounding box center [711, 59] width 133 height 18
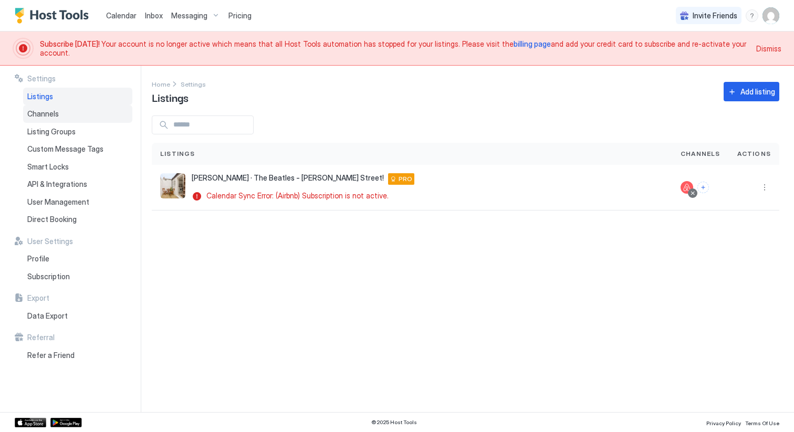
click at [65, 121] on div "Channels" at bounding box center [77, 114] width 109 height 18
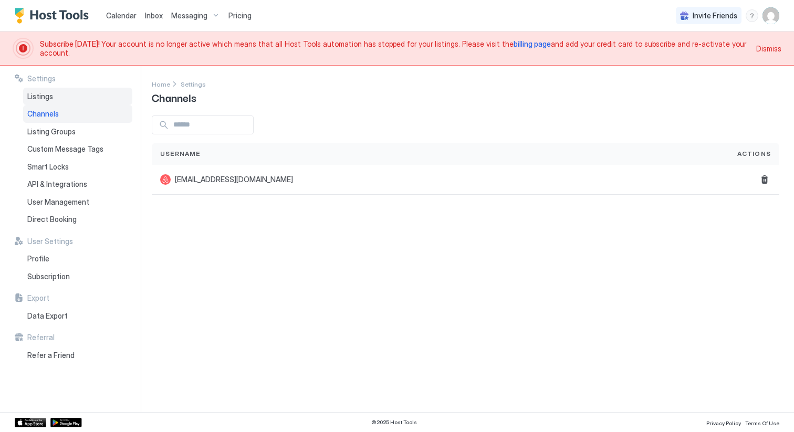
click at [69, 103] on div "Listings" at bounding box center [77, 97] width 109 height 18
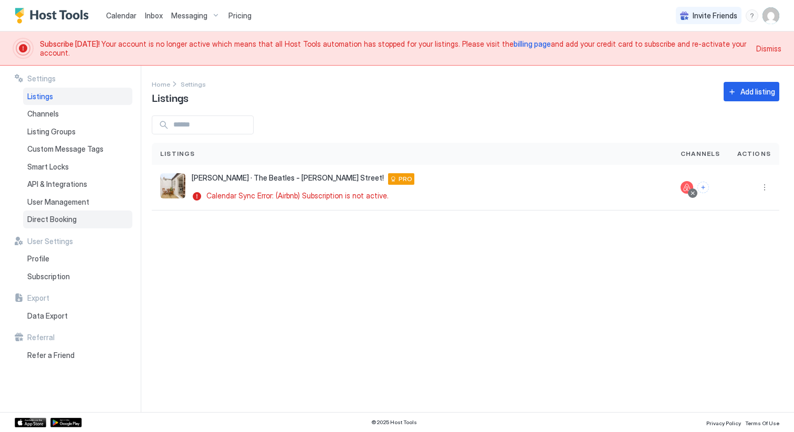
click at [89, 218] on div "Direct Booking" at bounding box center [77, 219] width 109 height 18
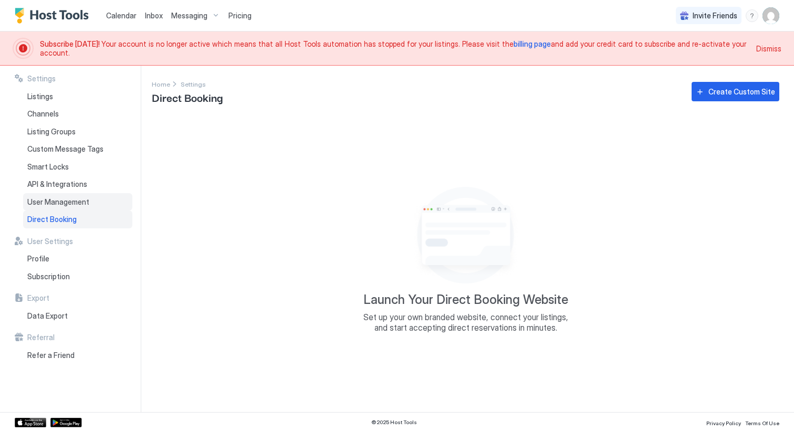
click at [76, 201] on span "User Management" at bounding box center [58, 201] width 62 height 9
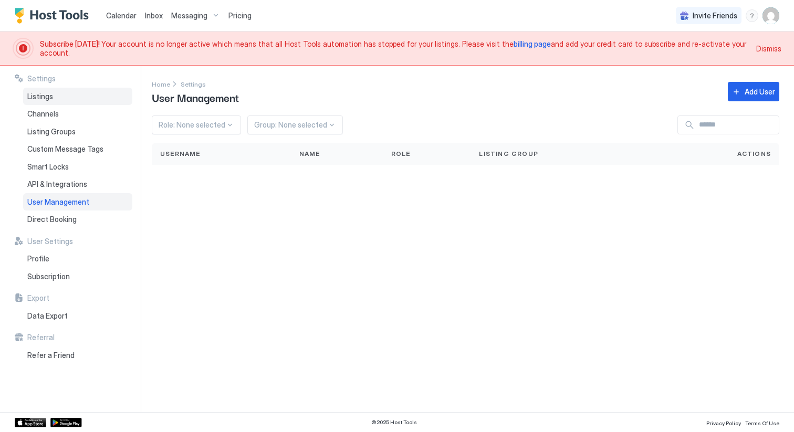
click at [58, 100] on div "Listings" at bounding box center [77, 97] width 109 height 18
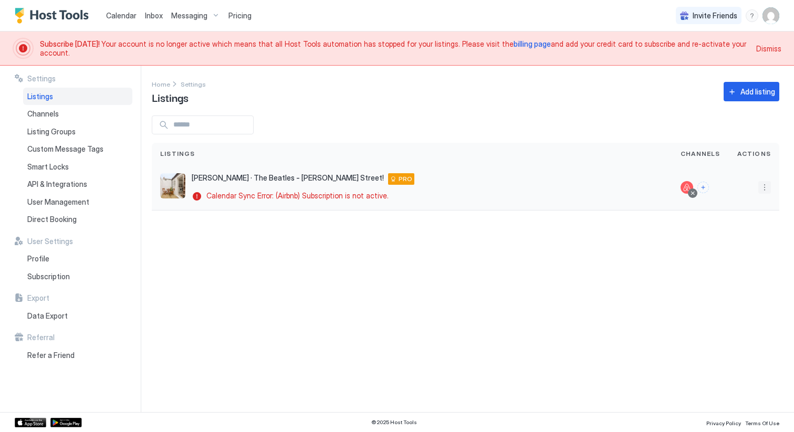
click at [768, 188] on button "More options" at bounding box center [764, 187] width 13 height 13
click at [757, 206] on div "Messaging" at bounding box center [737, 202] width 72 height 17
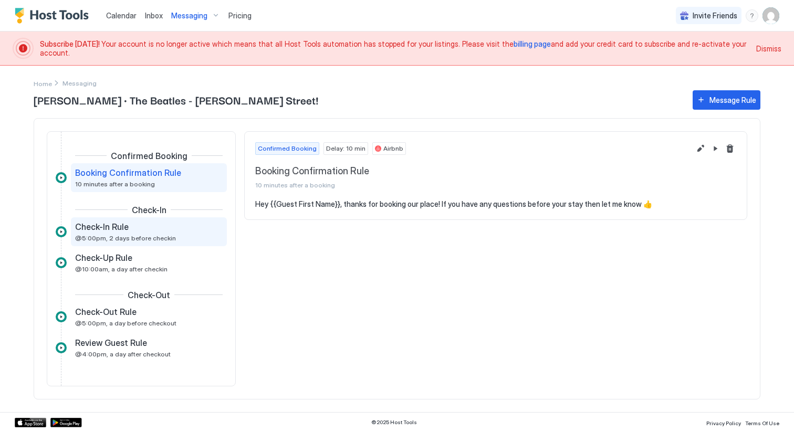
click at [171, 234] on div "Check-In Rule @5:00pm, 2 days before checkin" at bounding box center [141, 231] width 133 height 20
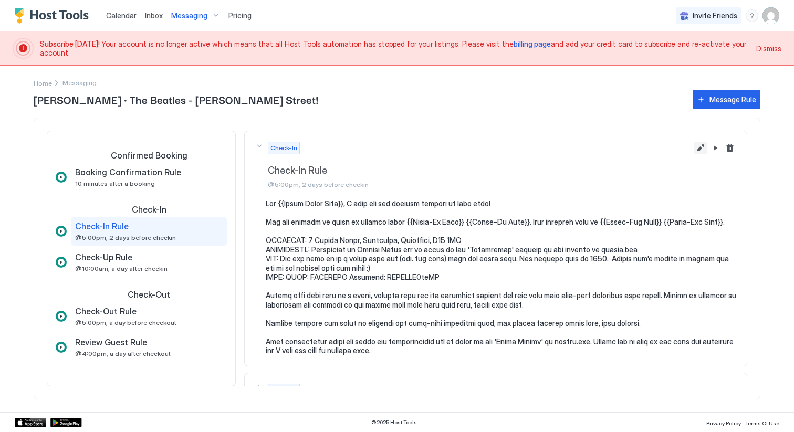
click at [700, 147] on button "Edit message rule" at bounding box center [700, 148] width 13 height 13
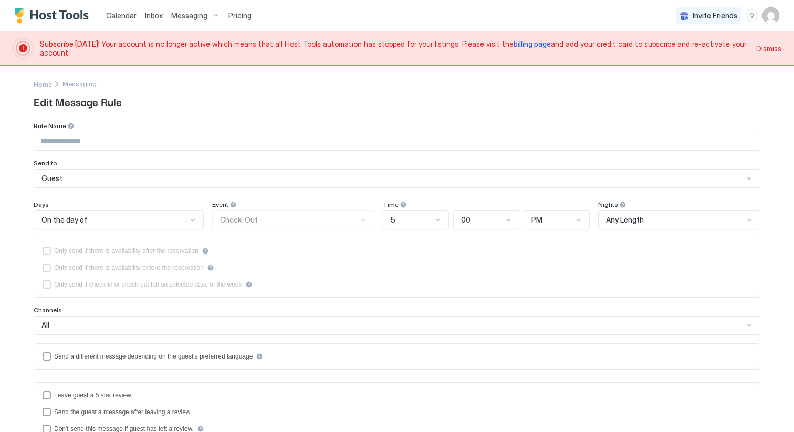
type input "**********"
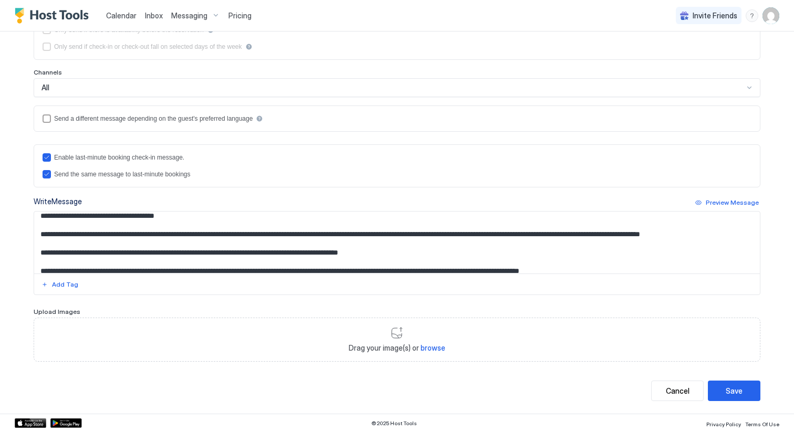
scroll to position [75, 0]
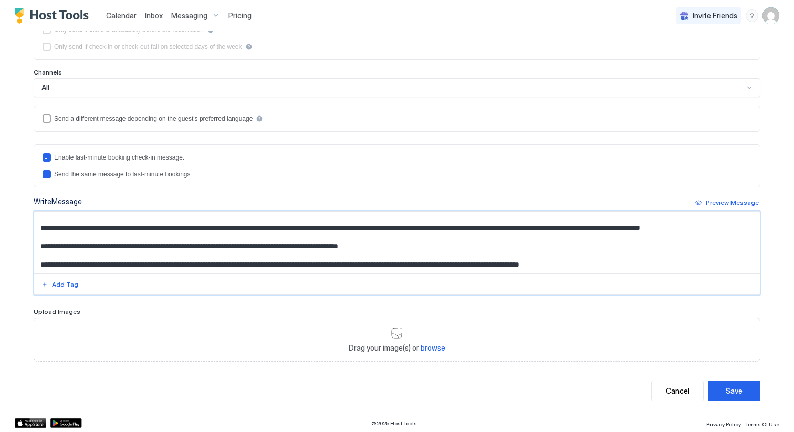
drag, startPoint x: 385, startPoint y: 248, endPoint x: 36, endPoint y: 231, distance: 349.4
click at [36, 231] on textarea "Input Field" at bounding box center [396, 243] width 725 height 62
paste textarea "Input Field"
click at [664, 226] on textarea "Input Field" at bounding box center [396, 243] width 725 height 62
drag, startPoint x: 122, startPoint y: 246, endPoint x: 67, endPoint y: 246, distance: 55.1
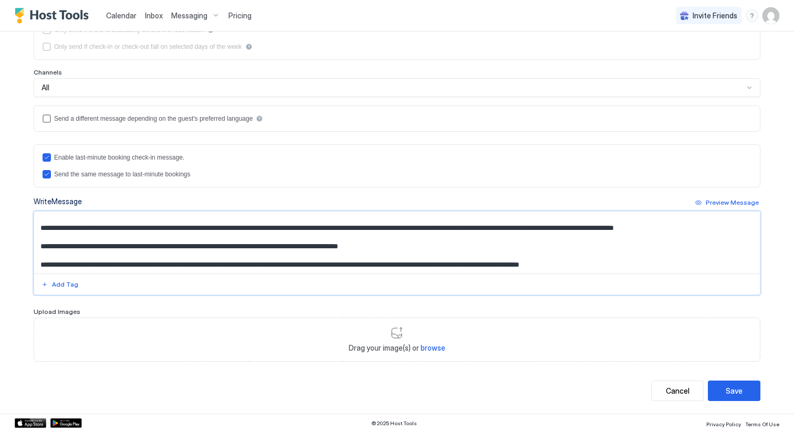
click at [67, 246] on textarea "Input Field" at bounding box center [396, 243] width 725 height 62
click at [254, 245] on textarea "Input Field" at bounding box center [396, 243] width 725 height 62
type textarea "**********"
click at [732, 390] on div "Save" at bounding box center [733, 390] width 17 height 11
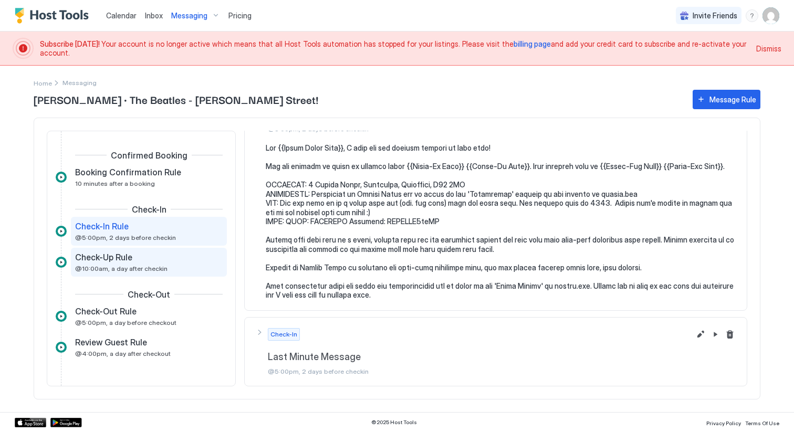
scroll to position [39, 0]
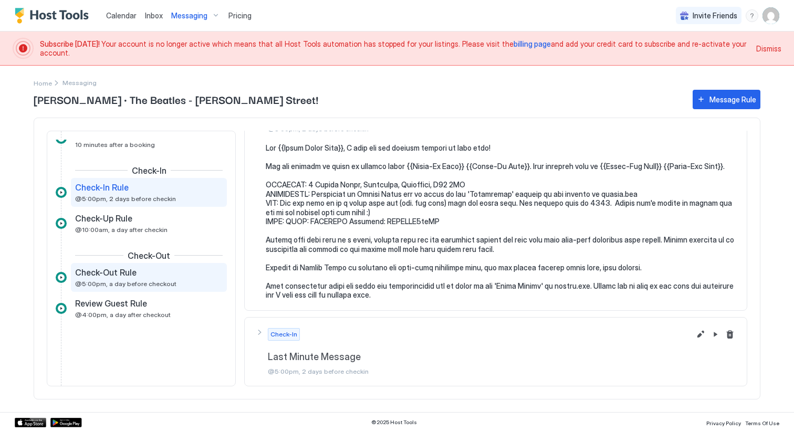
click at [144, 281] on span "@5:00pm, a day before checkout" at bounding box center [125, 284] width 101 height 8
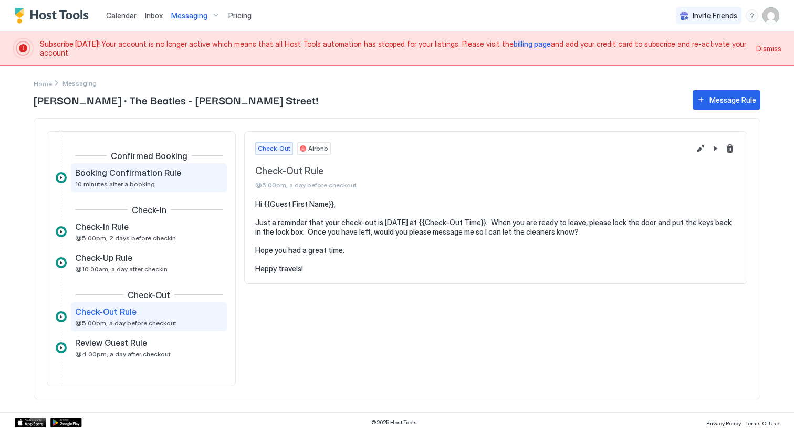
click at [148, 181] on div "Booking Confirmation Rule 10 minutes after a booking" at bounding box center [141, 177] width 133 height 20
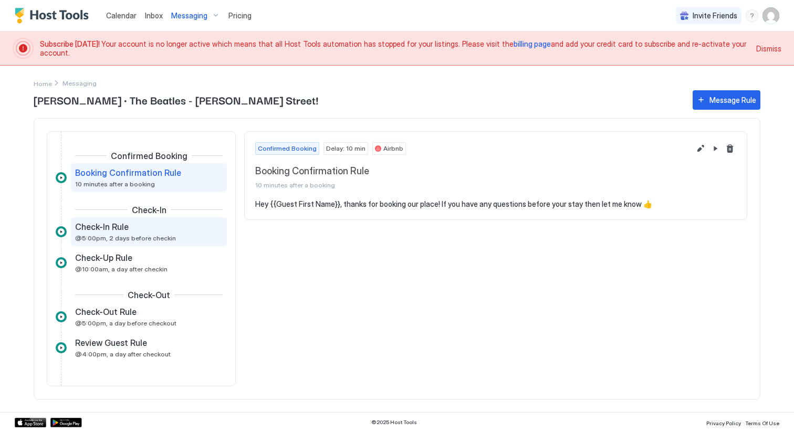
click at [185, 234] on div "Check-In Rule @5:00pm, 2 days before checkin" at bounding box center [141, 231] width 133 height 20
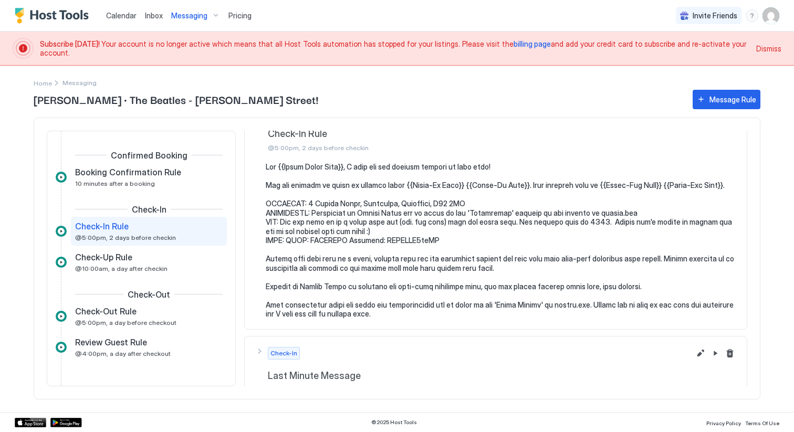
scroll to position [56, 0]
